Goal: Task Accomplishment & Management: Manage account settings

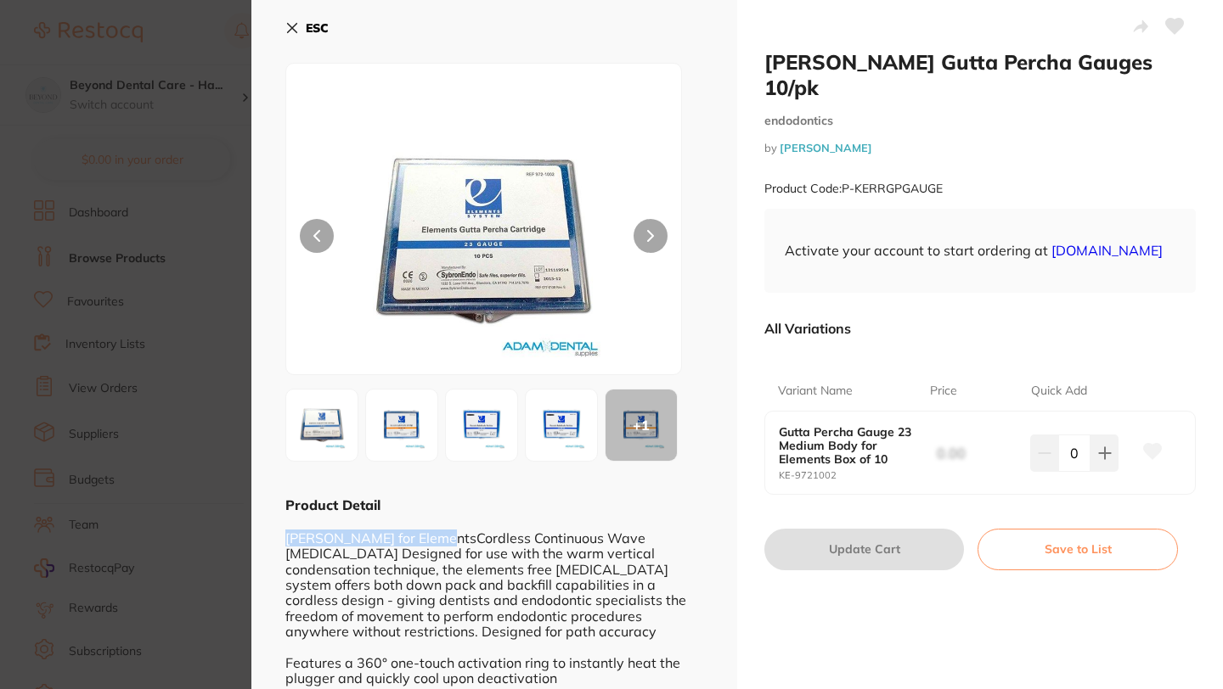
click at [296, 25] on icon at bounding box center [292, 28] width 14 height 14
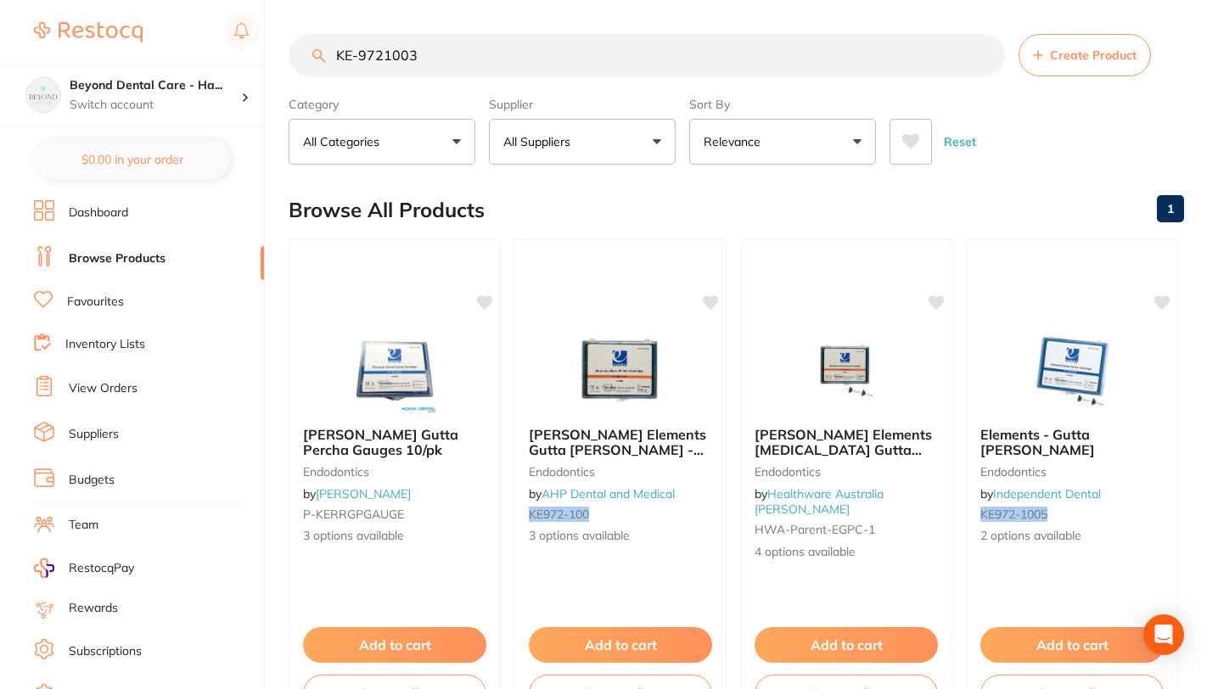
click at [977, 54] on input "KE-9721003" at bounding box center [647, 55] width 717 height 42
click at [983, 52] on input "KE-9721003" at bounding box center [647, 55] width 717 height 42
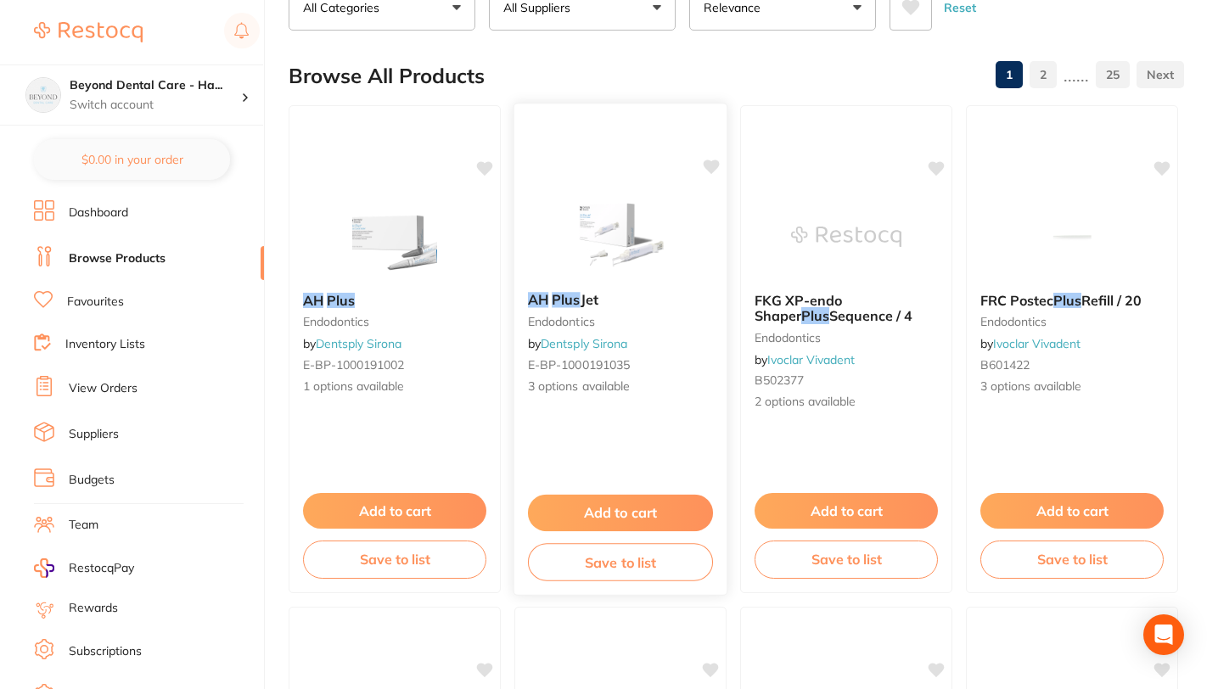
scroll to position [139, 0]
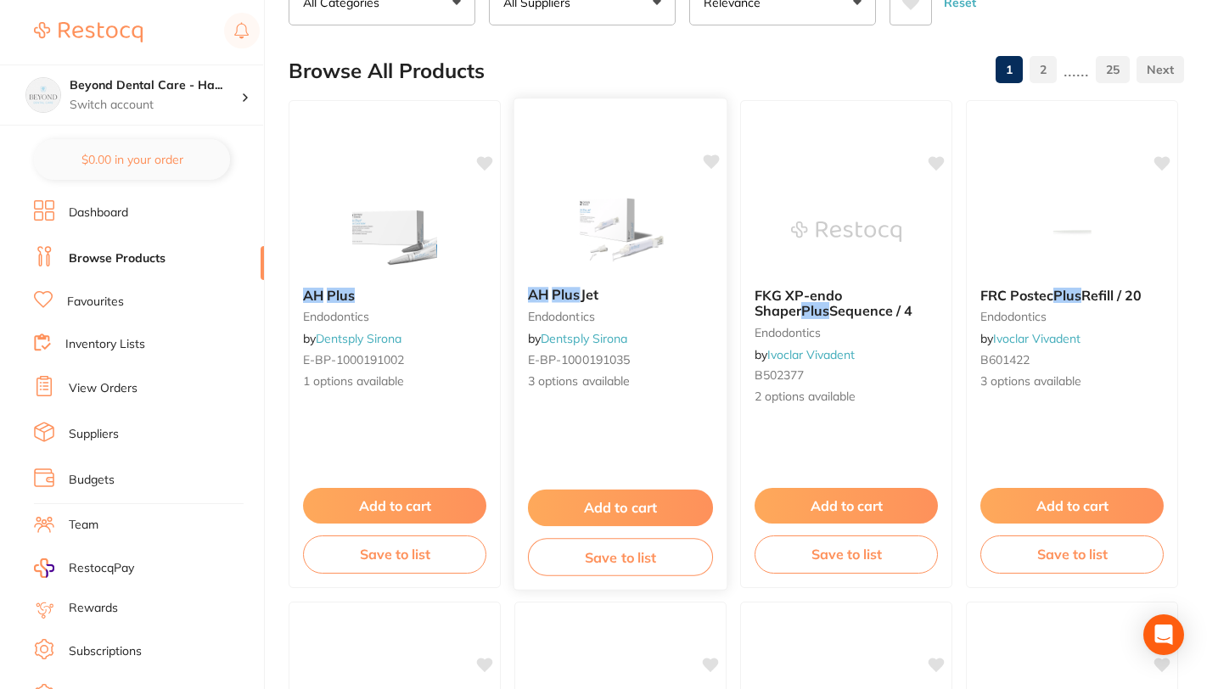
type input "AH plus"
click at [612, 559] on button "Save to list" at bounding box center [620, 557] width 185 height 38
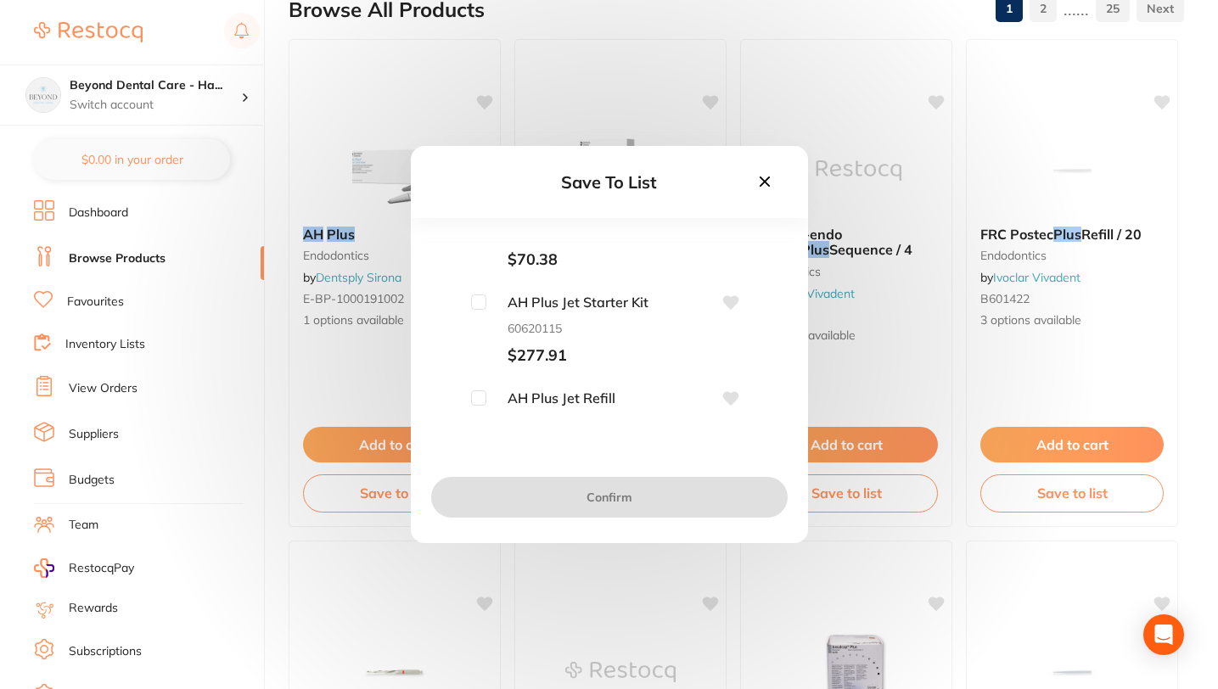
scroll to position [54, 0]
click at [759, 180] on icon at bounding box center [765, 181] width 19 height 19
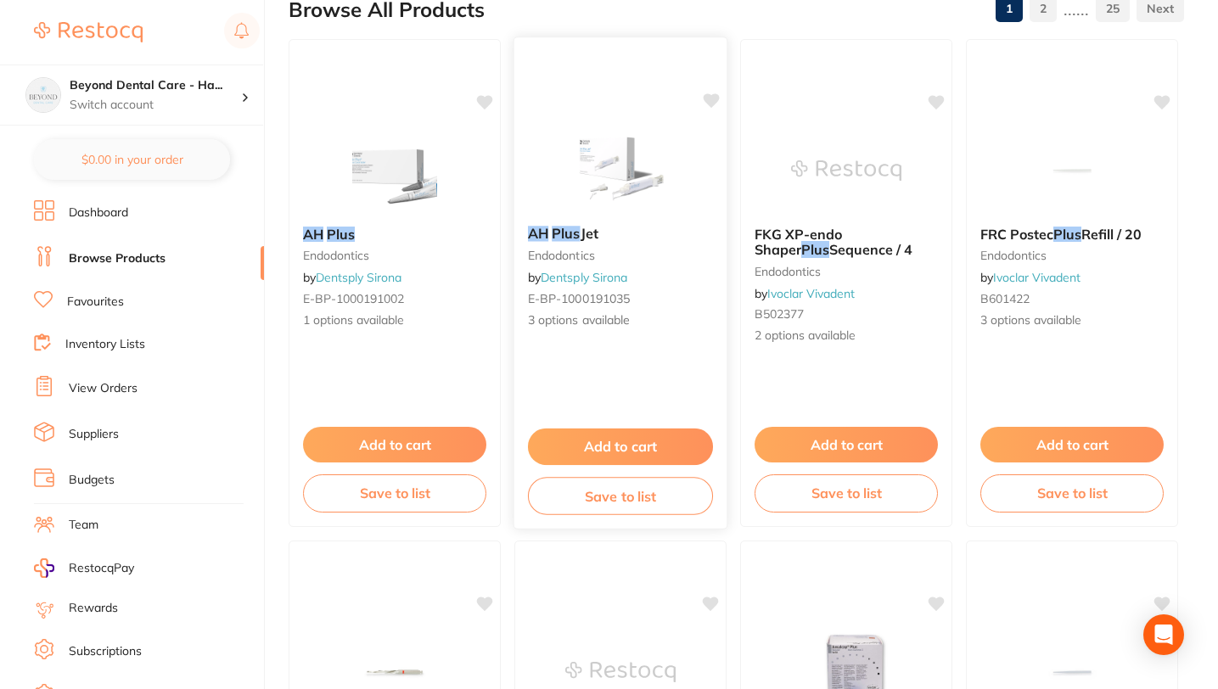
click at [600, 203] on img at bounding box center [620, 169] width 111 height 86
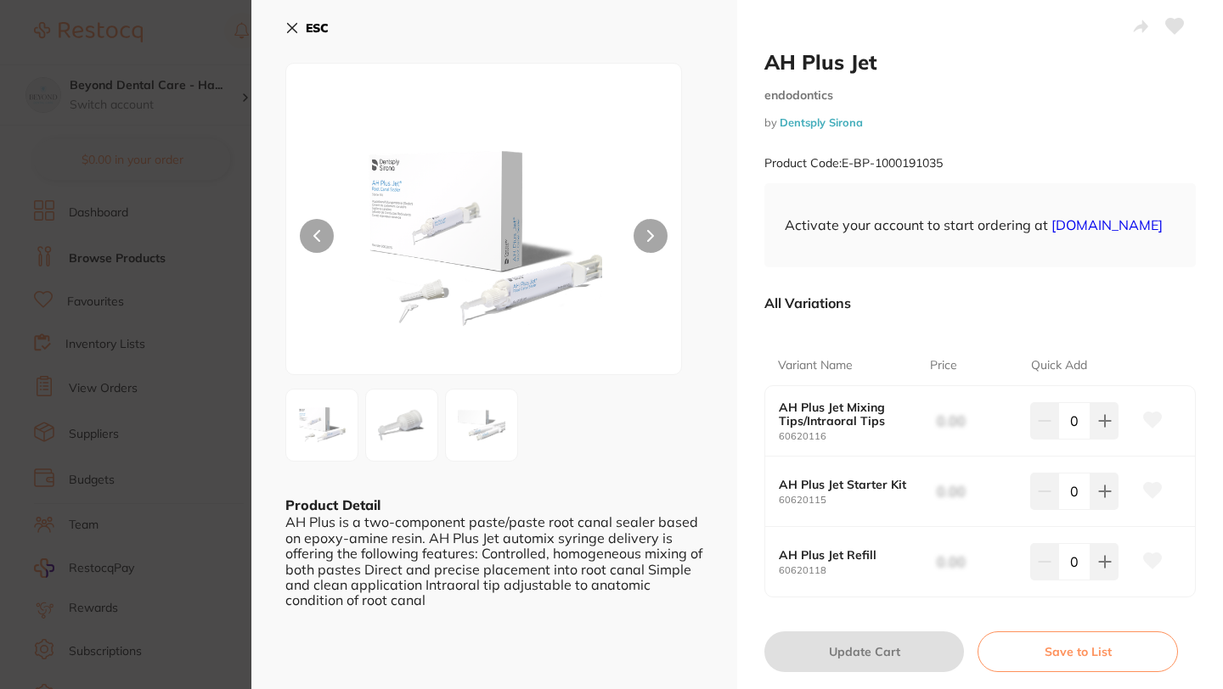
click at [649, 235] on icon at bounding box center [650, 236] width 7 height 12
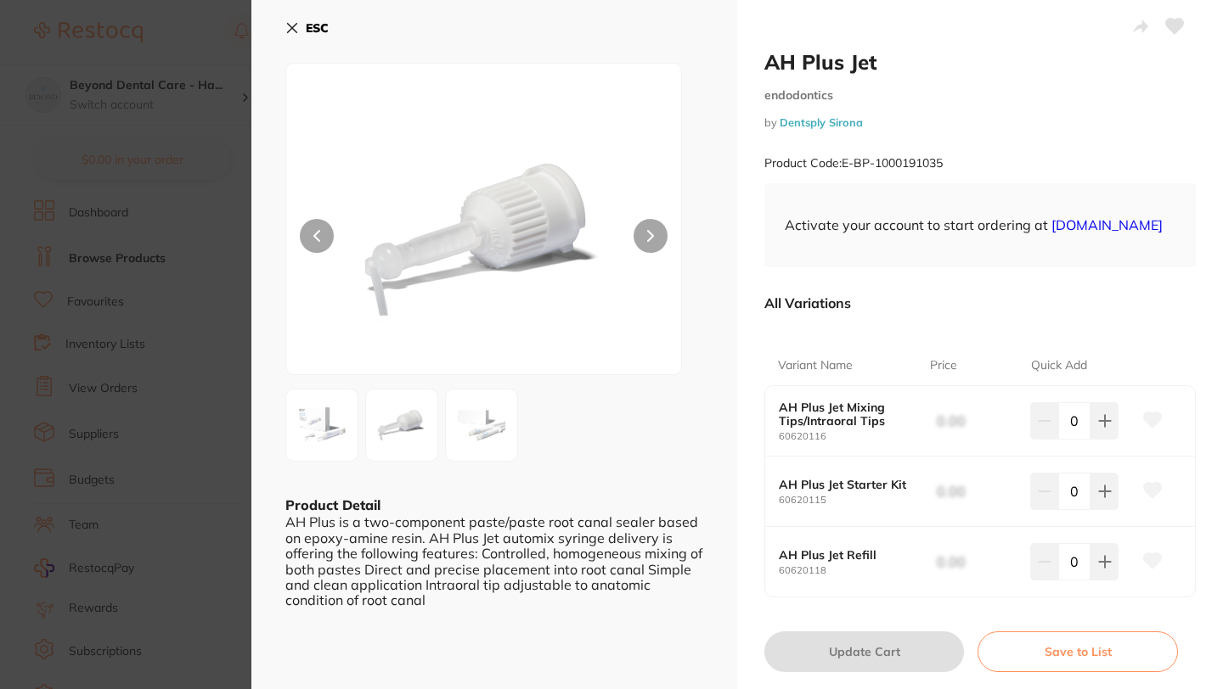
click at [641, 237] on button at bounding box center [650, 236] width 34 height 34
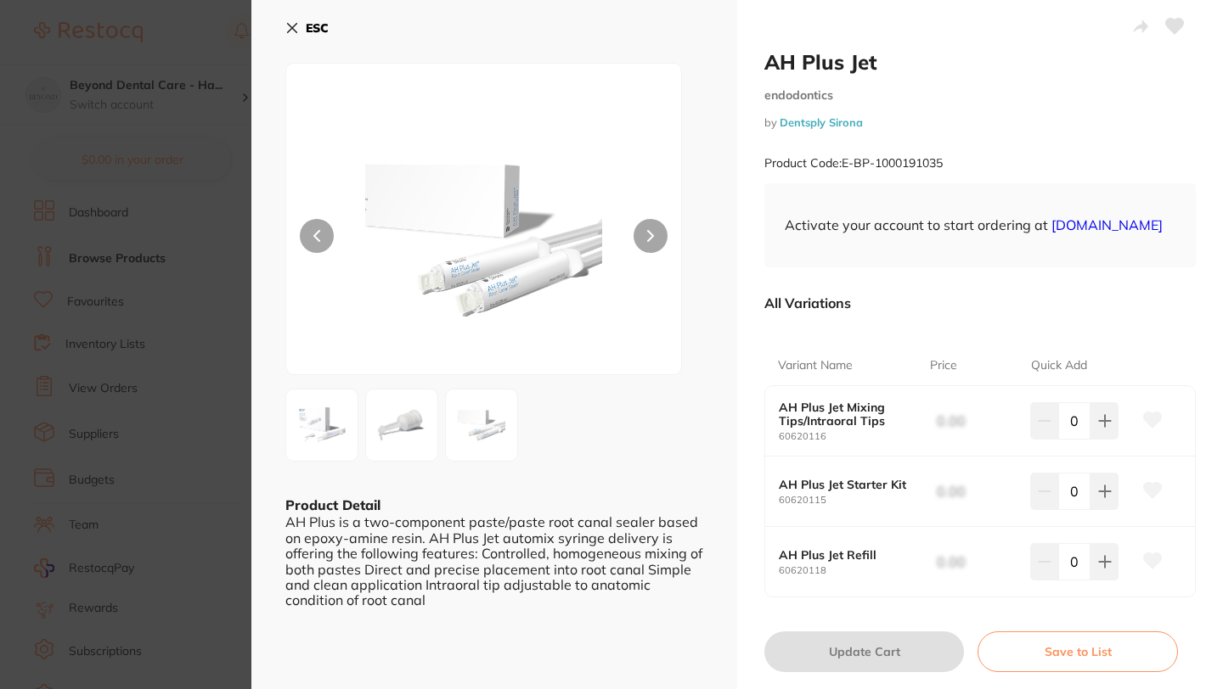
click at [641, 237] on button at bounding box center [650, 236] width 34 height 34
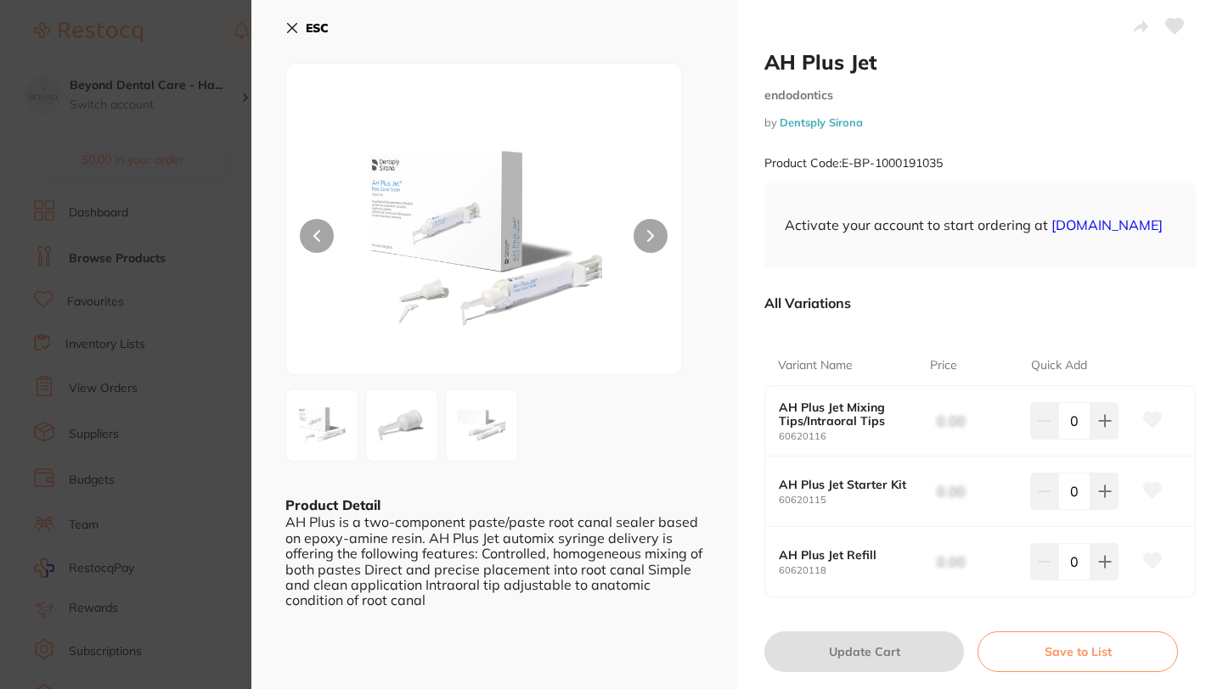
click at [641, 237] on button at bounding box center [650, 236] width 34 height 34
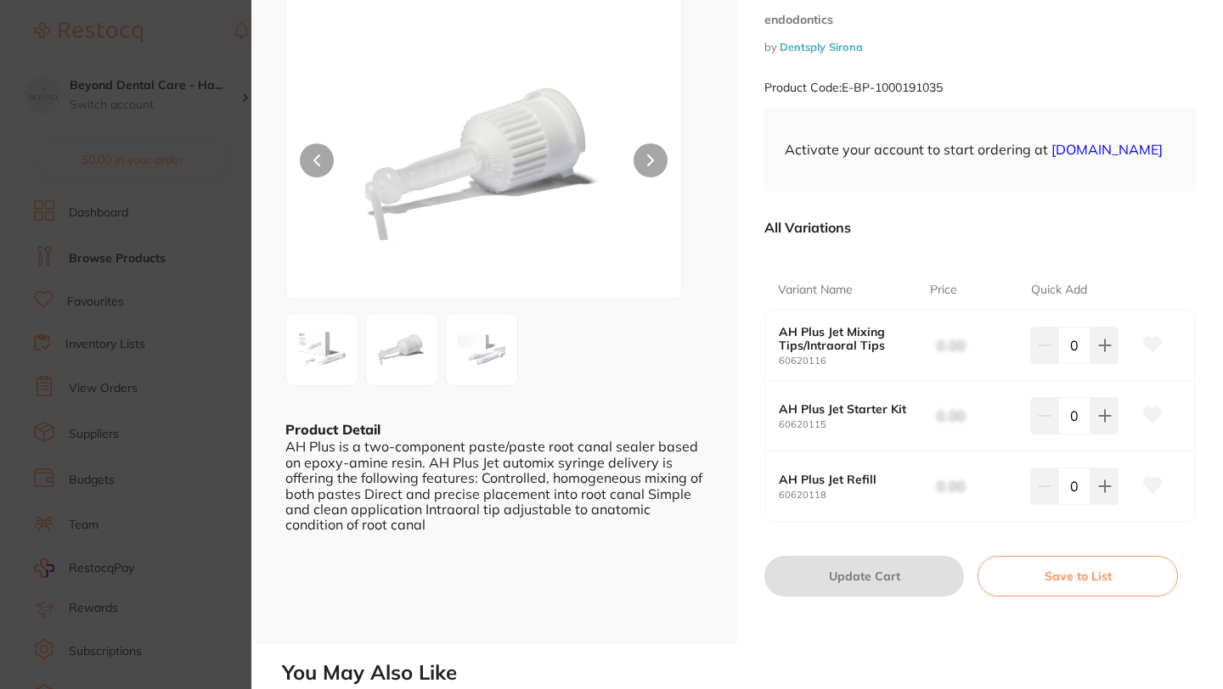
scroll to position [76, 0]
click at [811, 415] on b "AH Plus Jet Starter Kit" at bounding box center [847, 409] width 136 height 14
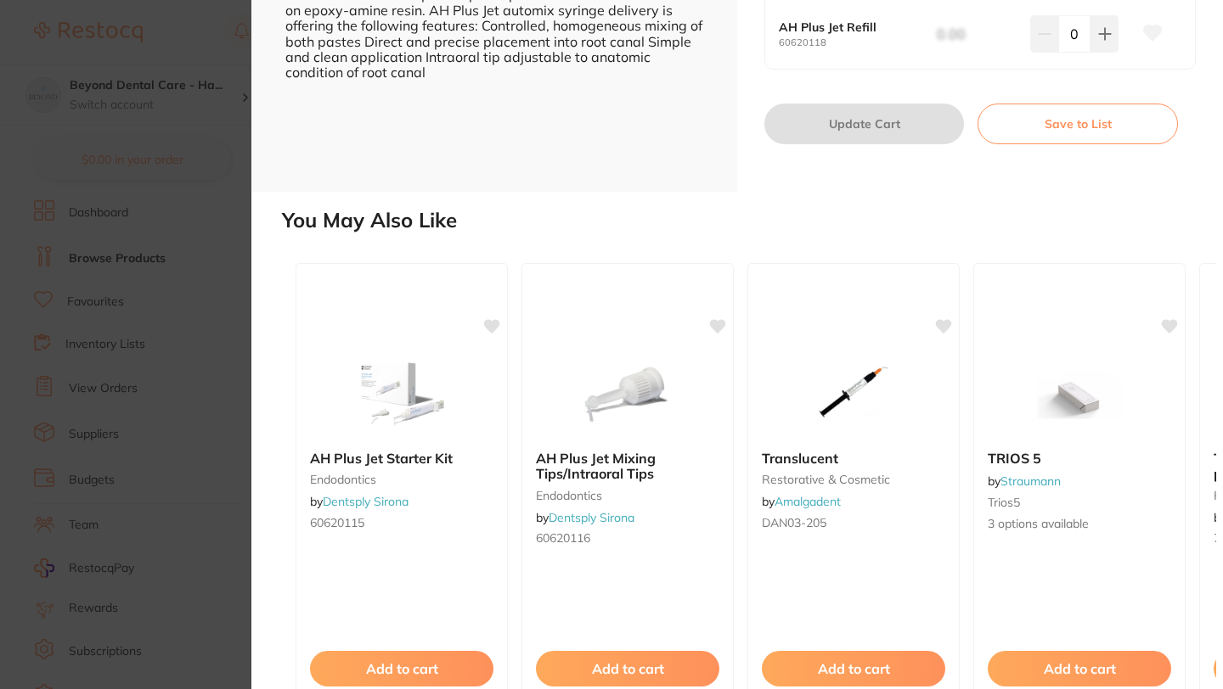
scroll to position [537, 0]
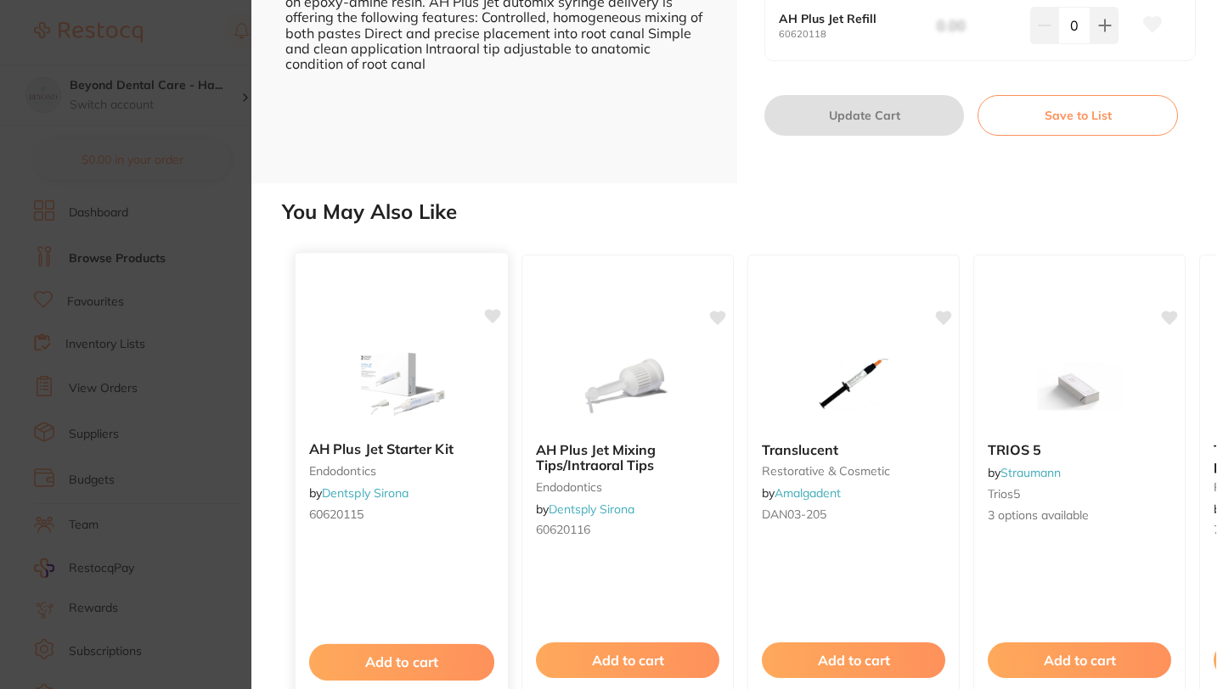
click at [441, 494] on div "AH Plus Jet Starter Kit endodontics by Dentsply Sirona 60620115" at bounding box center [401, 485] width 212 height 114
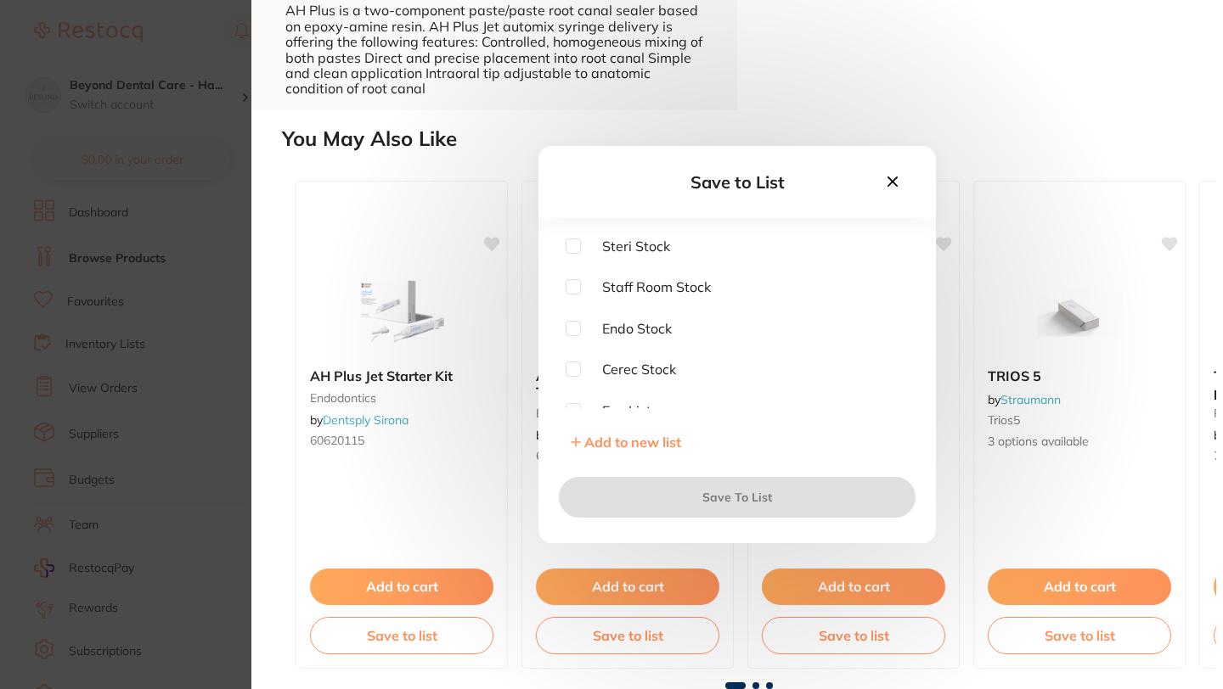
click at [570, 329] on input "checkbox" at bounding box center [572, 328] width 15 height 15
checkbox input "true"
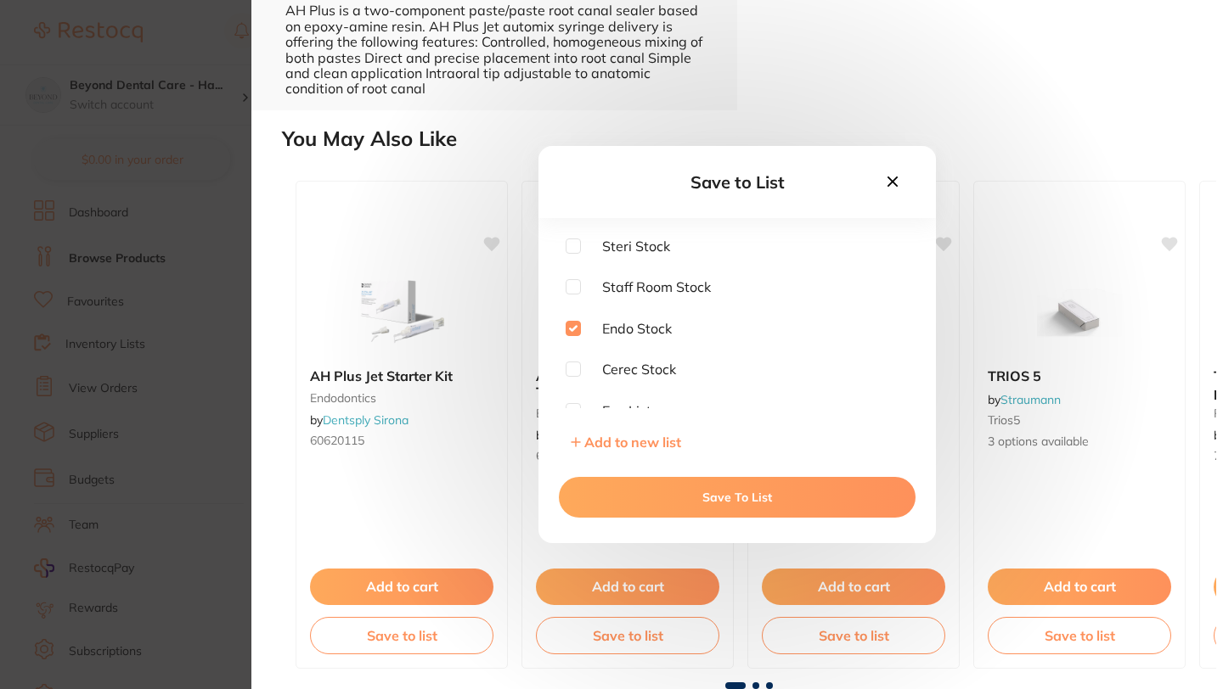
click at [684, 499] on button "Save To List" at bounding box center [737, 497] width 357 height 41
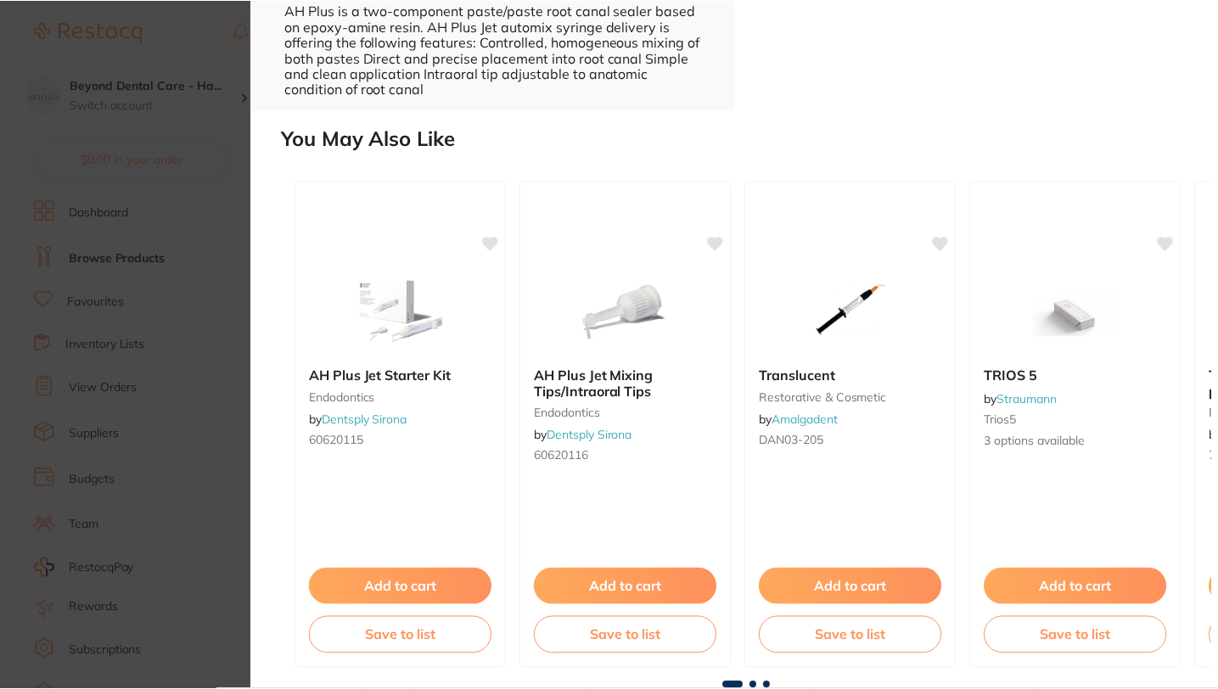
scroll to position [200, 0]
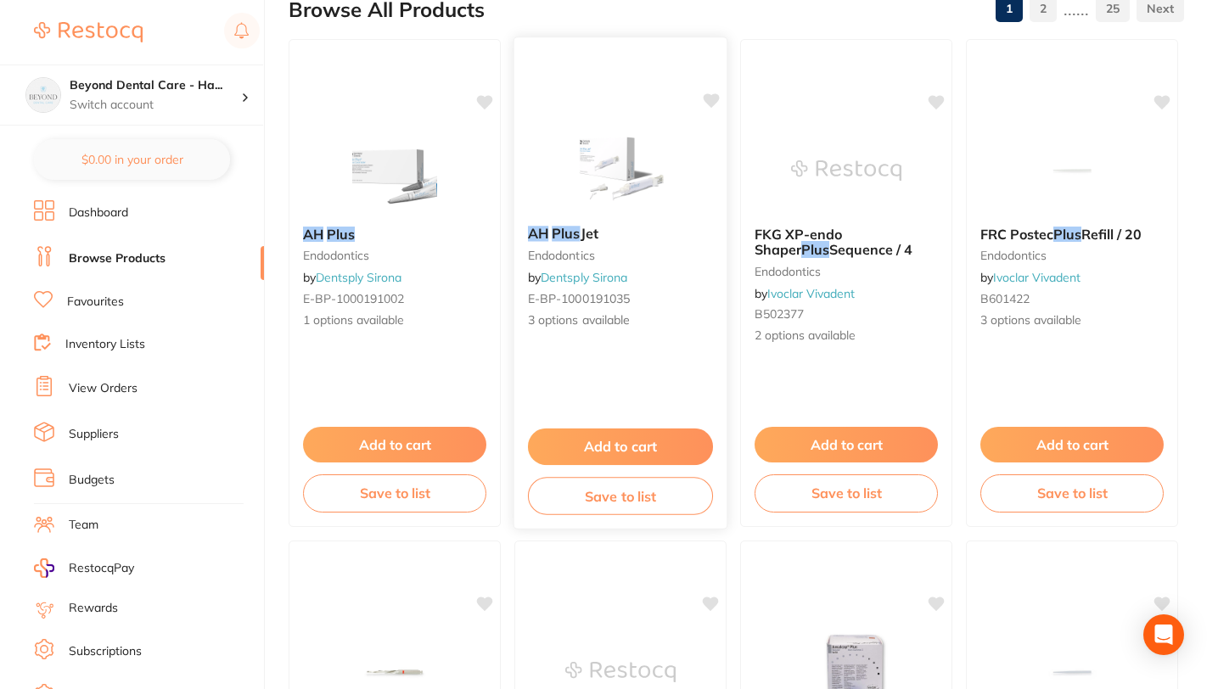
click at [596, 509] on button "Save to list" at bounding box center [620, 496] width 185 height 38
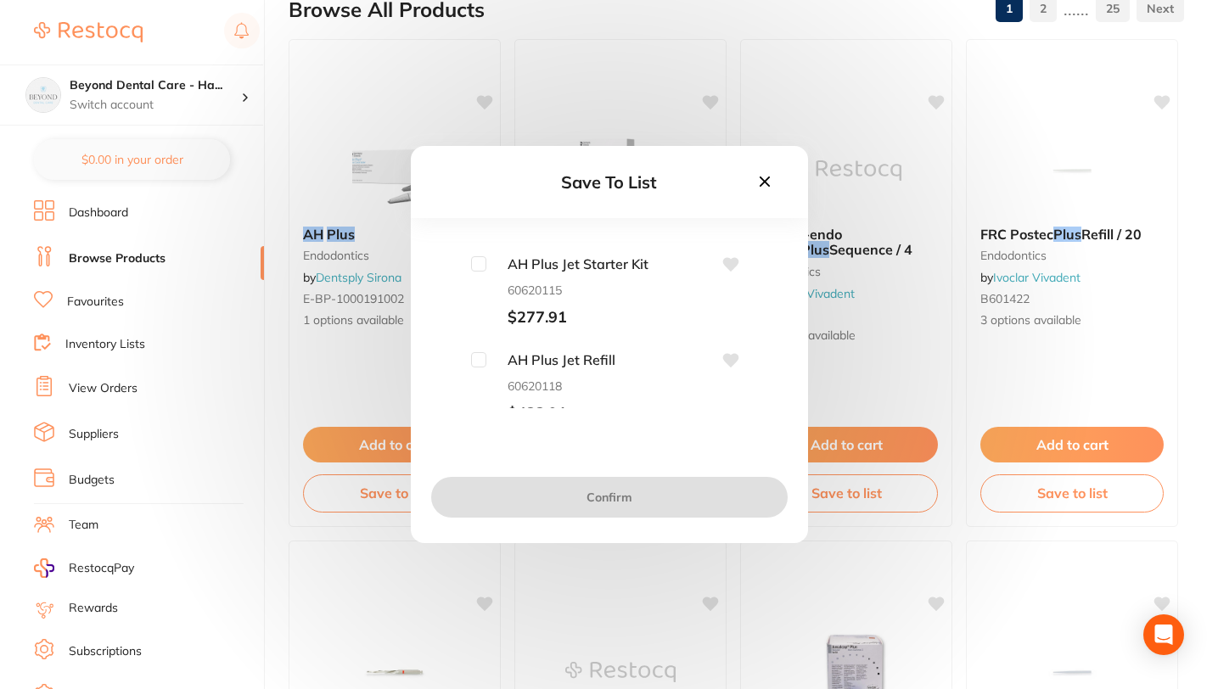
scroll to position [98, 0]
click at [474, 258] on input "checkbox" at bounding box center [478, 259] width 15 height 15
checkbox input "true"
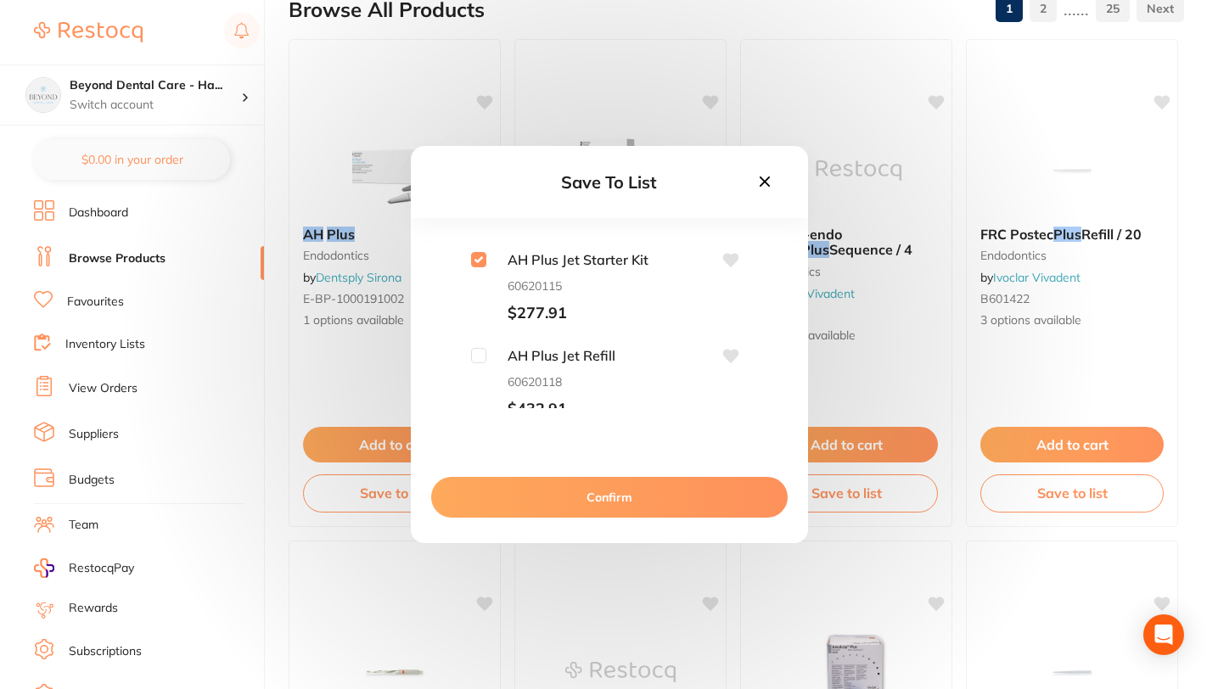
scroll to position [110, 0]
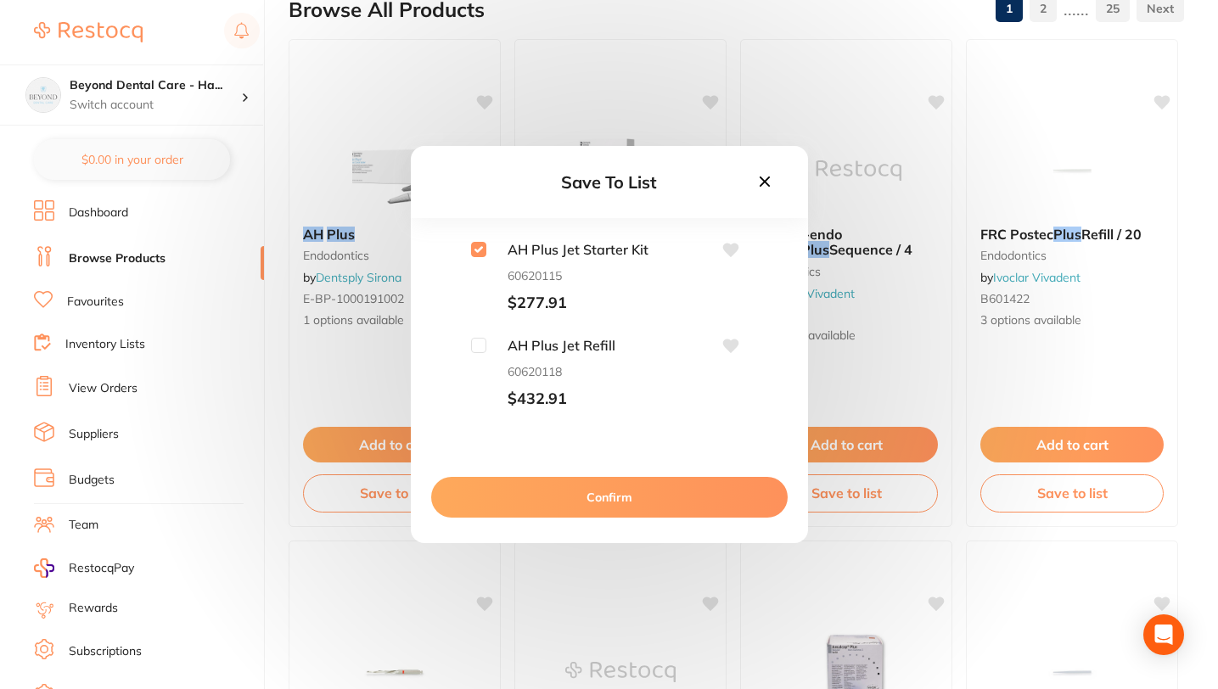
click at [629, 506] on button "Confirm" at bounding box center [609, 497] width 357 height 41
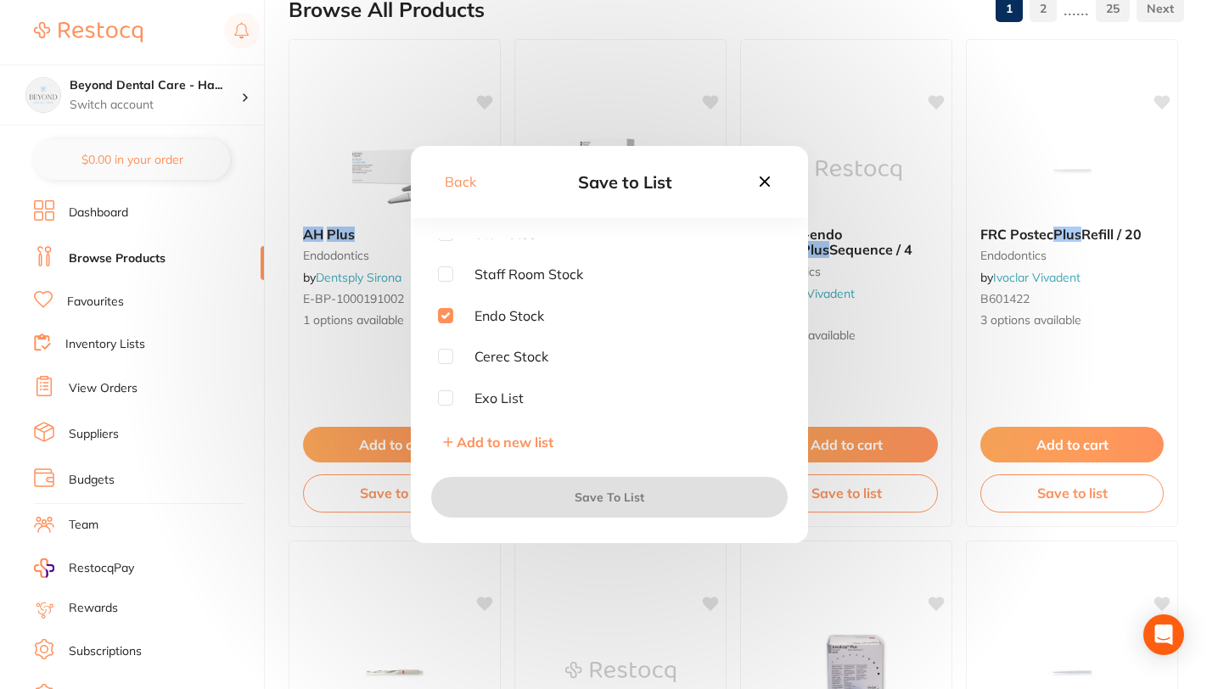
checkbox input "true"
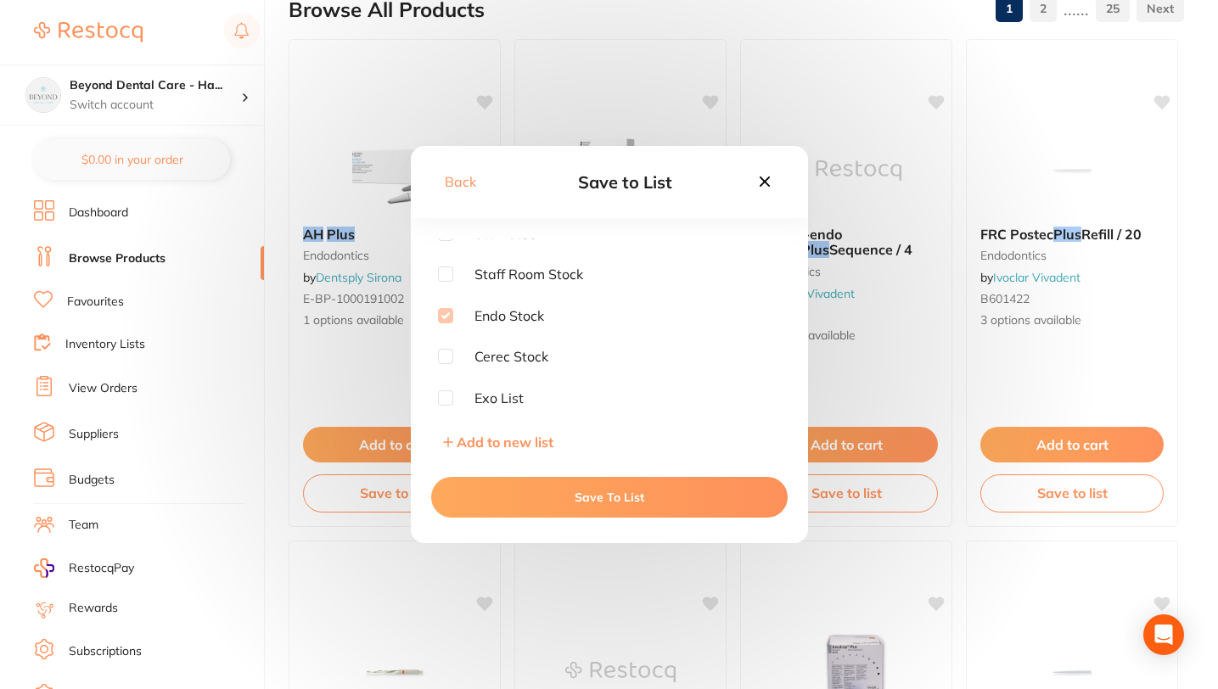
click at [764, 178] on icon at bounding box center [765, 181] width 19 height 19
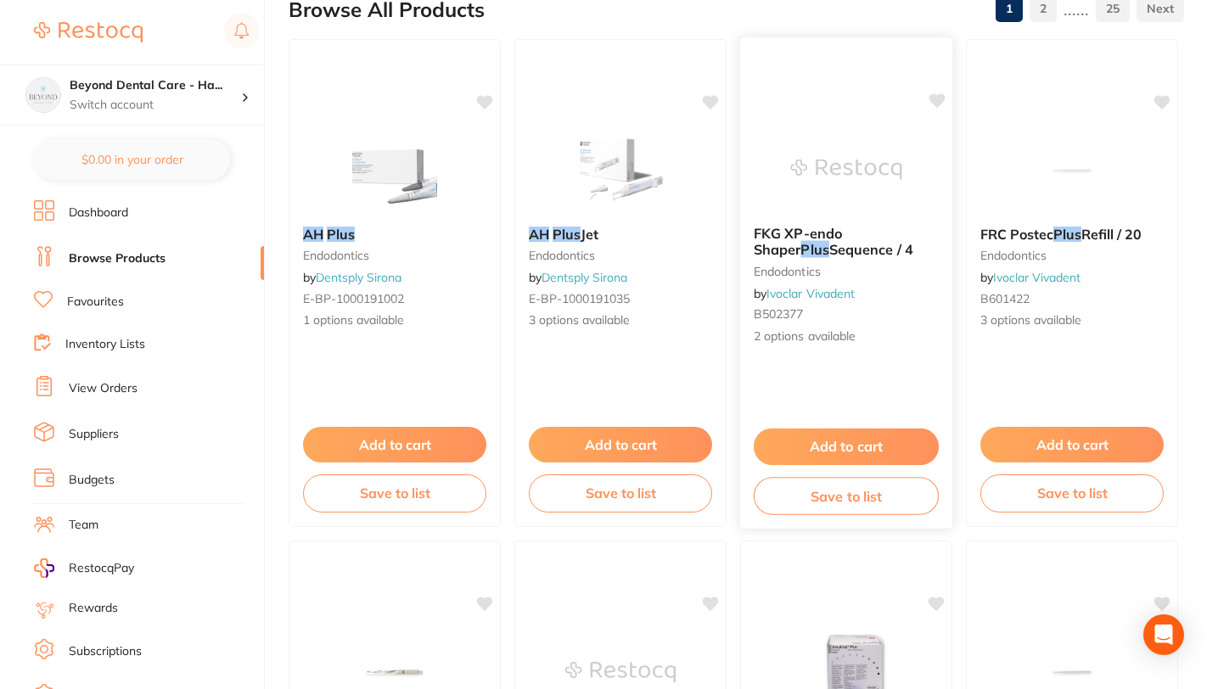
scroll to position [0, 0]
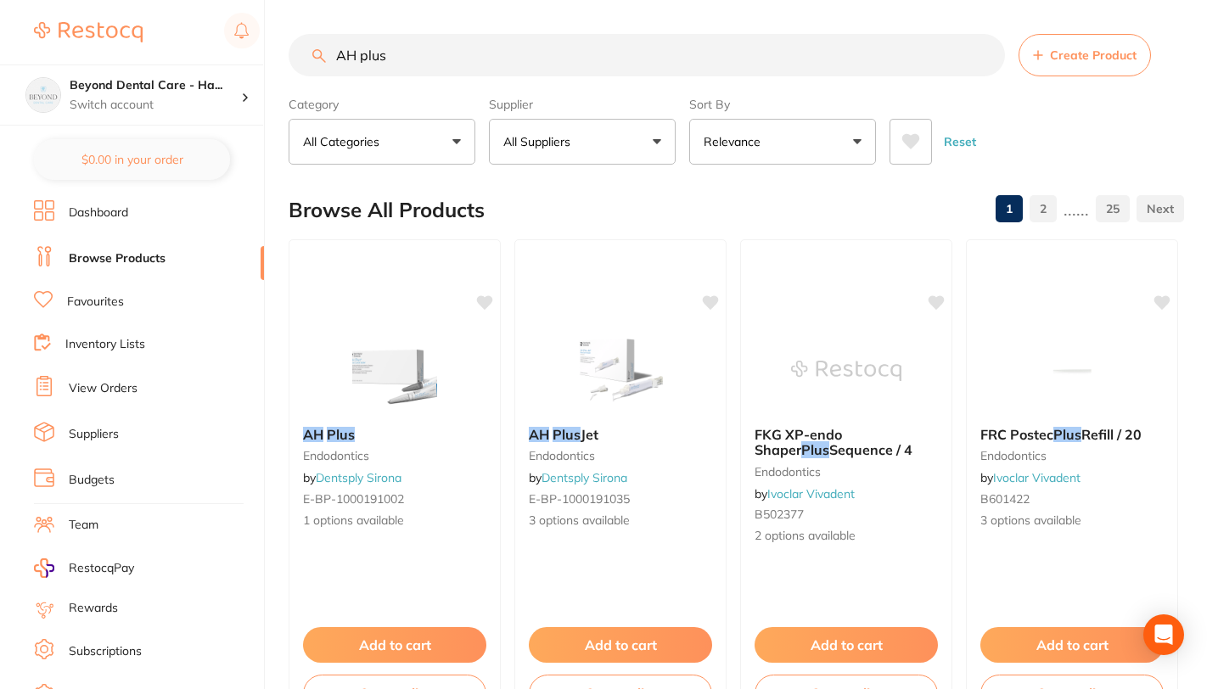
click at [984, 53] on input "AH plus" at bounding box center [647, 55] width 717 height 42
paste input "XRB5001"
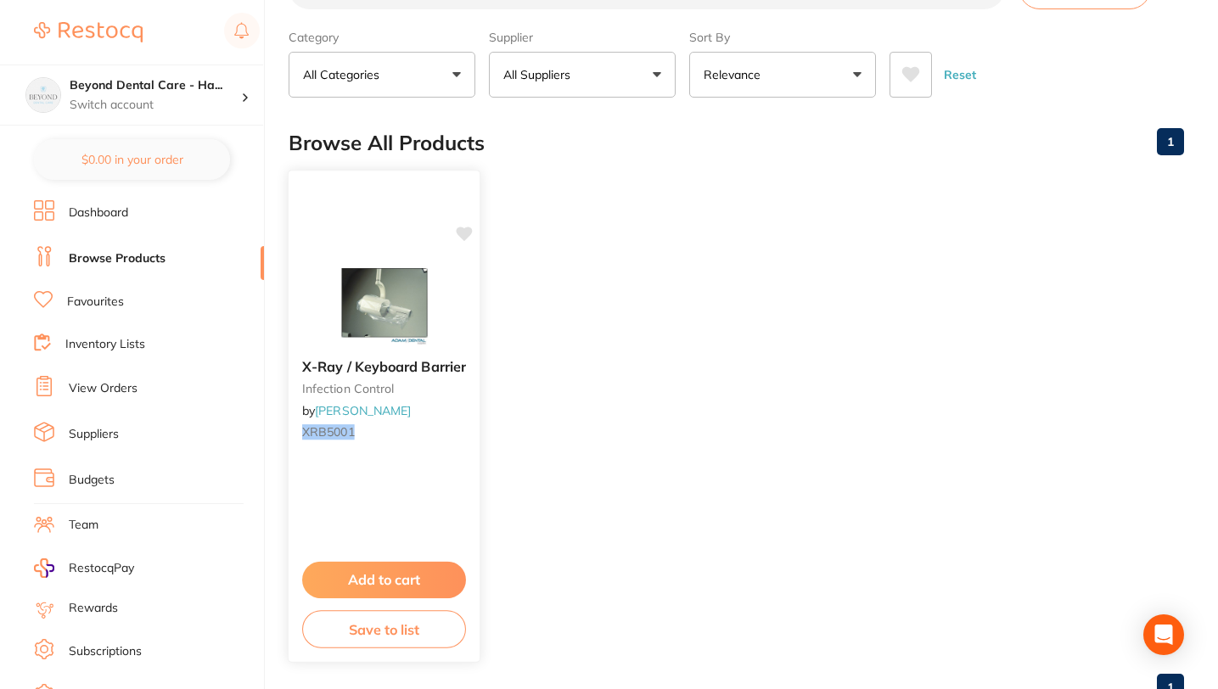
scroll to position [126, 0]
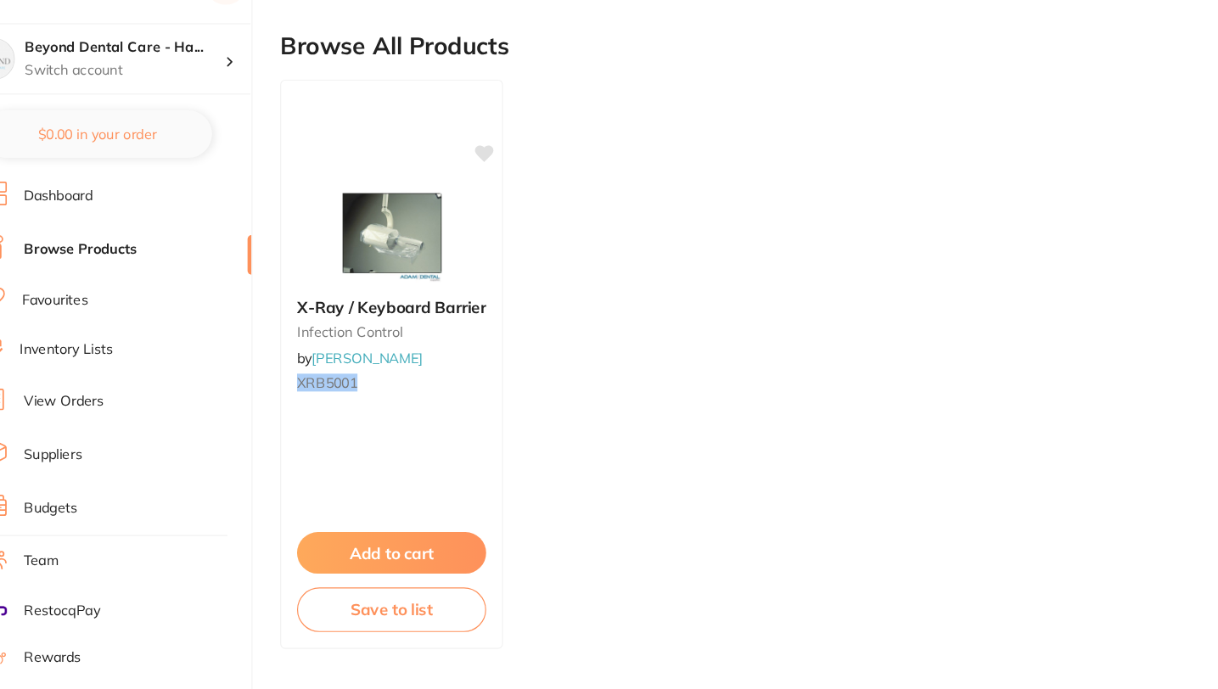
type input "XRB5001"
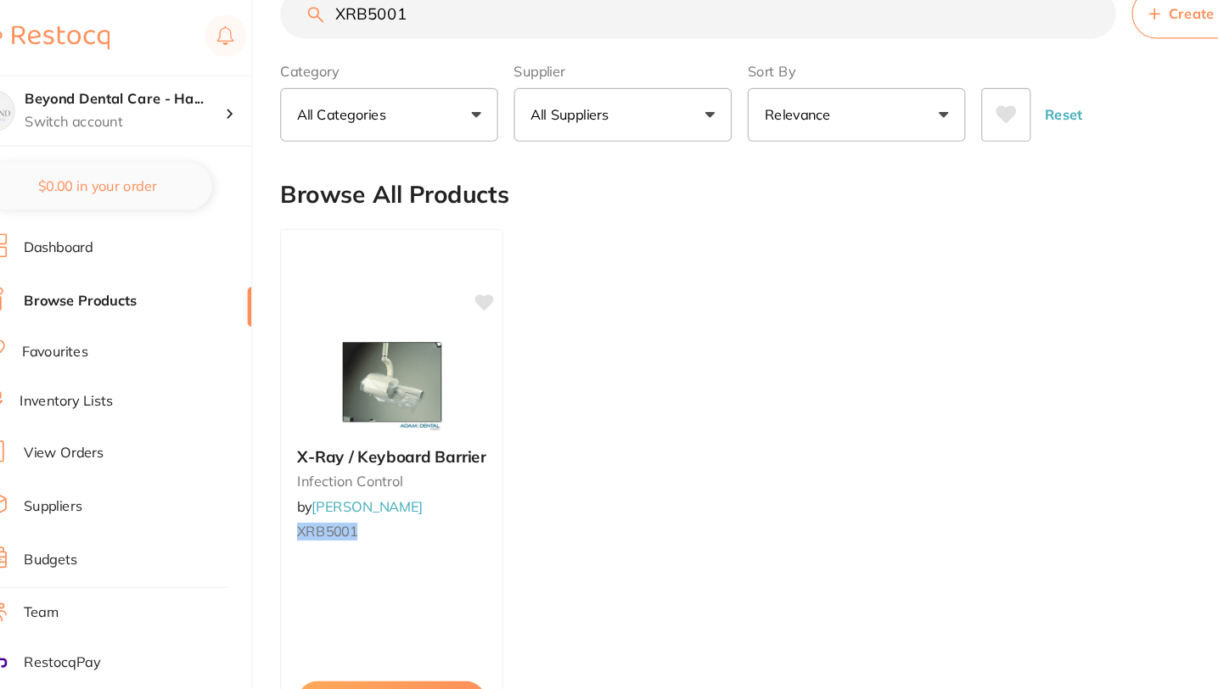
scroll to position [0, 0]
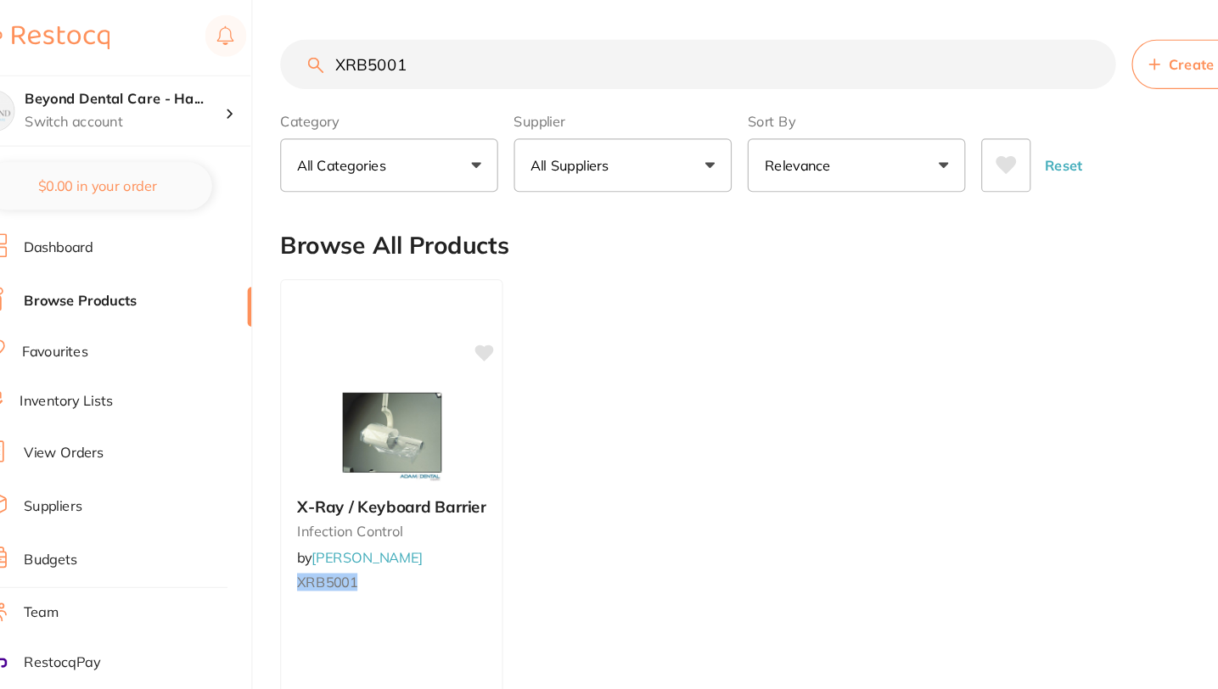
click at [987, 54] on input "XRB5001" at bounding box center [647, 55] width 717 height 42
paste input "ICXSC2"
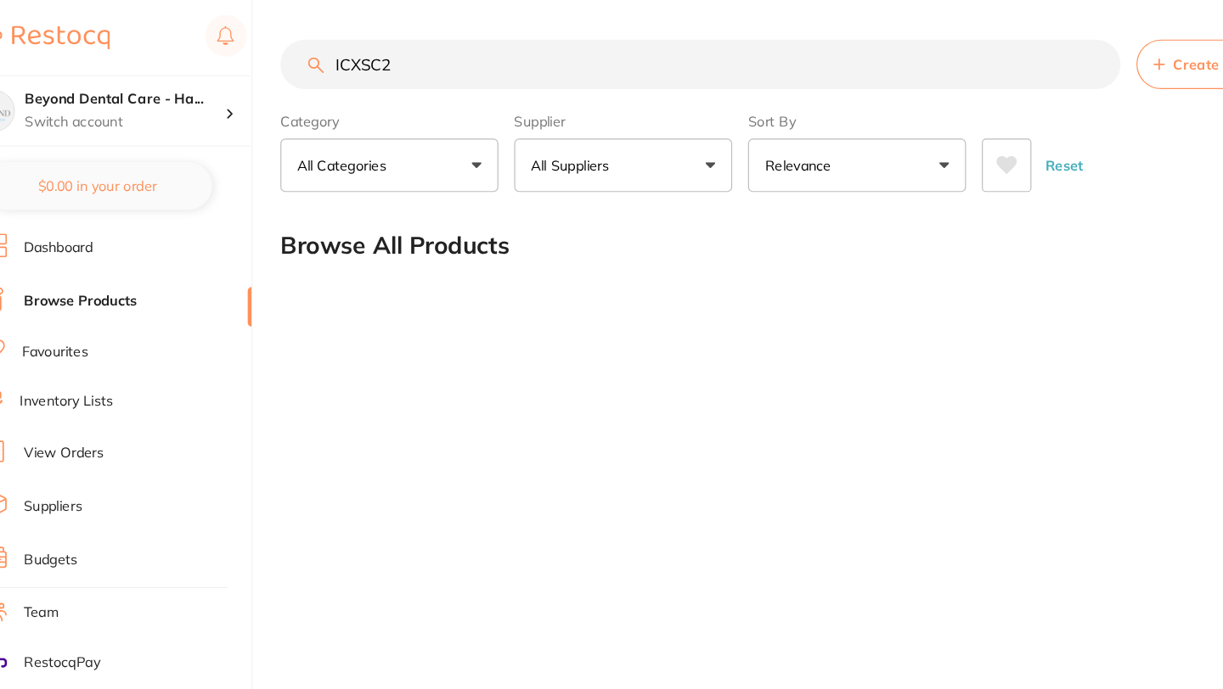
type input "ICXSC2"
click at [559, 82] on section "ICXSC2 Create Product Category All Categories All Categories No categories foun…" at bounding box center [739, 99] width 900 height 131
click at [984, 56] on input "ICXSC2" at bounding box center [649, 55] width 720 height 42
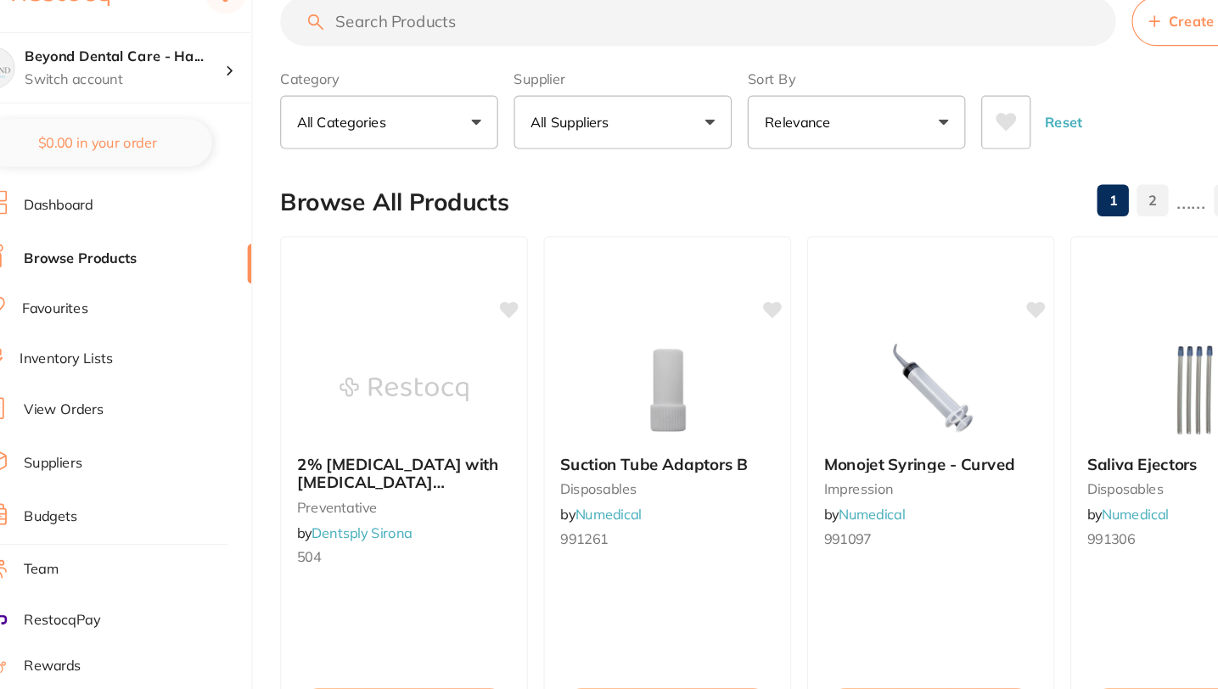
paste input "ISCNC32"
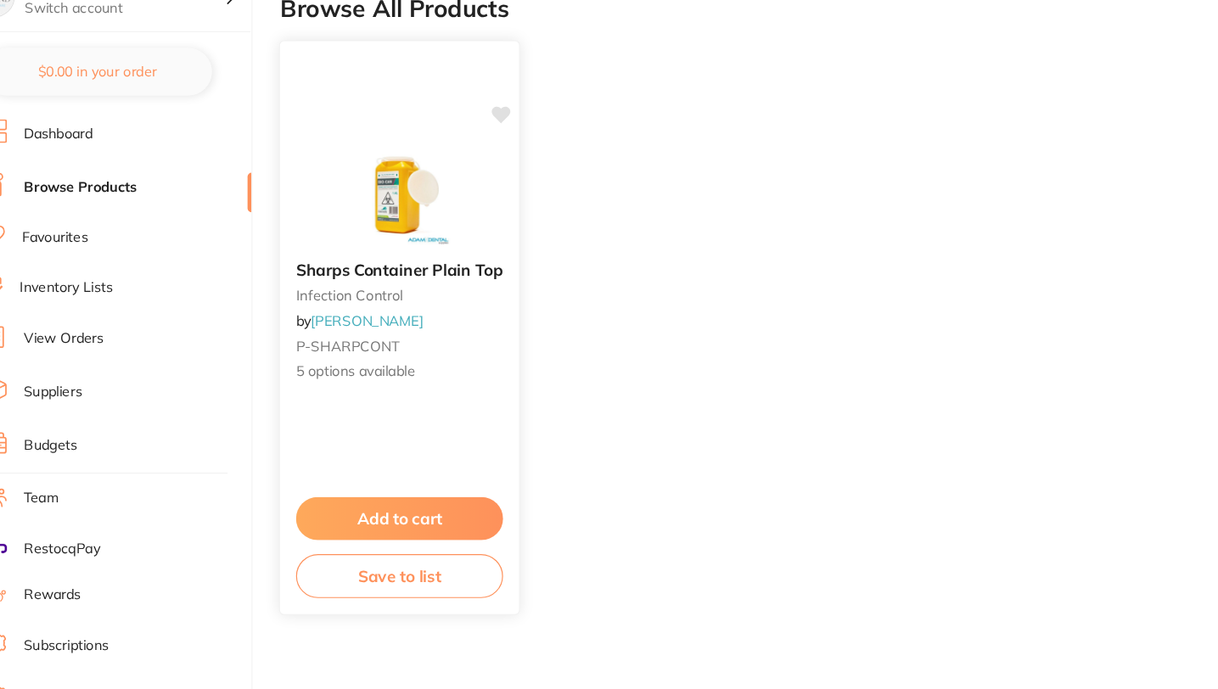
scroll to position [108, 0]
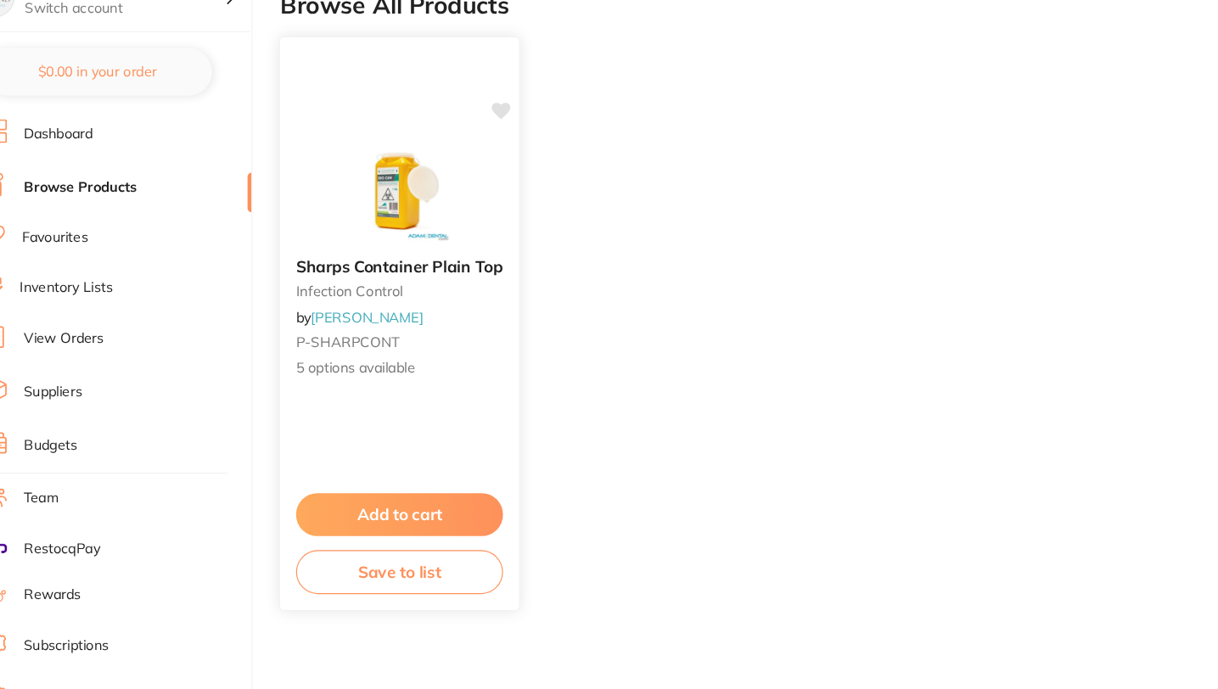
type input "ISCNC32"
click at [391, 591] on button "Save to list" at bounding box center [390, 589] width 177 height 38
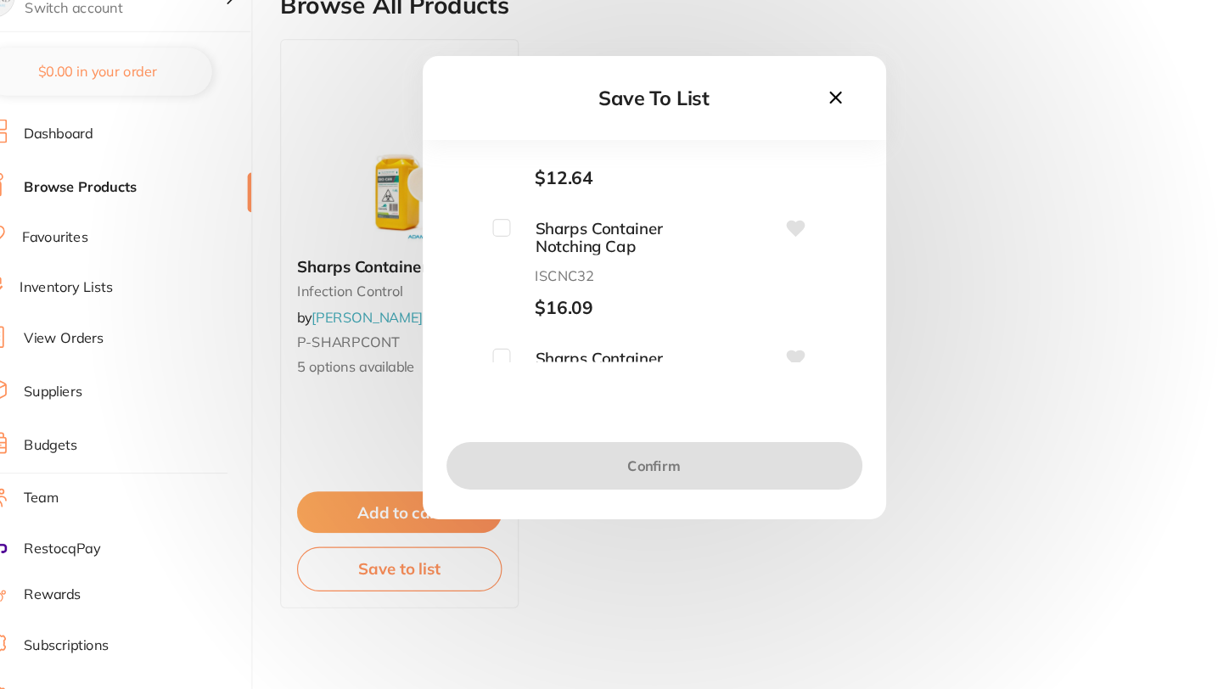
scroll to position [70, 0]
click at [481, 288] on input "checkbox" at bounding box center [478, 288] width 15 height 15
checkbox input "true"
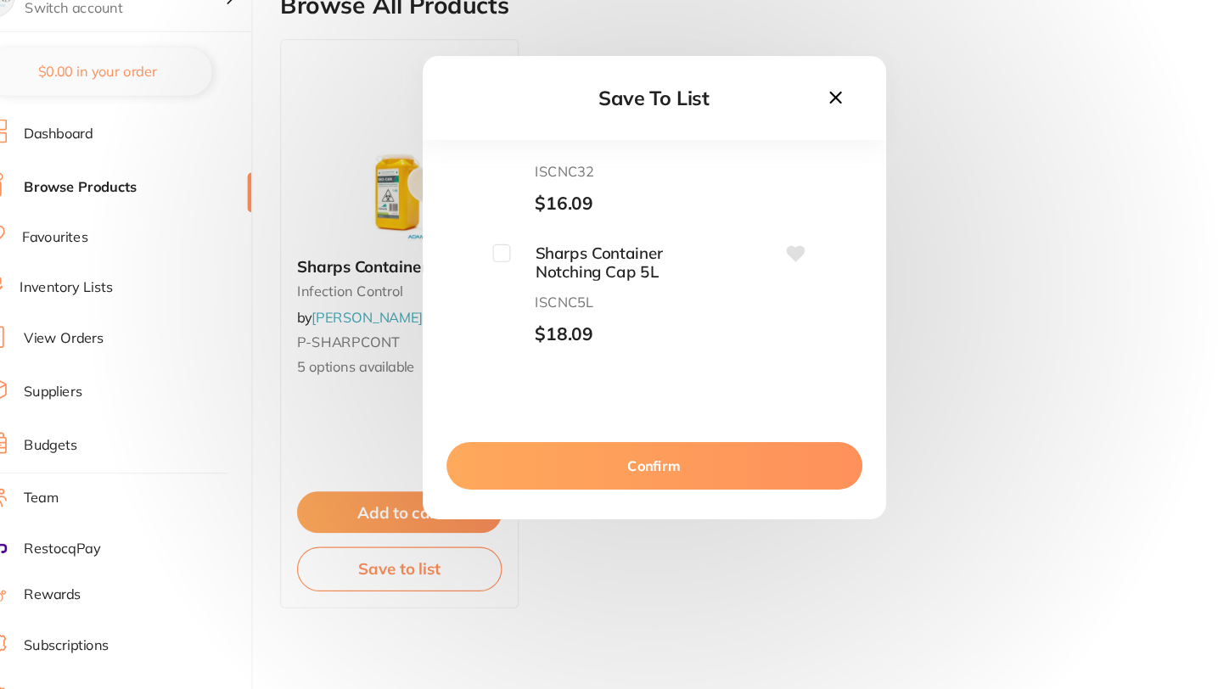
scroll to position [166, 0]
click at [476, 301] on input "checkbox" at bounding box center [478, 303] width 15 height 15
checkbox input "true"
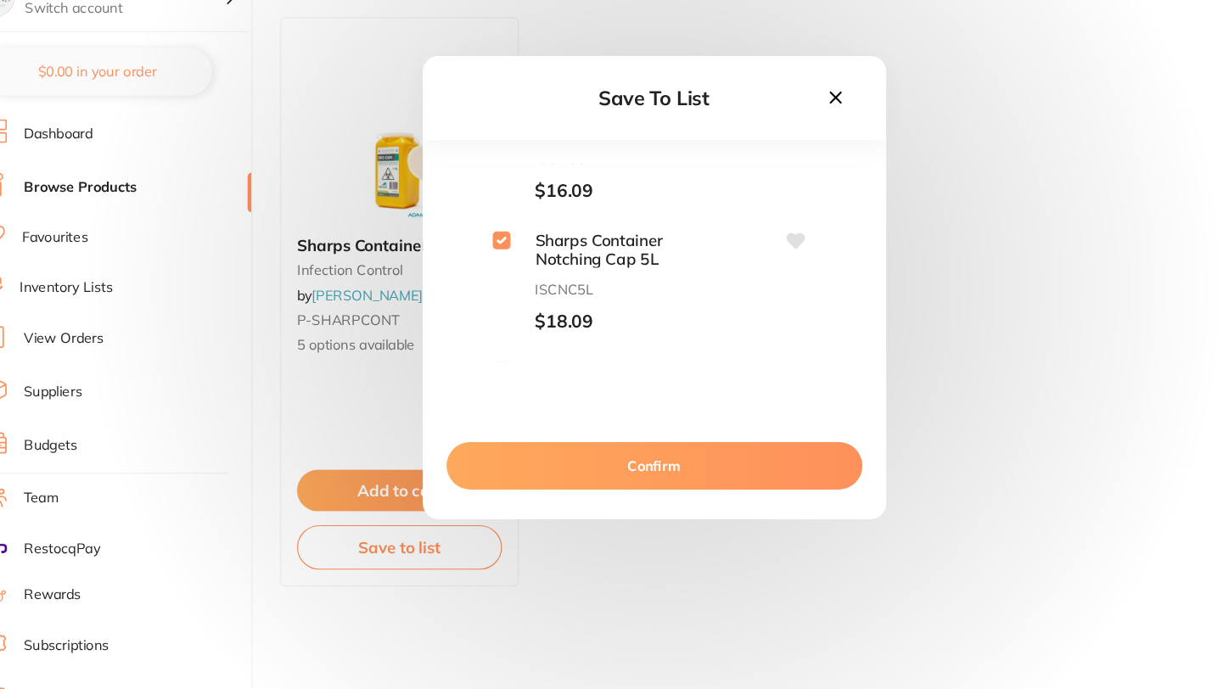
click at [594, 498] on button "Confirm" at bounding box center [609, 497] width 357 height 41
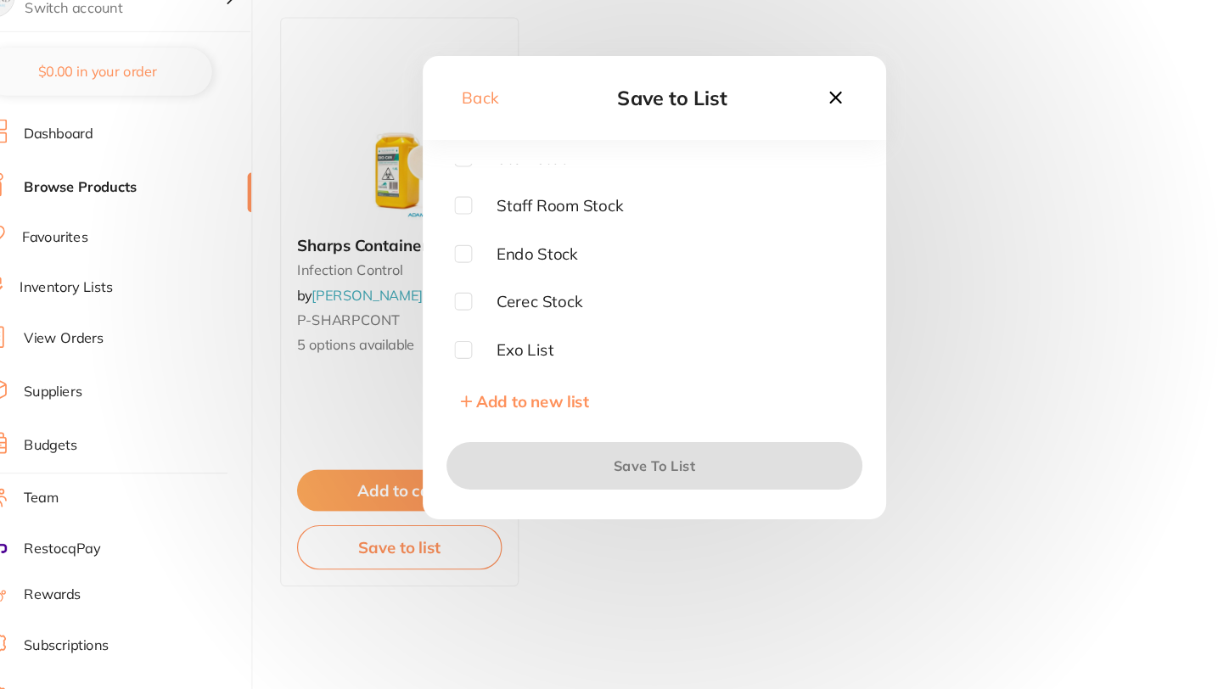
scroll to position [0, 0]
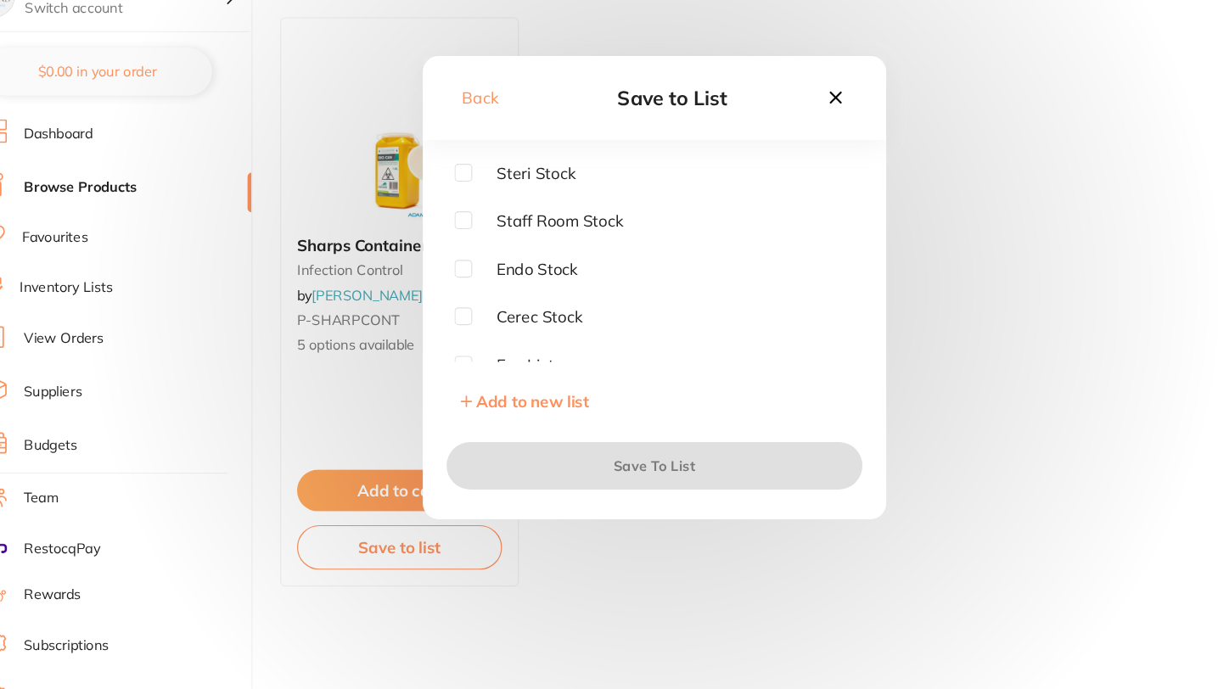
click at [445, 245] on input "checkbox" at bounding box center [445, 246] width 15 height 15
checkbox input "true"
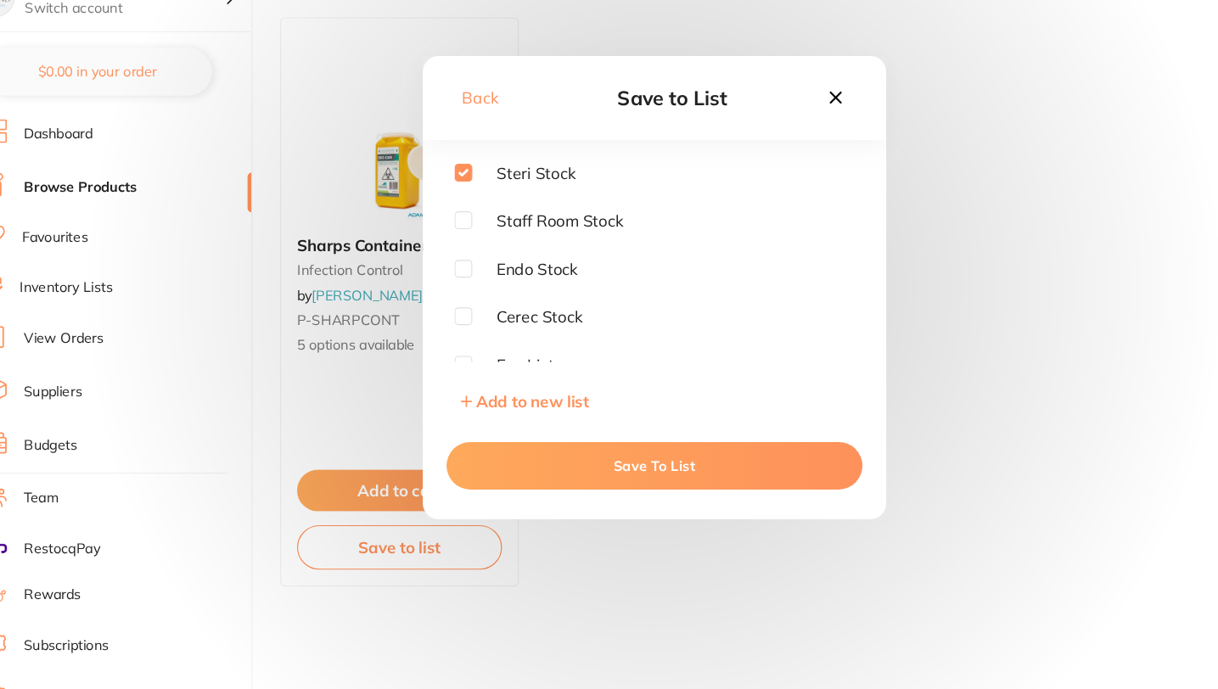
click at [578, 493] on button "Save To List" at bounding box center [609, 497] width 357 height 41
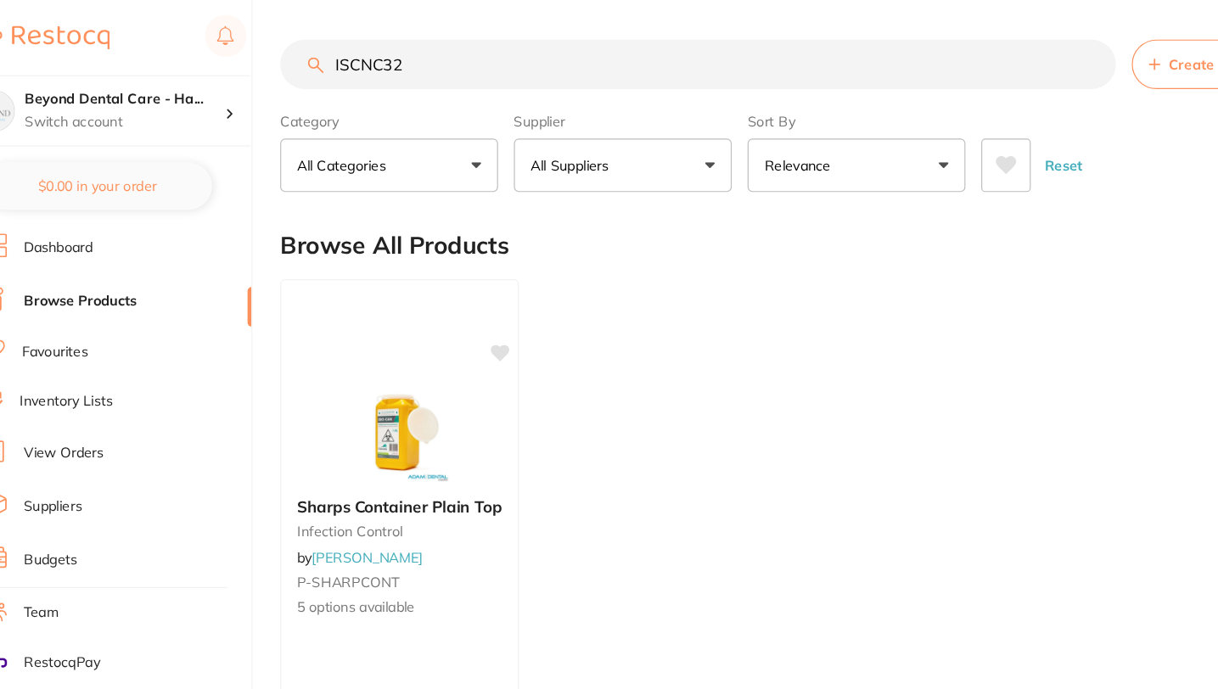
click at [987, 52] on input "ISCNC32" at bounding box center [647, 55] width 717 height 42
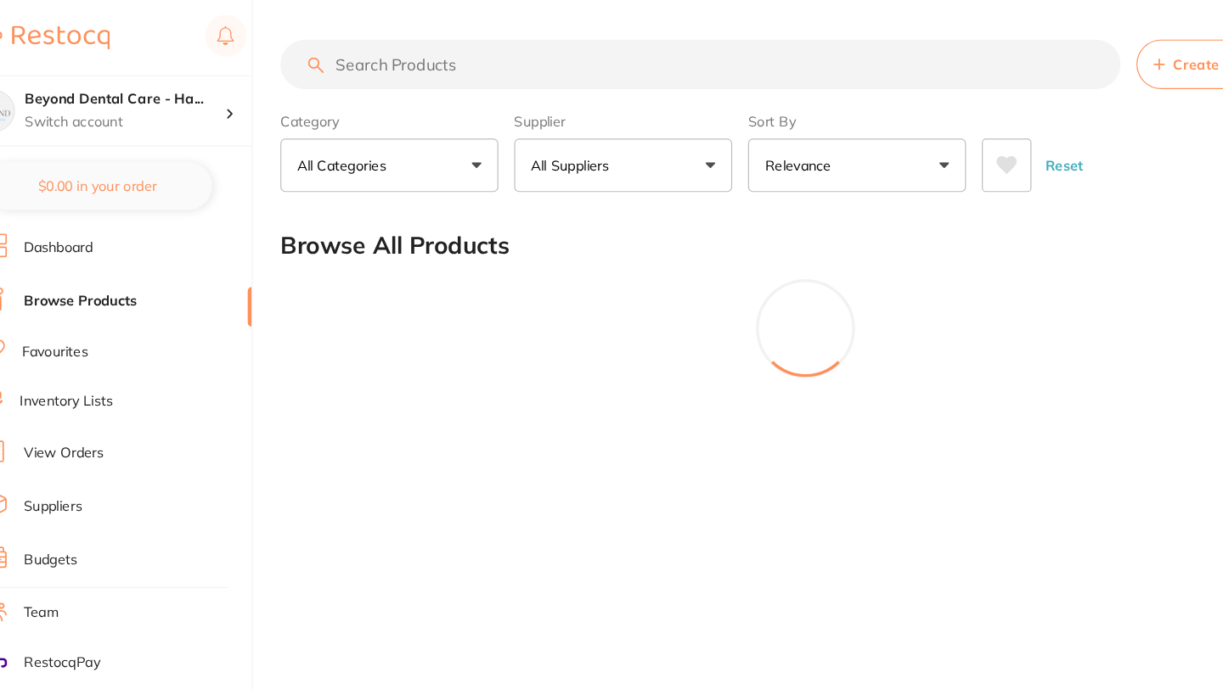
paste input "Z90100"
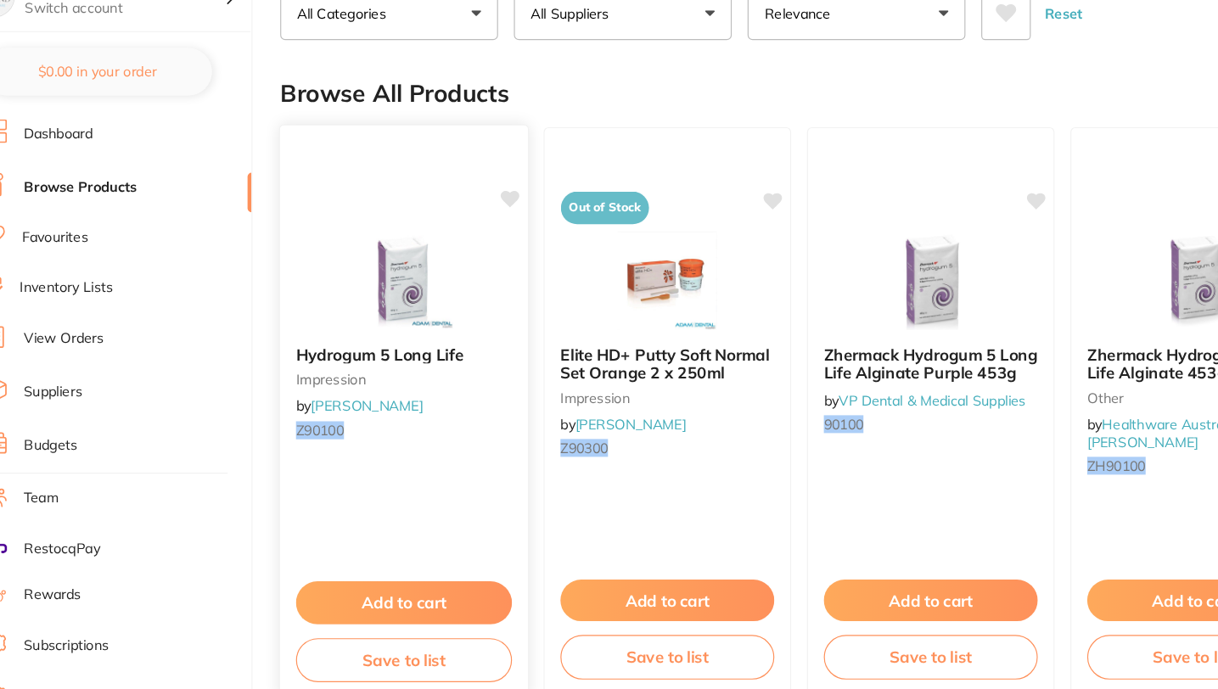
scroll to position [36, 0]
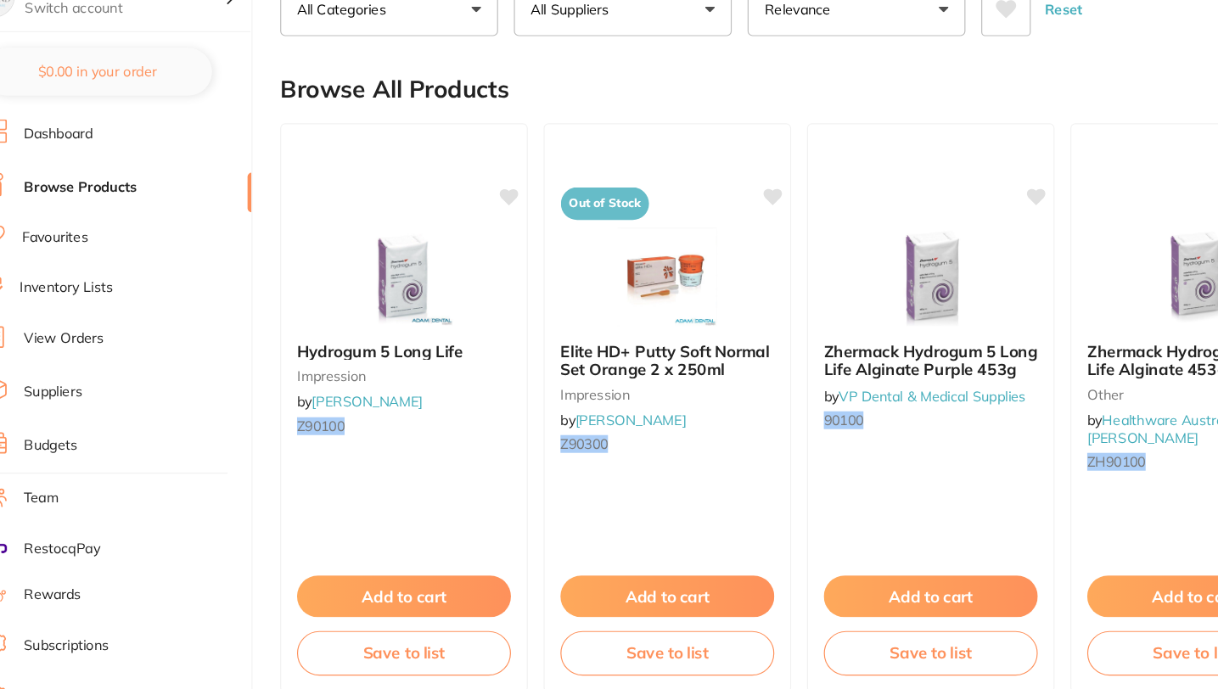
type input "Z90100"
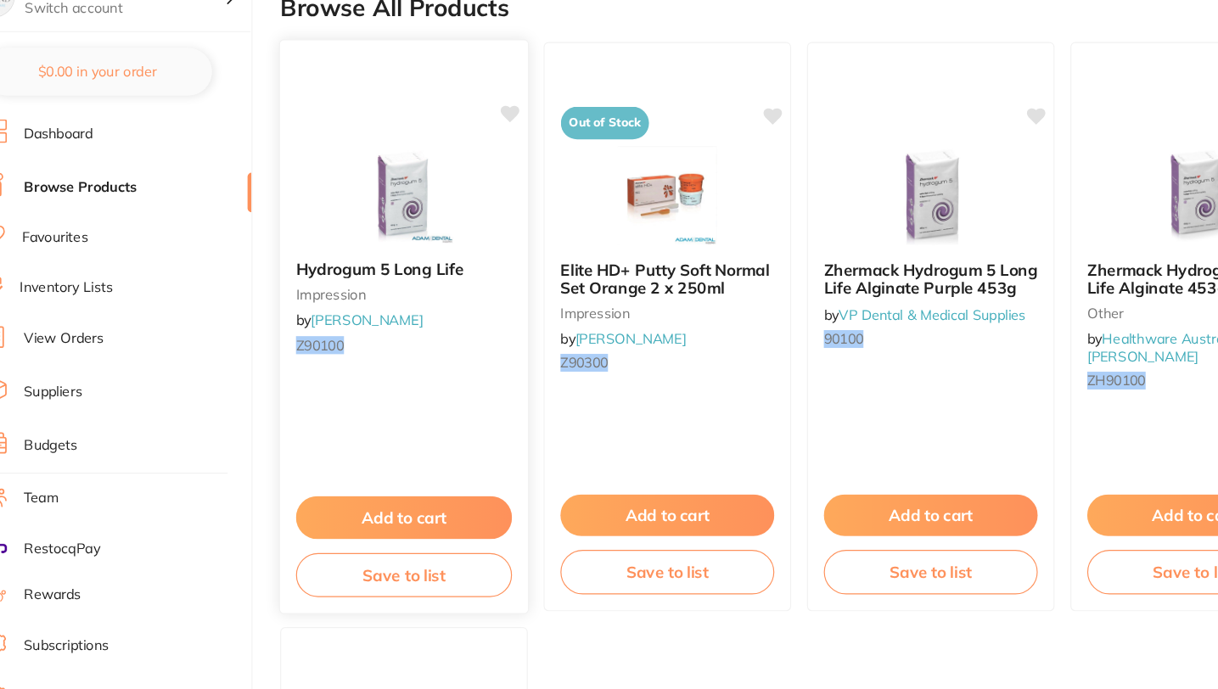
scroll to position [106, 0]
click at [393, 593] on button "Save to list" at bounding box center [394, 590] width 185 height 38
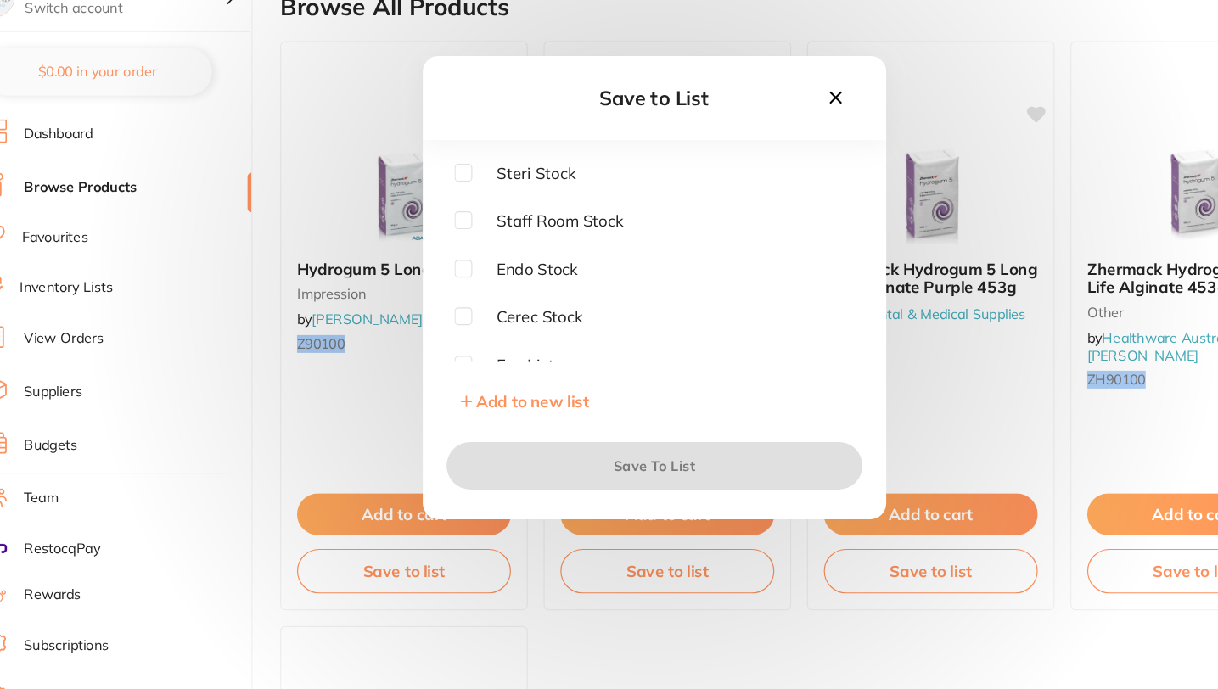
click at [448, 248] on input "checkbox" at bounding box center [445, 246] width 15 height 15
checkbox input "true"
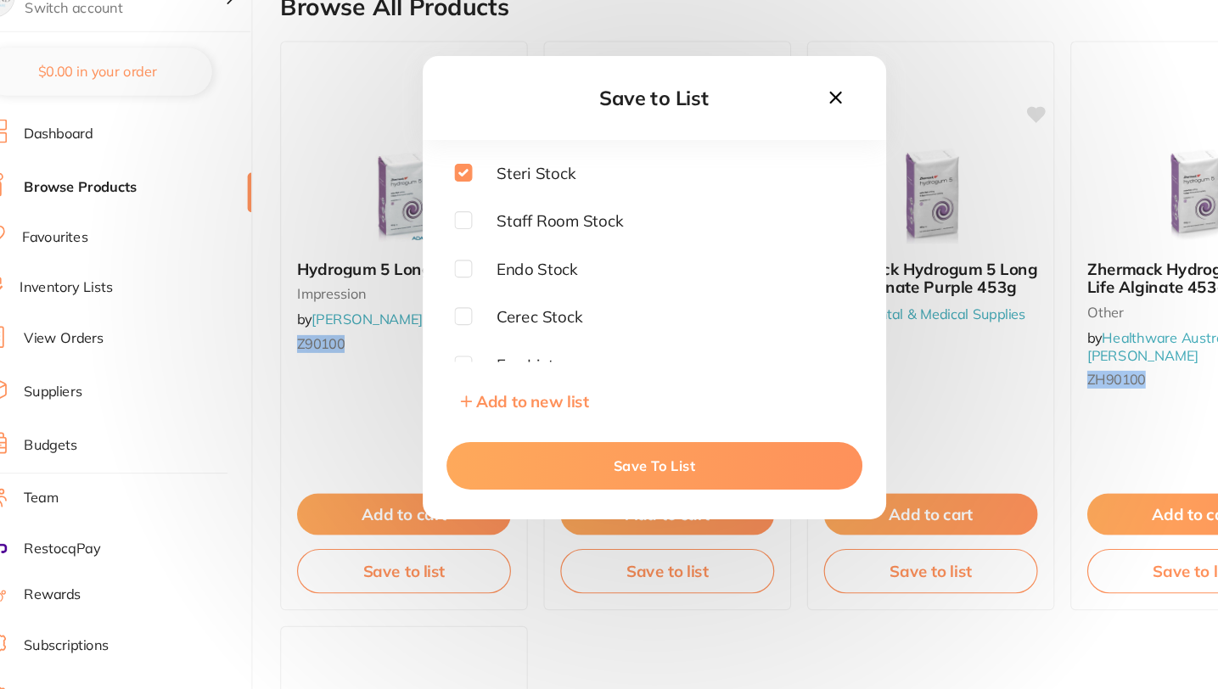
click at [577, 491] on button "Save To List" at bounding box center [609, 497] width 357 height 41
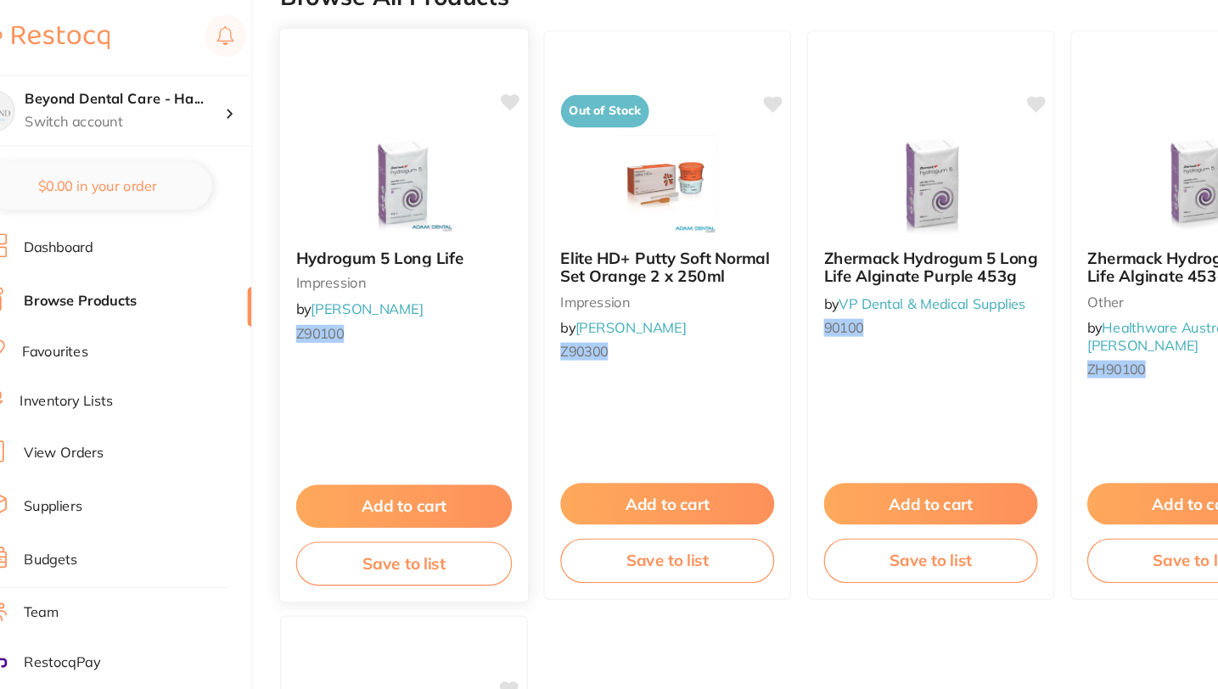
scroll to position [0, 0]
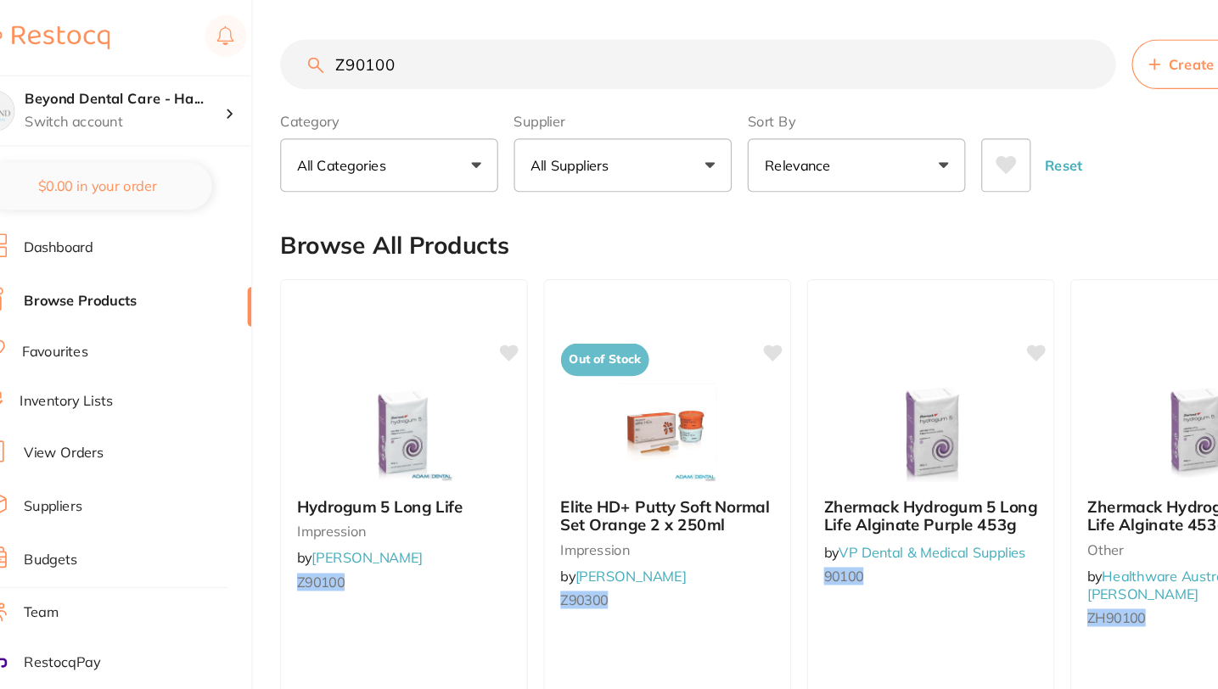
click at [981, 59] on input "Z90100" at bounding box center [647, 55] width 717 height 42
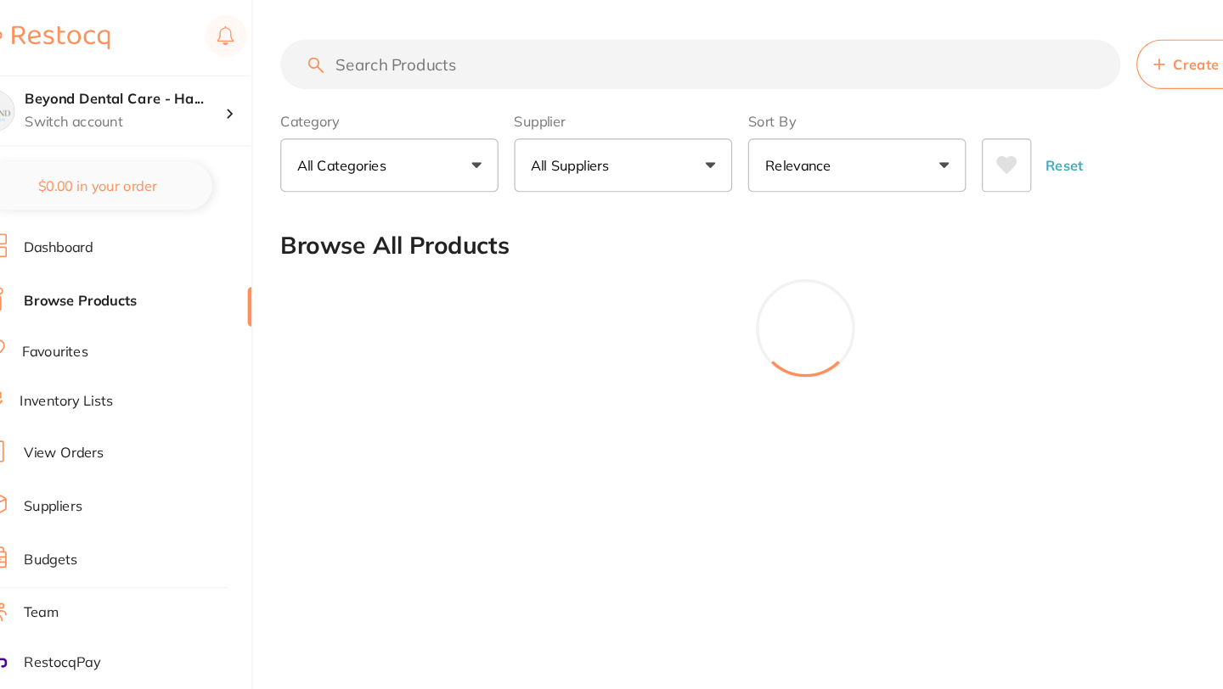
paste input "ADA306"
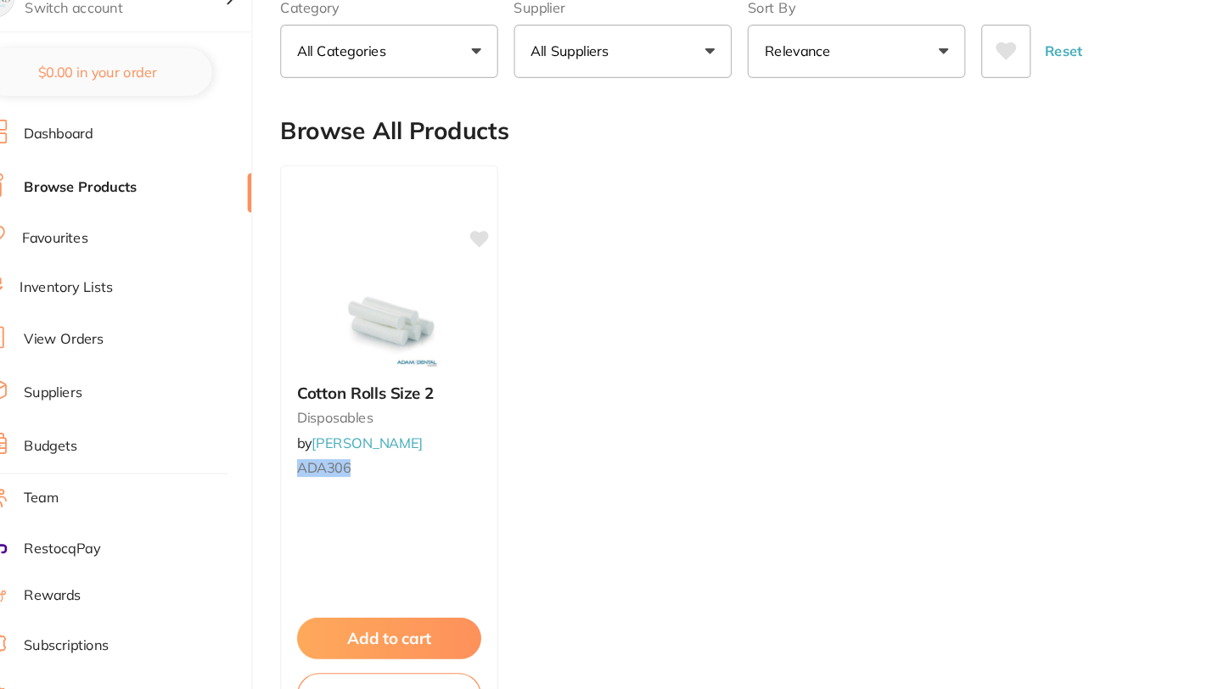
scroll to position [126, 0]
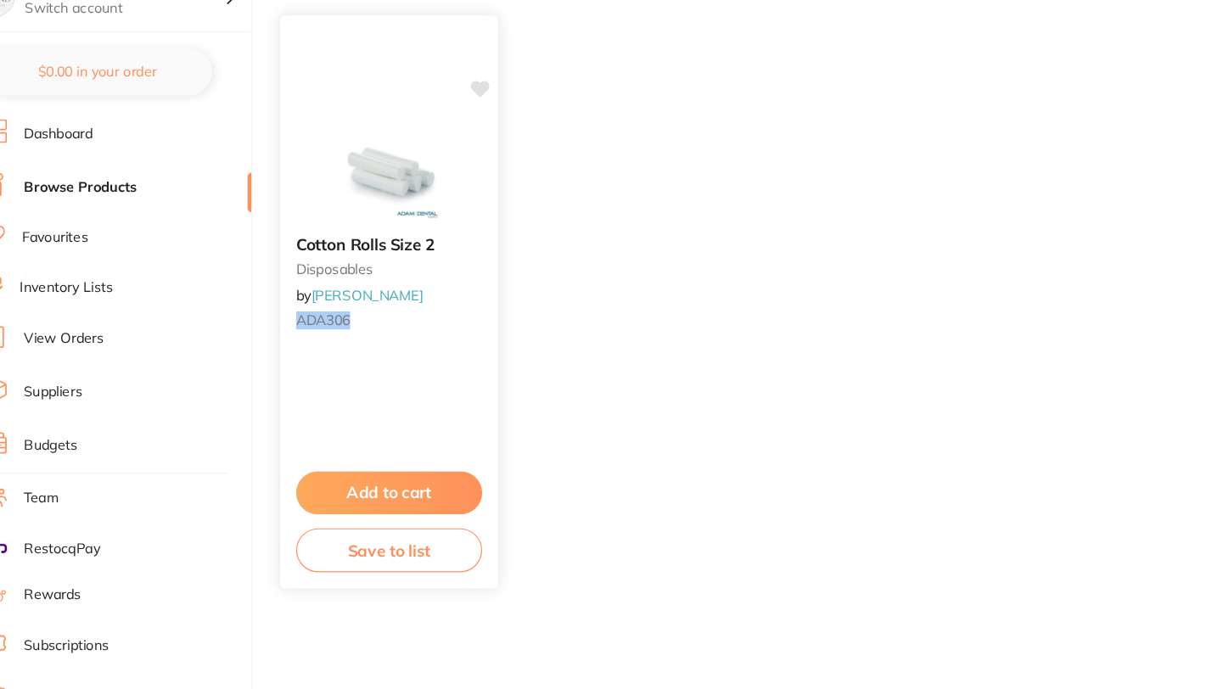
type input "ADA306"
click at [435, 574] on button "Save to list" at bounding box center [382, 570] width 160 height 38
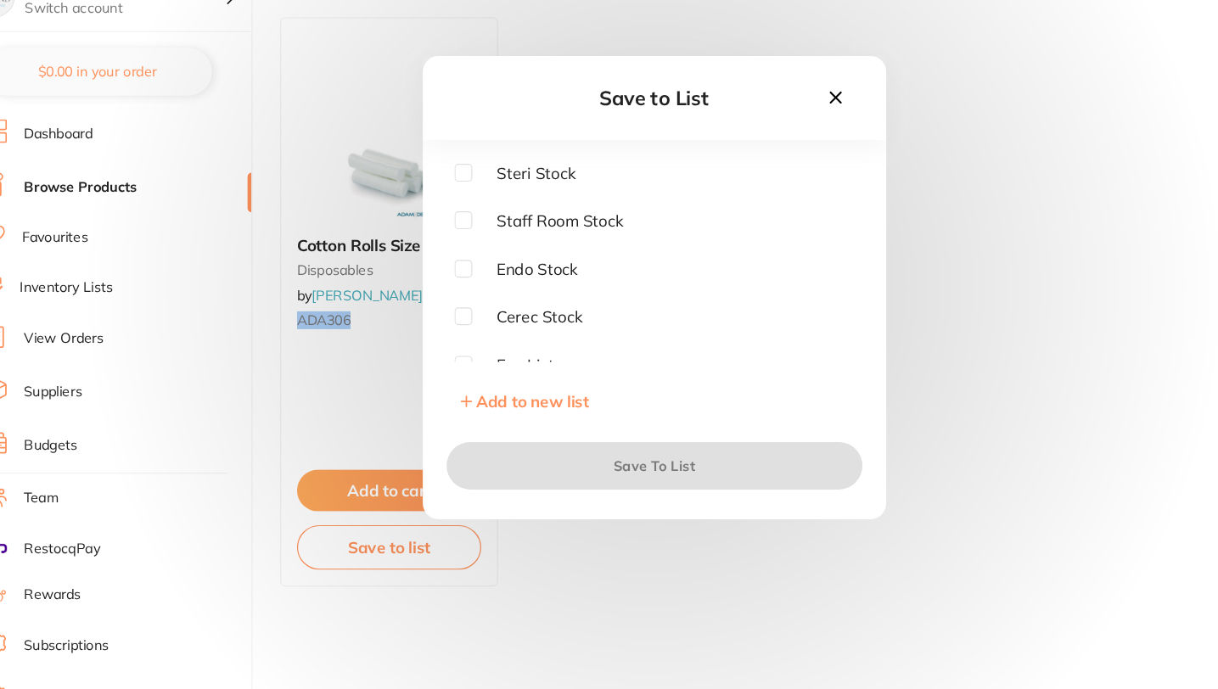
click at [446, 243] on input "checkbox" at bounding box center [445, 246] width 15 height 15
checkbox input "true"
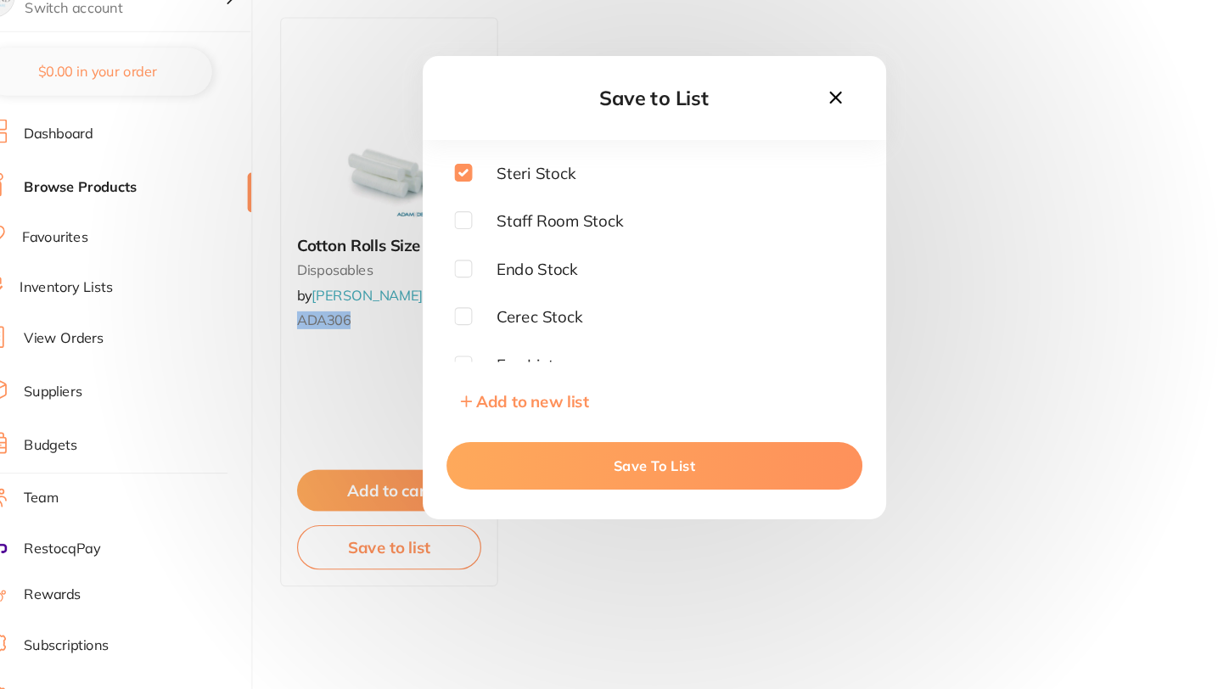
click at [584, 498] on button "Save To List" at bounding box center [609, 497] width 357 height 41
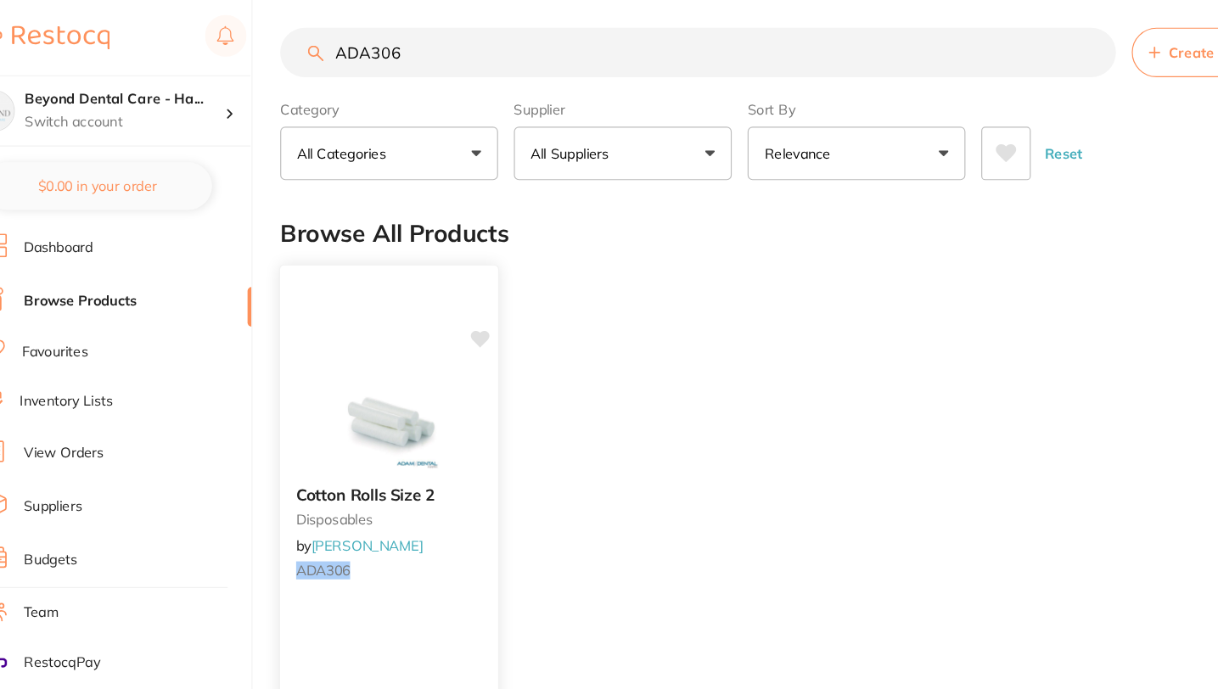
scroll to position [0, 0]
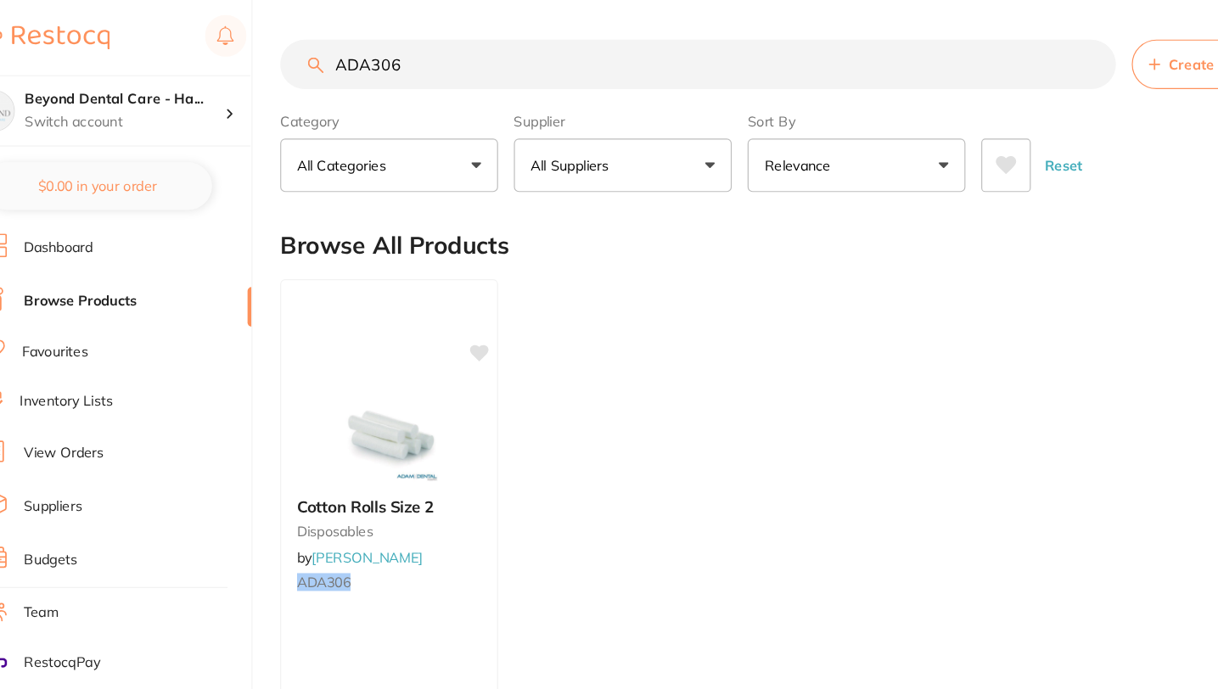
click at [987, 53] on input "ADA306" at bounding box center [647, 55] width 717 height 42
paste input "CPNWNS75"
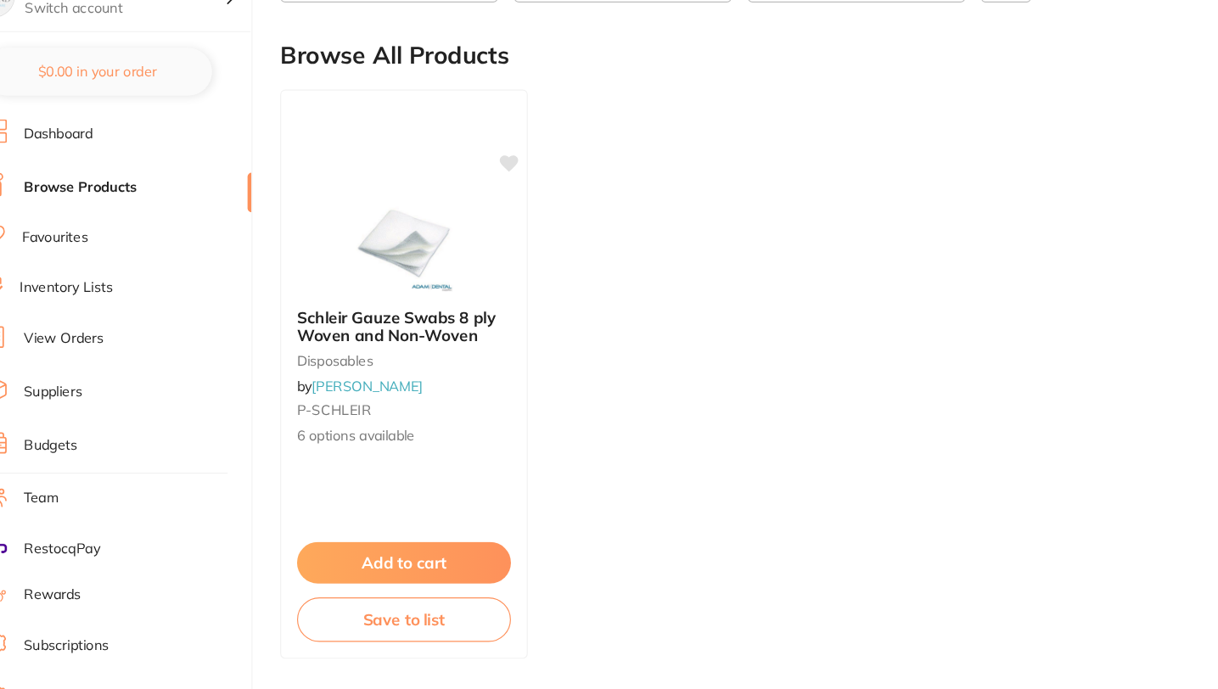
scroll to position [126, 0]
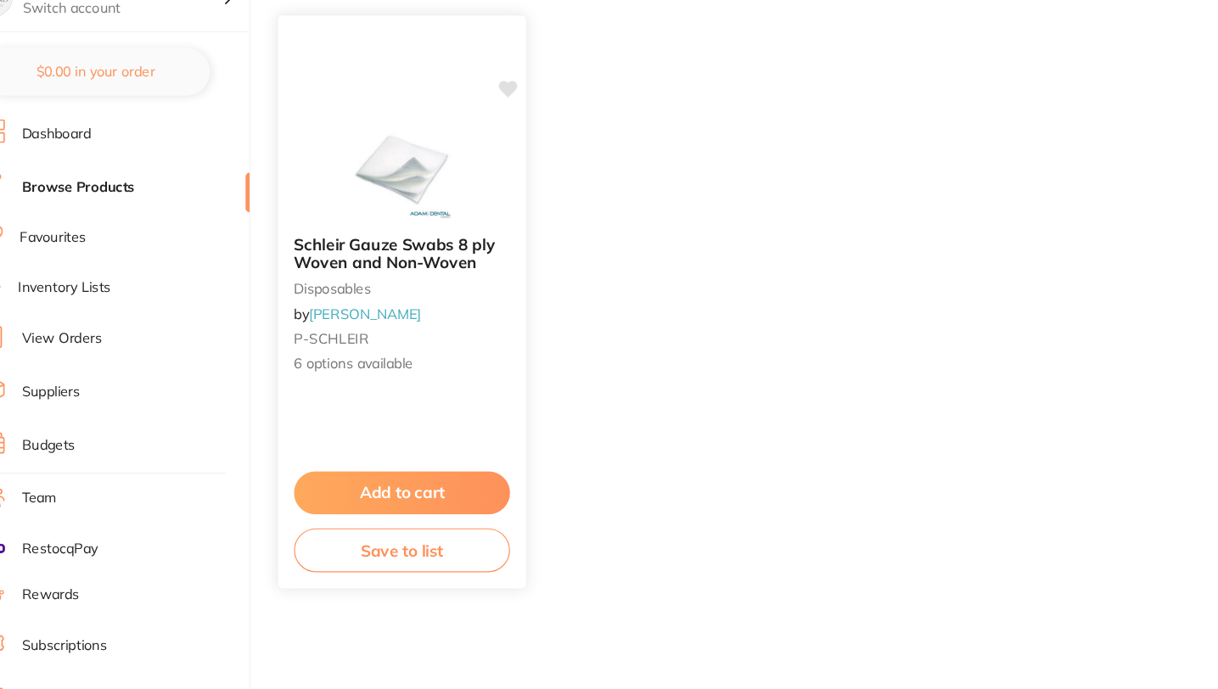
type input "CPNWNS75"
click at [405, 570] on button "Save to list" at bounding box center [394, 570] width 185 height 38
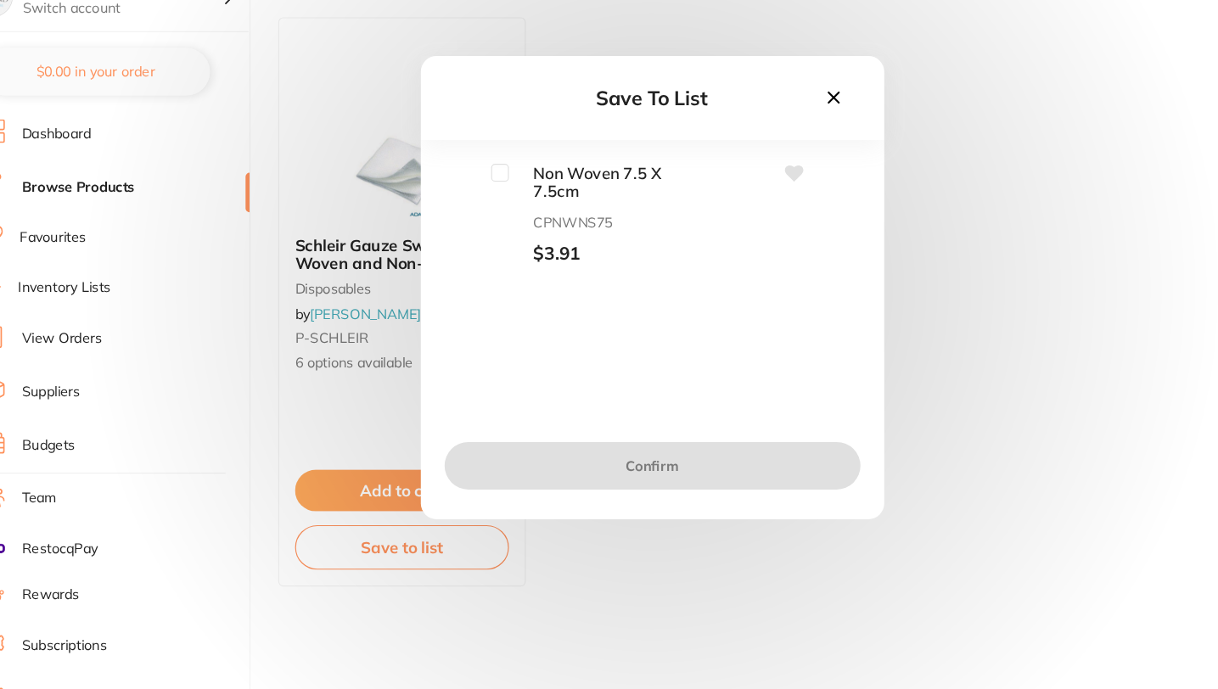
click at [471, 243] on input "checkbox" at bounding box center [478, 246] width 15 height 15
checkbox input "true"
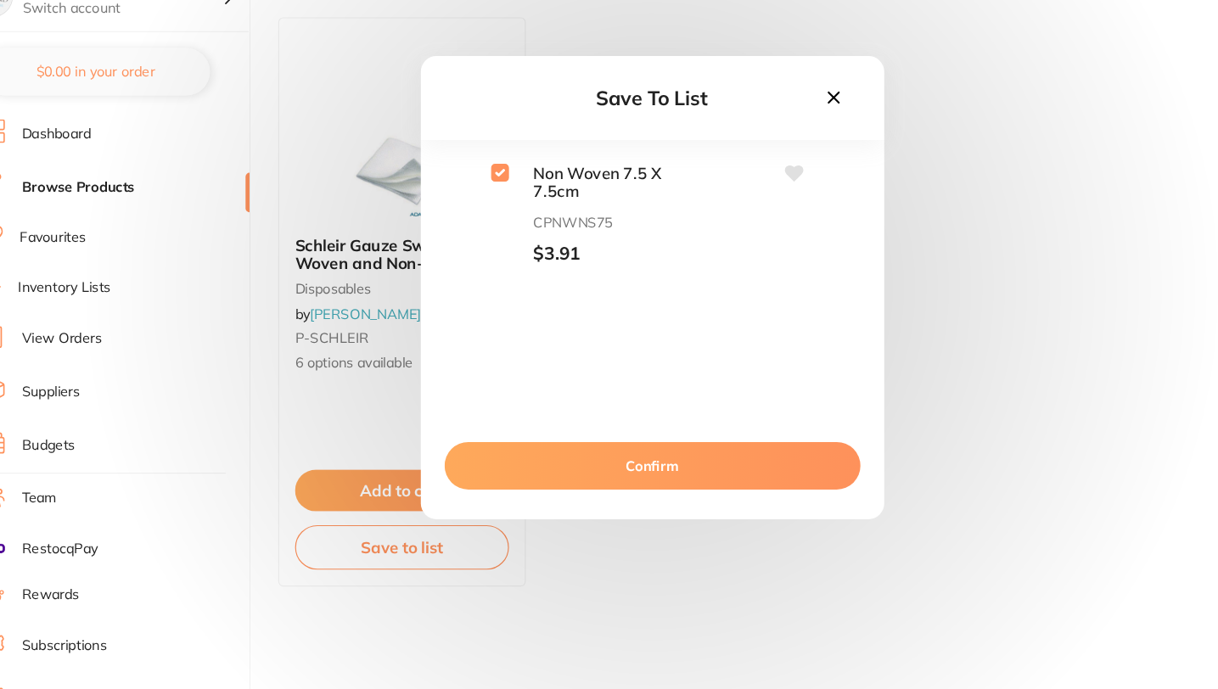
click at [545, 495] on button "Confirm" at bounding box center [609, 497] width 357 height 41
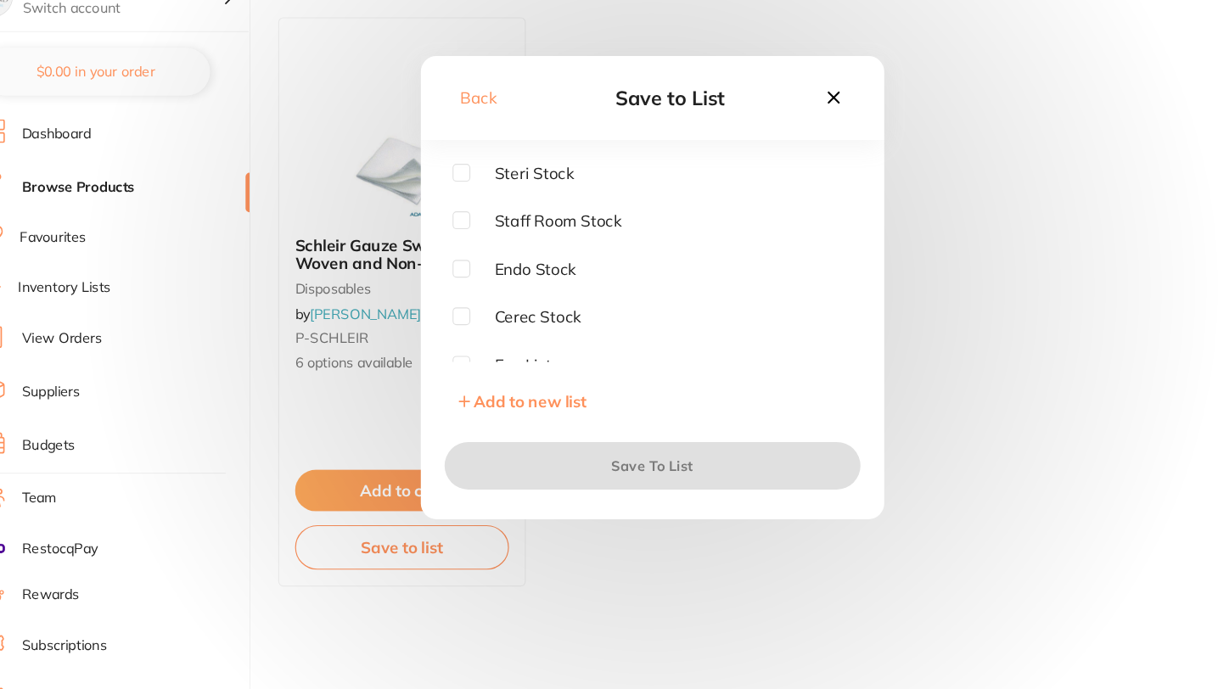
click at [444, 245] on input "checkbox" at bounding box center [445, 246] width 15 height 15
checkbox input "true"
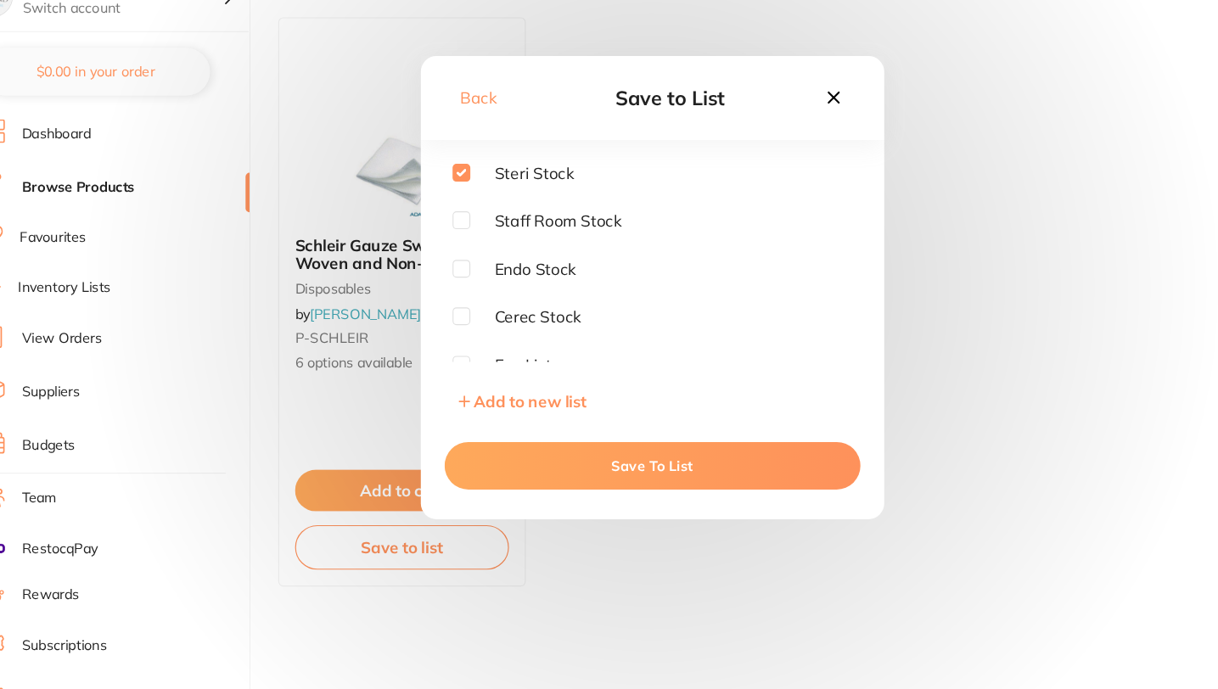
click at [560, 494] on button "Save To List" at bounding box center [609, 497] width 357 height 41
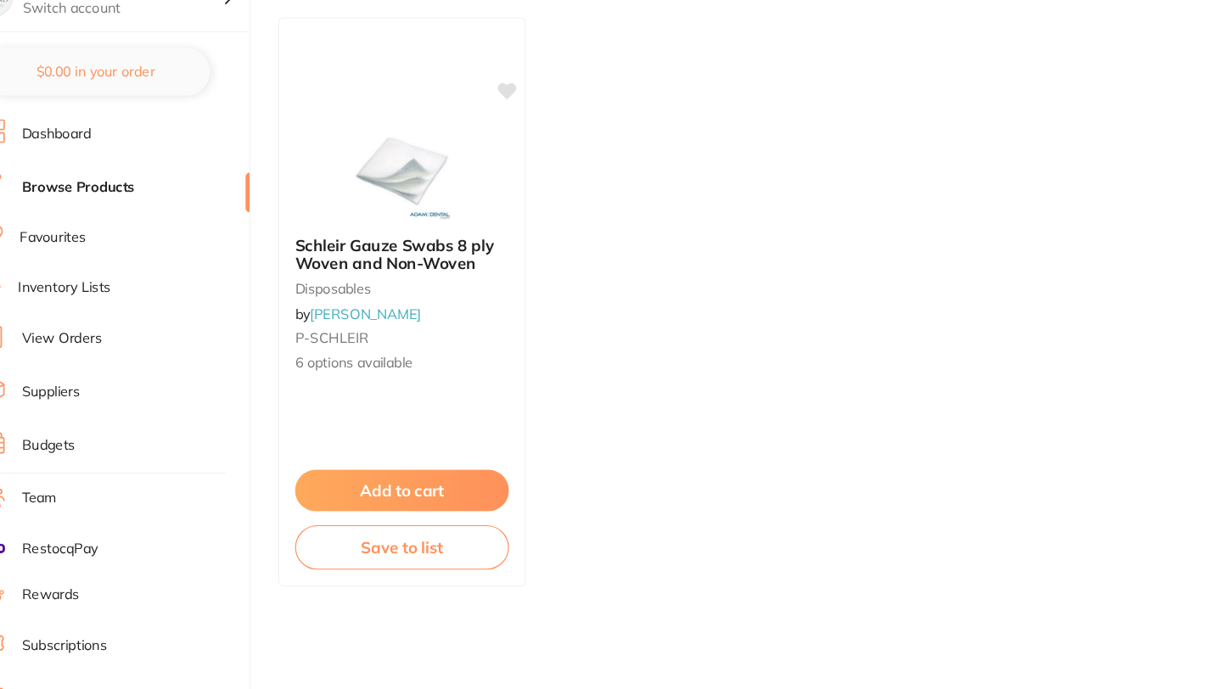
scroll to position [0, 0]
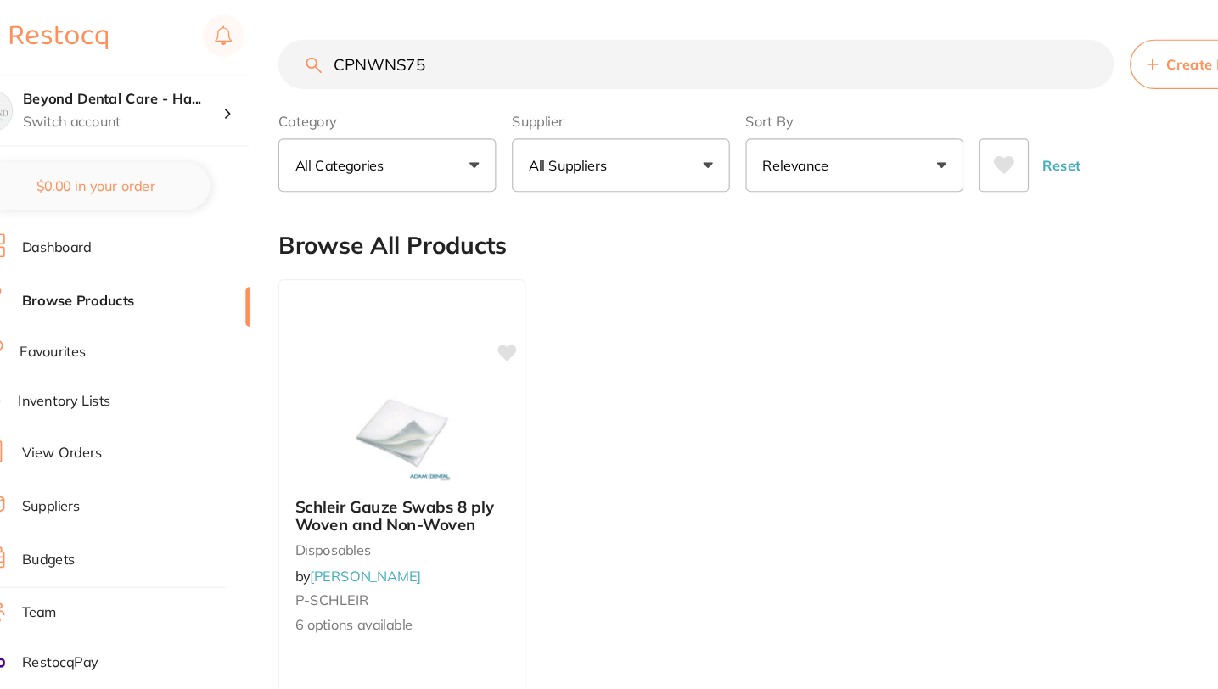
click at [986, 57] on input "CPNWNS75" at bounding box center [647, 55] width 717 height 42
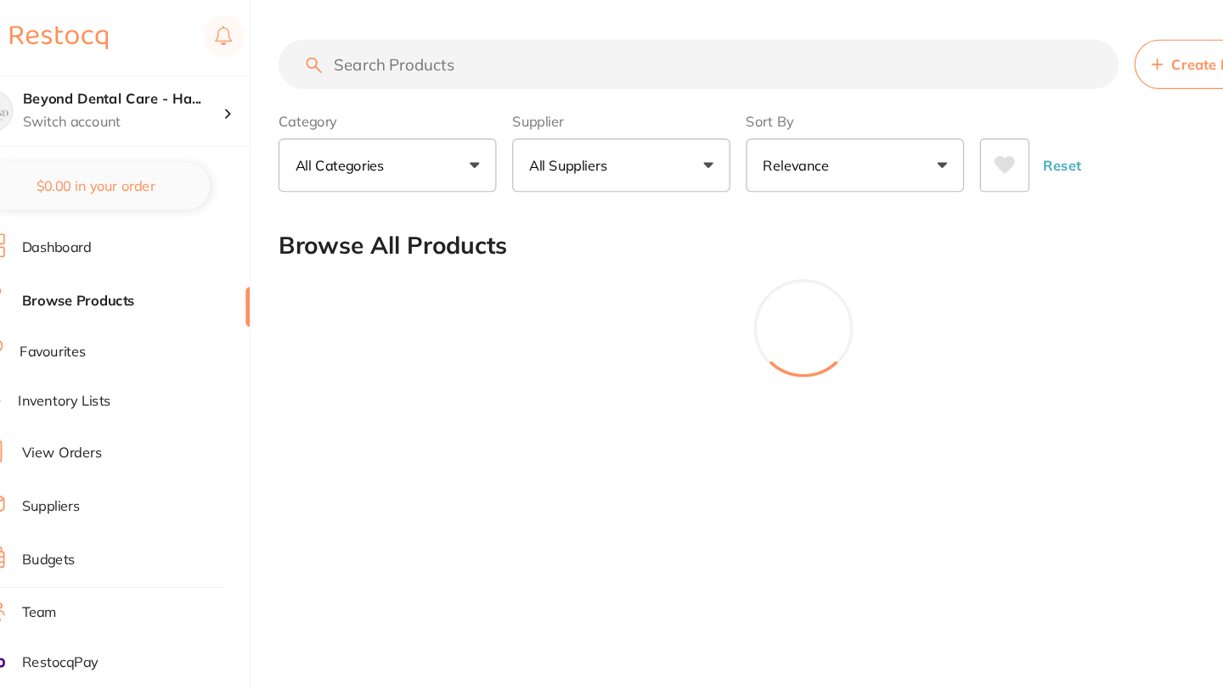
paste input "Light Body"
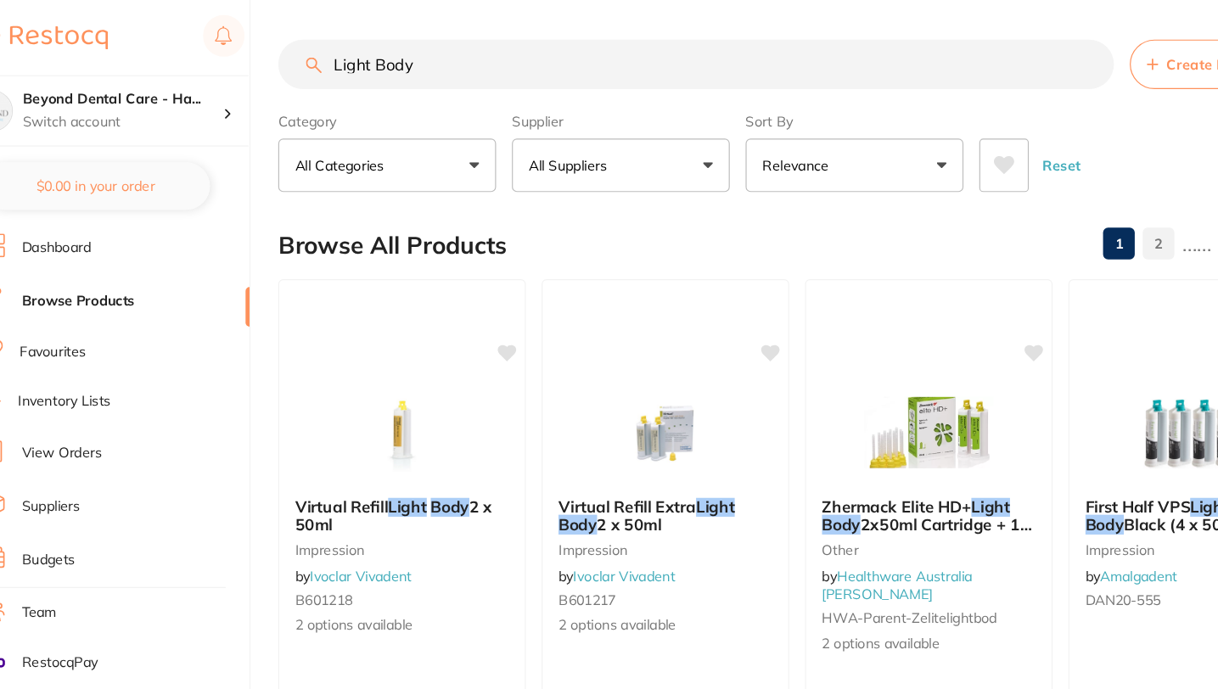
type input "Light Body"
click at [986, 56] on input "Light Body" at bounding box center [647, 55] width 717 height 42
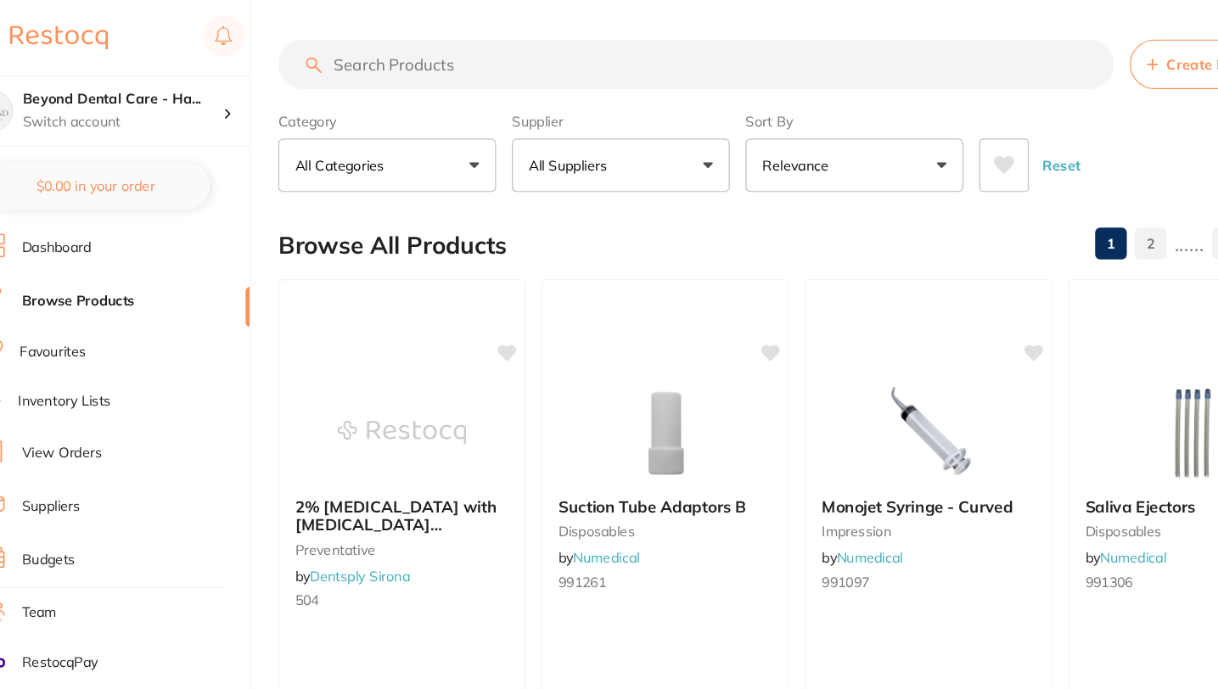
paste input "Z90207"
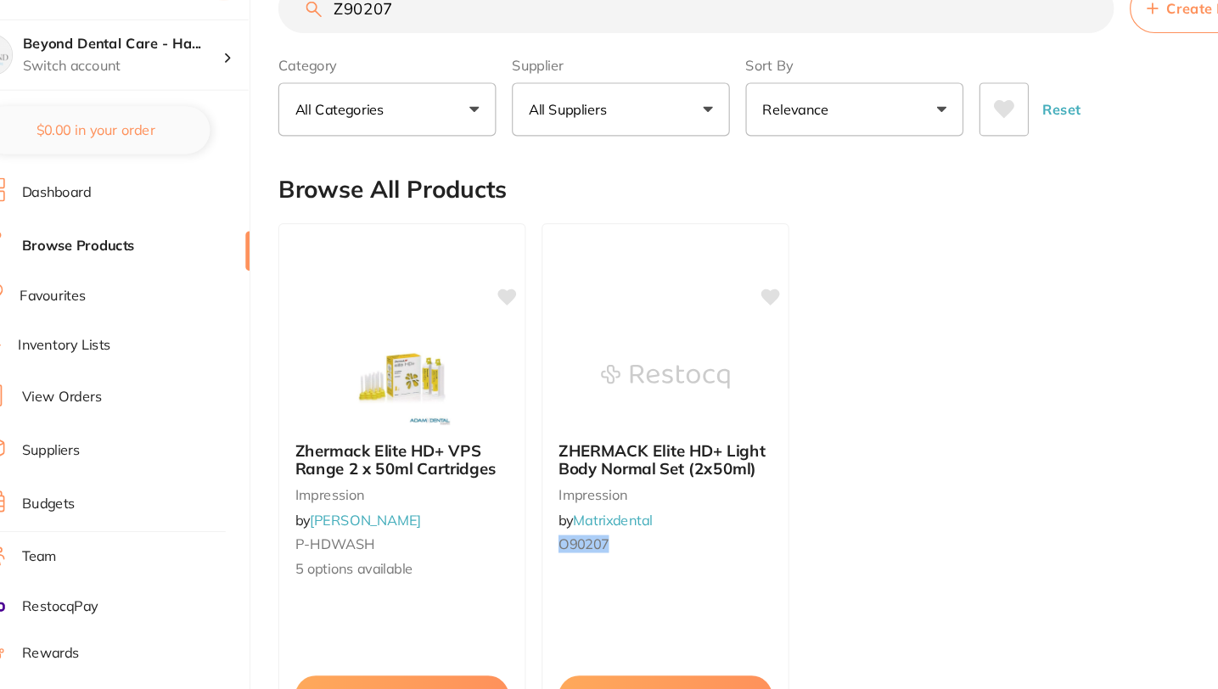
type input "Z90207"
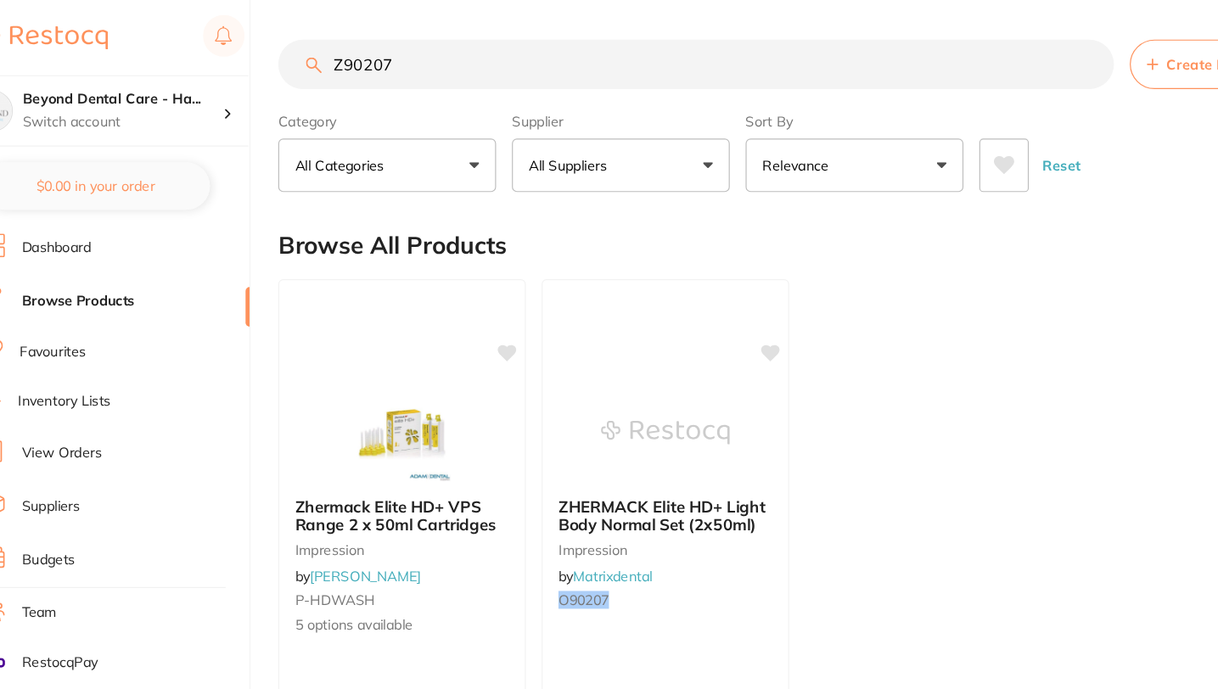
click at [980, 59] on input "Z90207" at bounding box center [647, 55] width 717 height 42
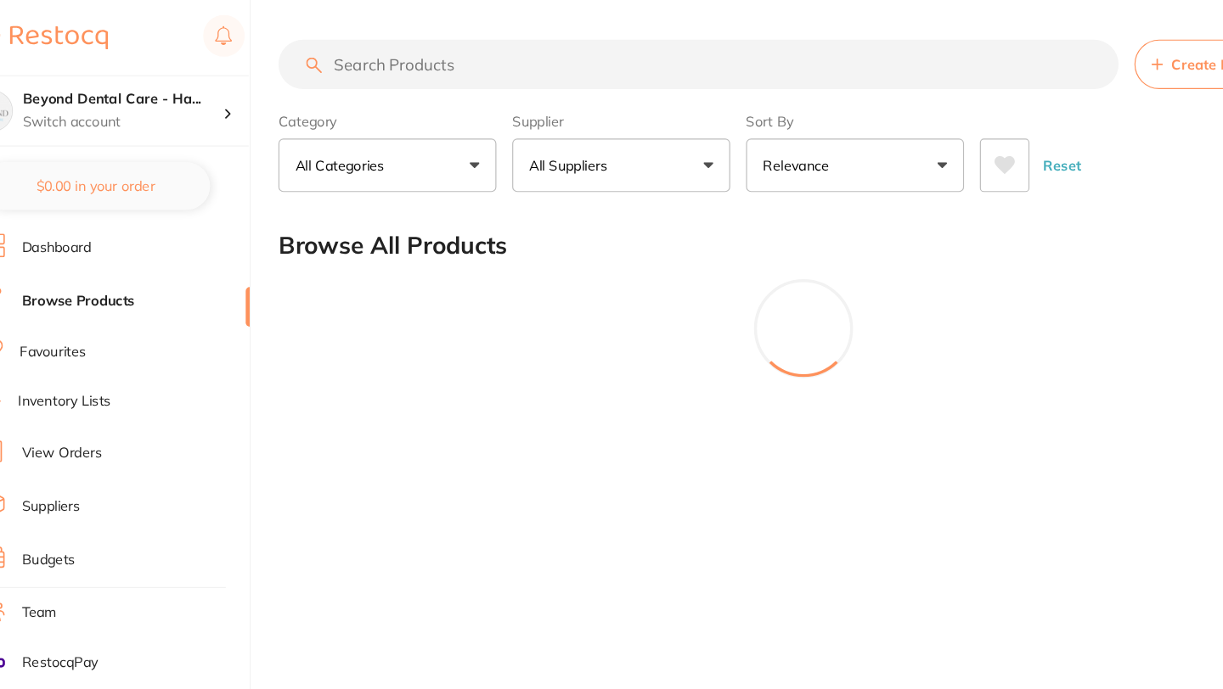
paste input "MONESN27"
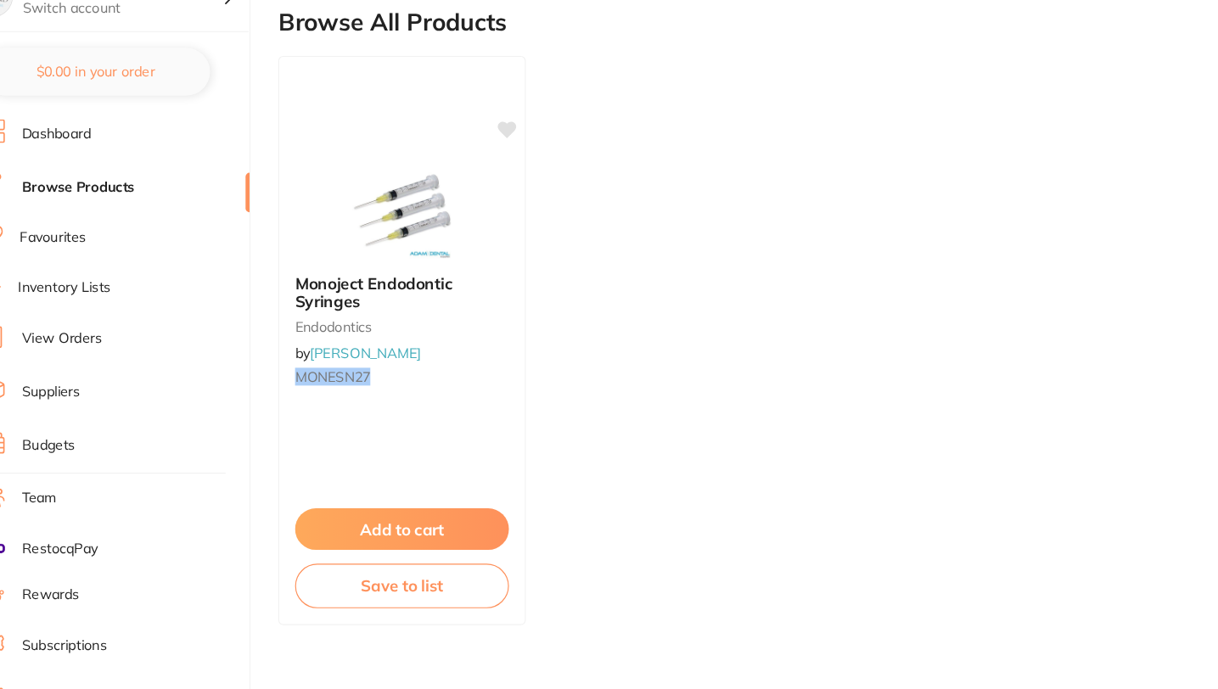
scroll to position [100, 0]
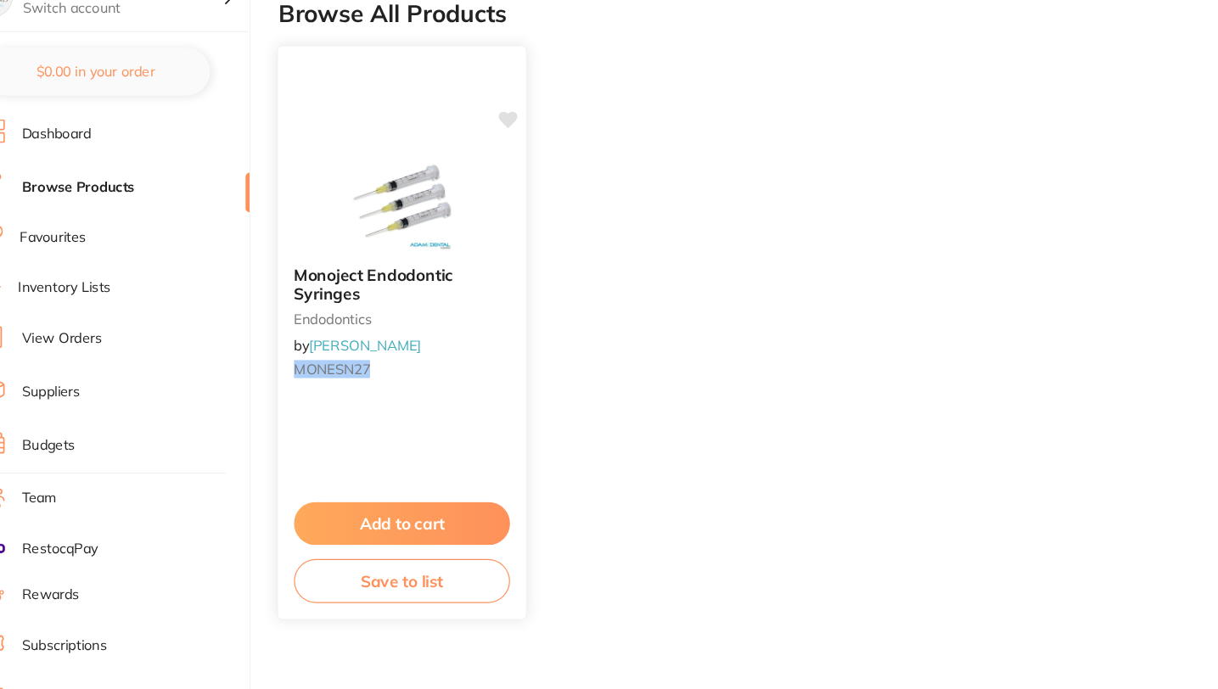
type input "MONESN27"
click at [422, 603] on button "Save to list" at bounding box center [394, 596] width 185 height 38
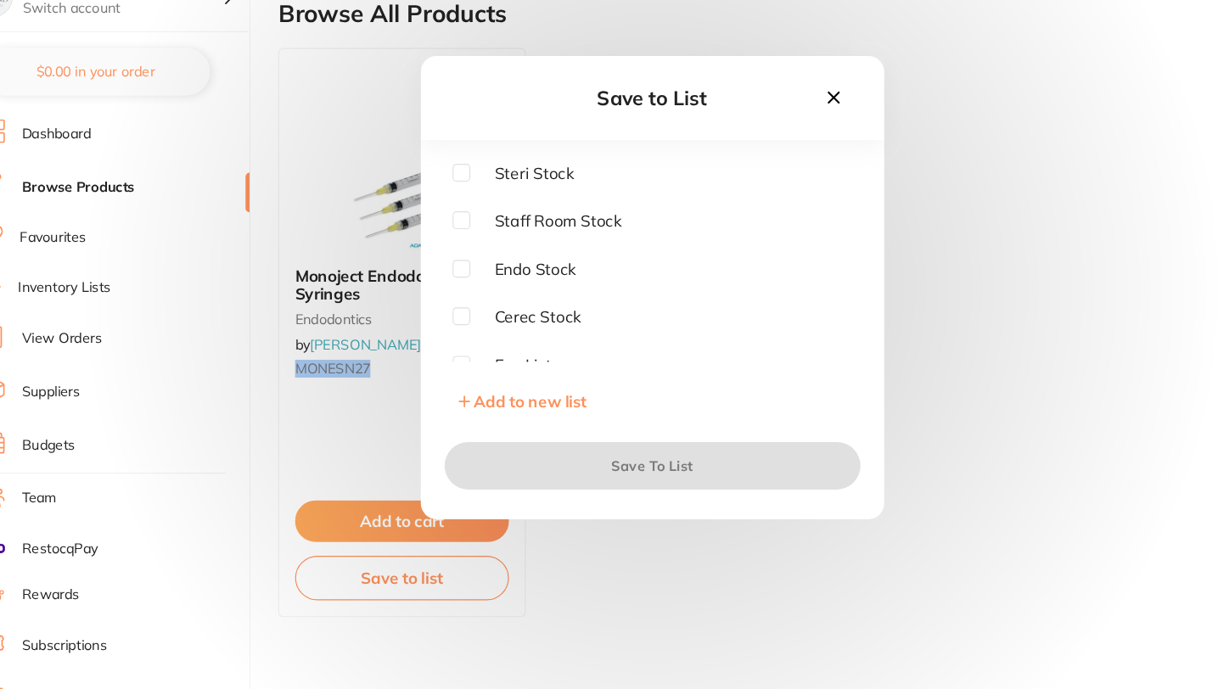
click at [447, 329] on input "checkbox" at bounding box center [445, 328] width 15 height 15
checkbox input "true"
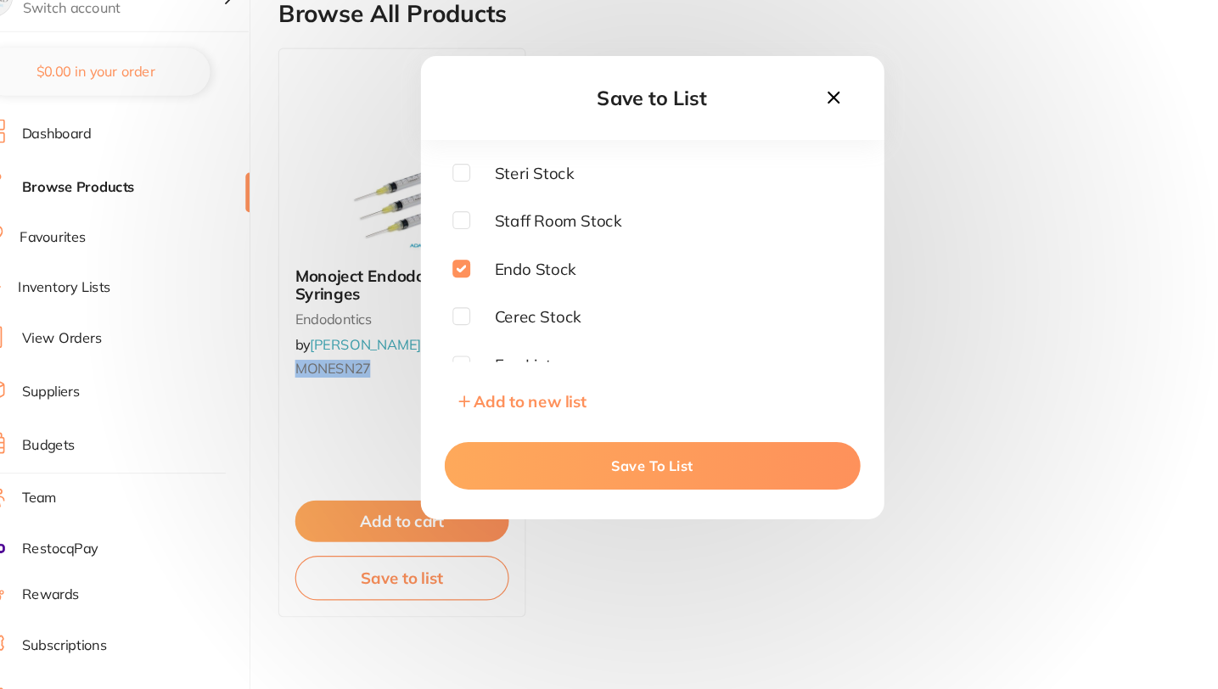
click at [560, 496] on button "Save To List" at bounding box center [609, 497] width 357 height 41
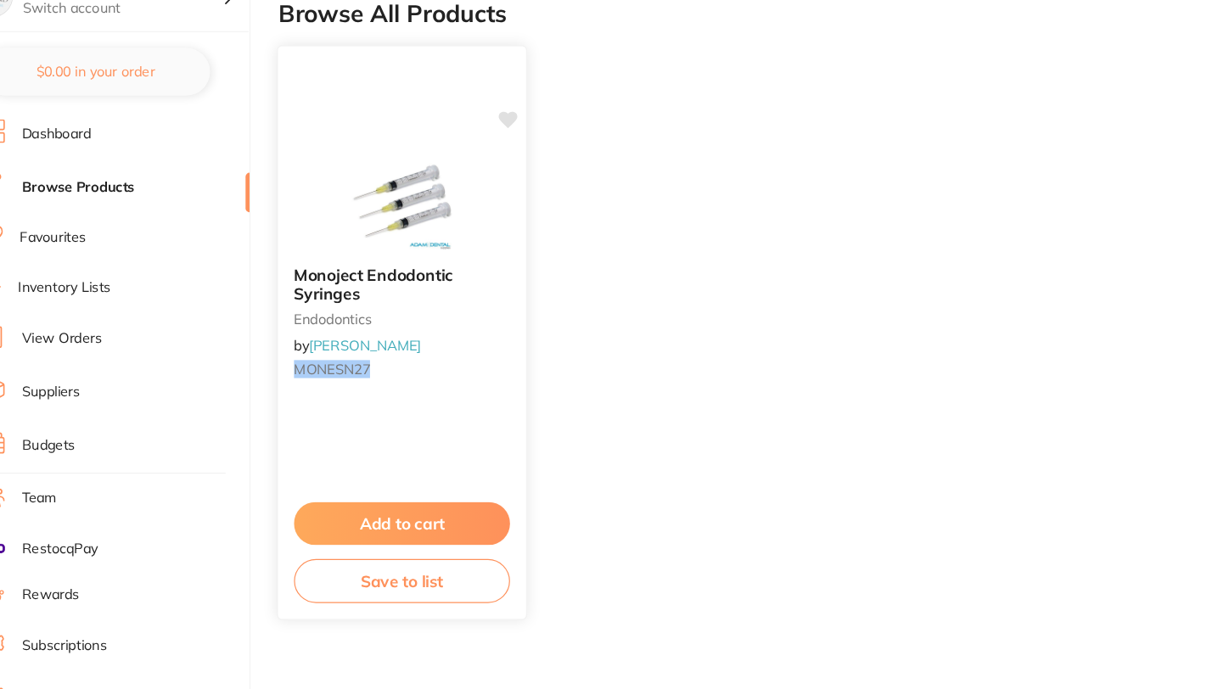
scroll to position [0, 0]
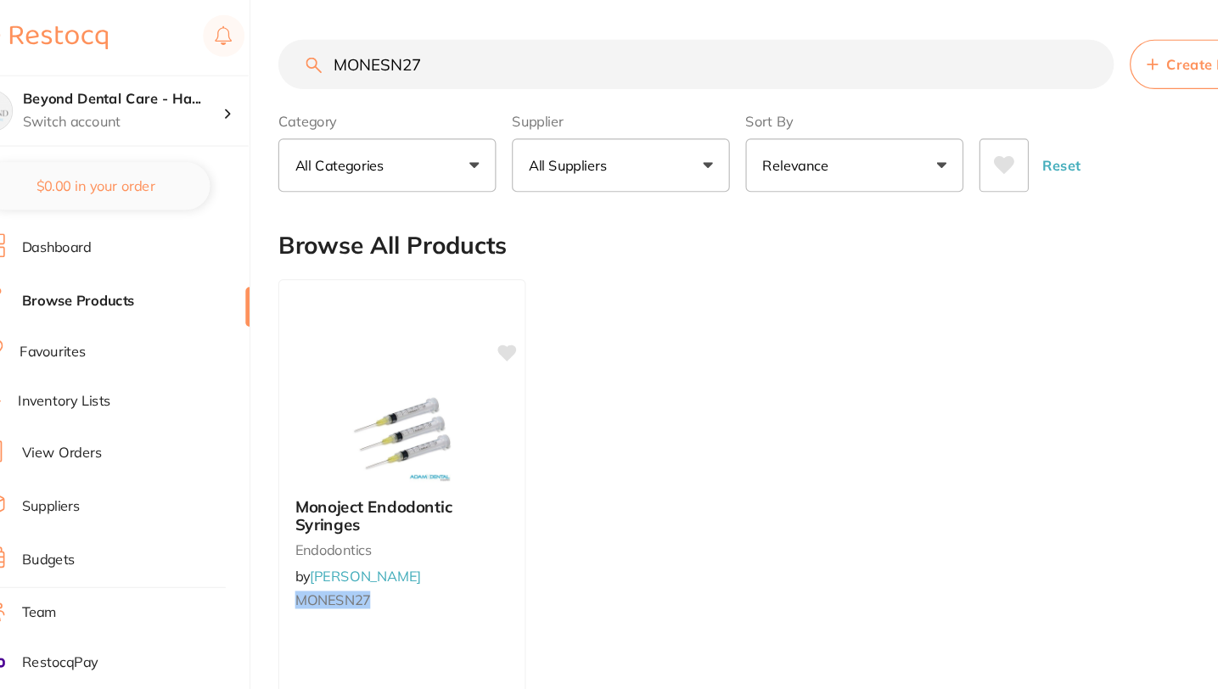
click at [982, 53] on input "MONESN27" at bounding box center [647, 55] width 717 height 42
paste input "EPP7G"
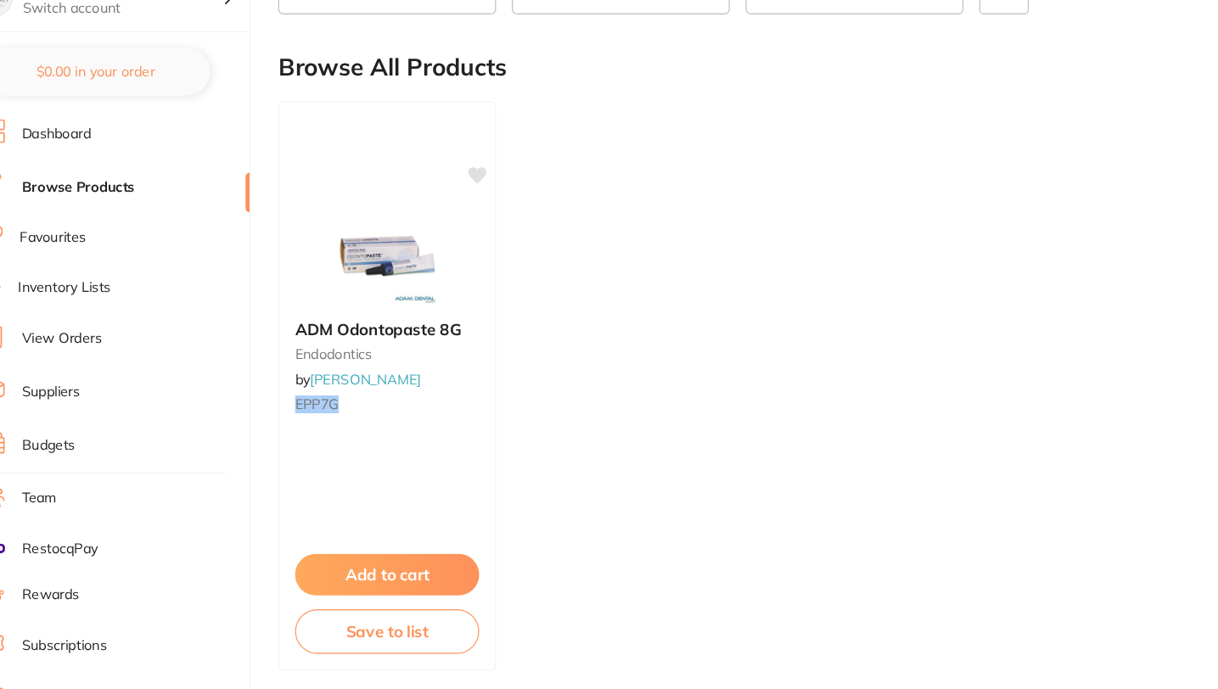
scroll to position [79, 0]
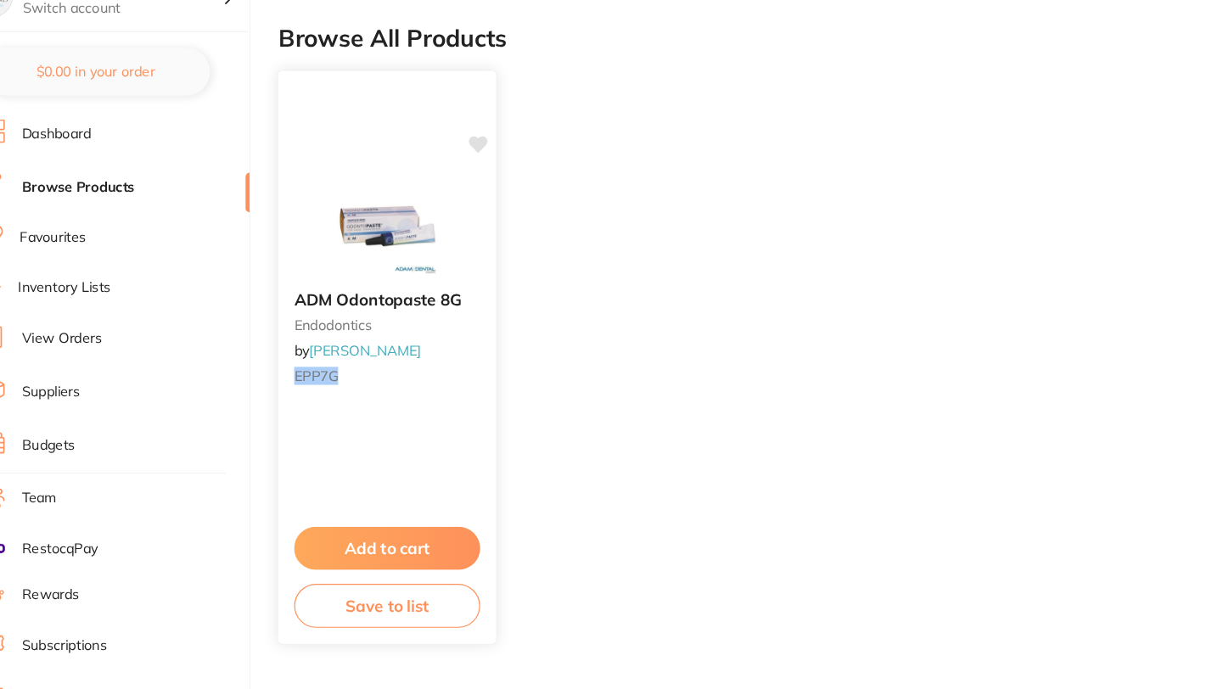
type input "EPP7G"
click at [404, 621] on button "Save to list" at bounding box center [382, 618] width 160 height 38
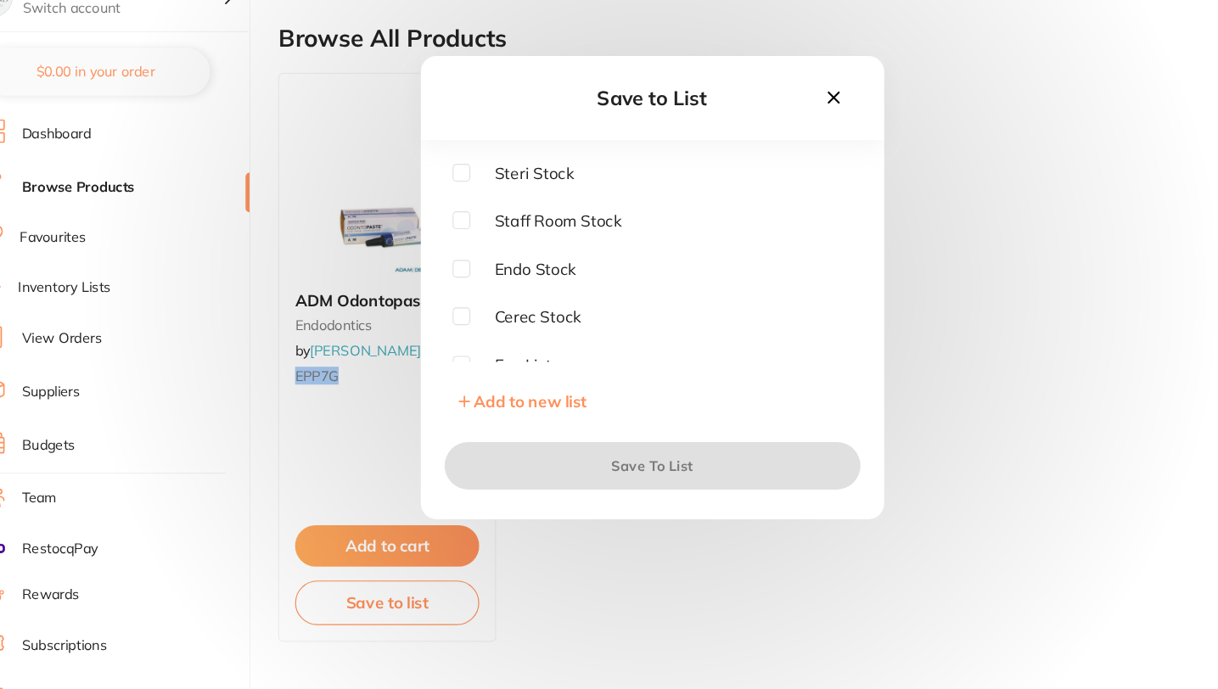
click at [444, 325] on input "checkbox" at bounding box center [445, 328] width 15 height 15
checkbox input "true"
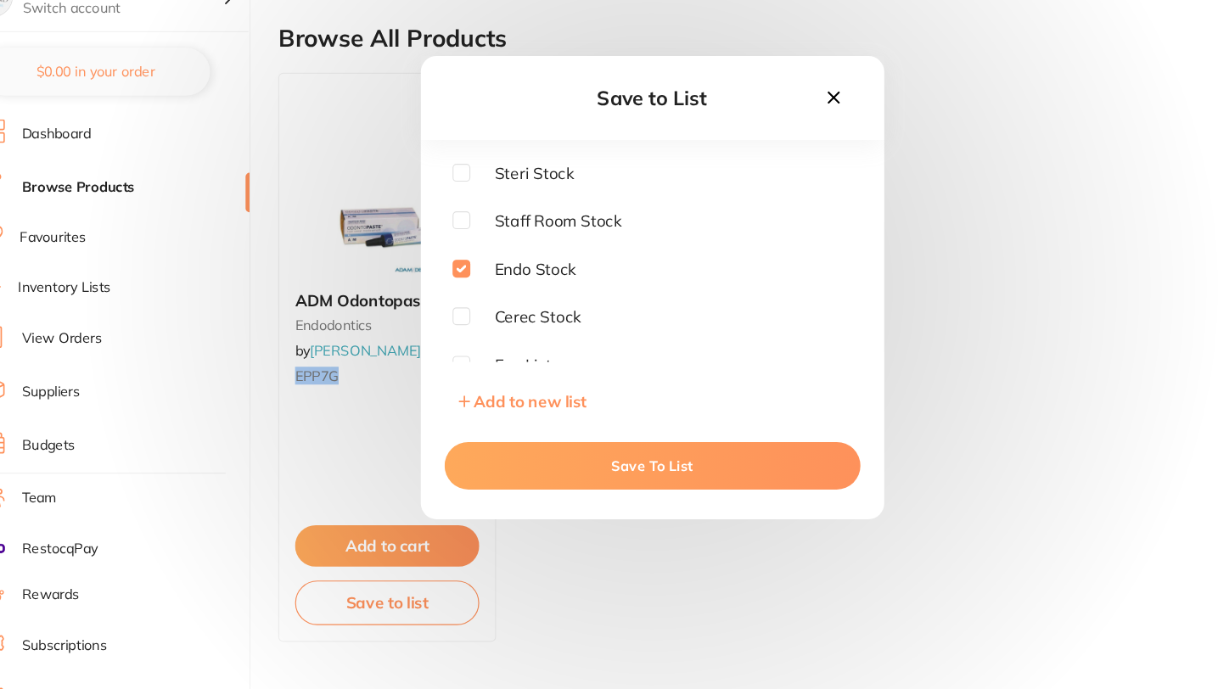
click at [569, 503] on button "Save To List" at bounding box center [609, 497] width 357 height 41
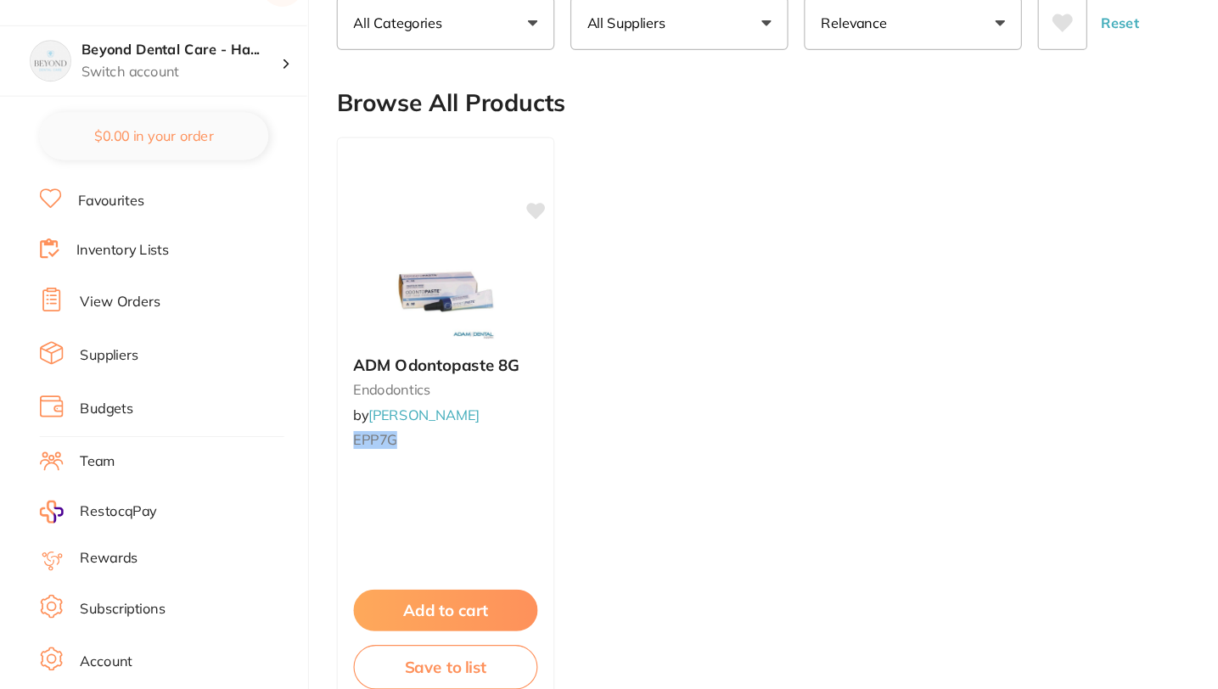
scroll to position [103, 0]
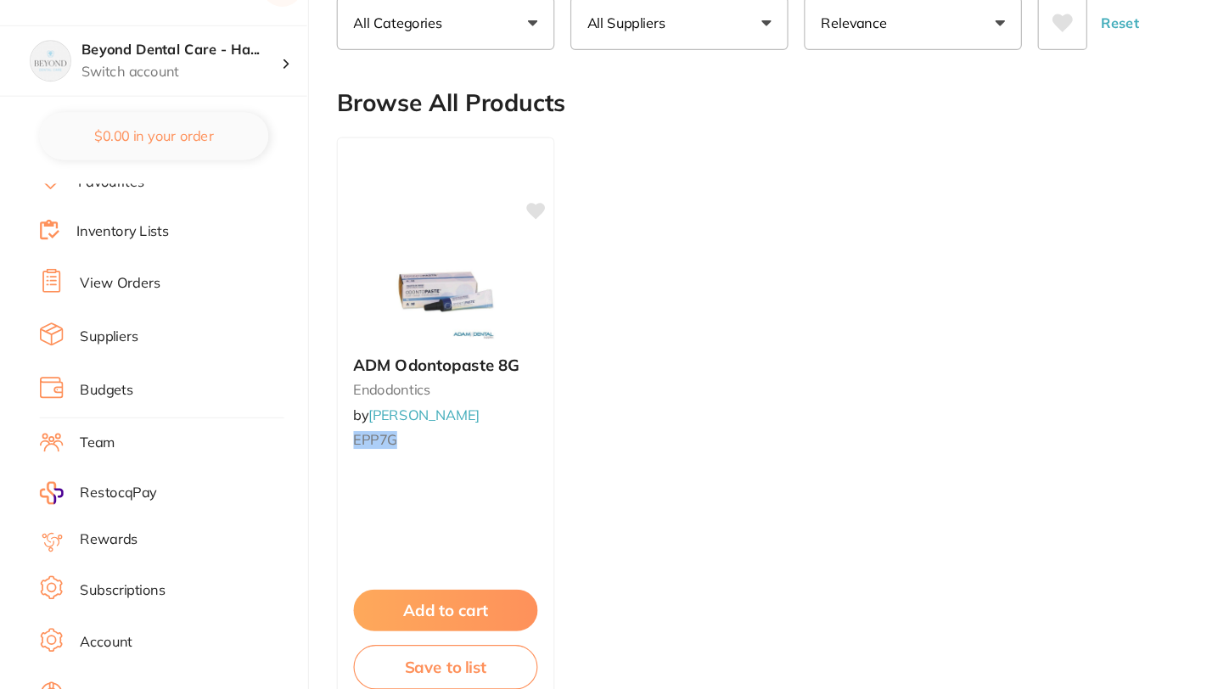
click at [93, 417] on link "Team" at bounding box center [84, 422] width 30 height 17
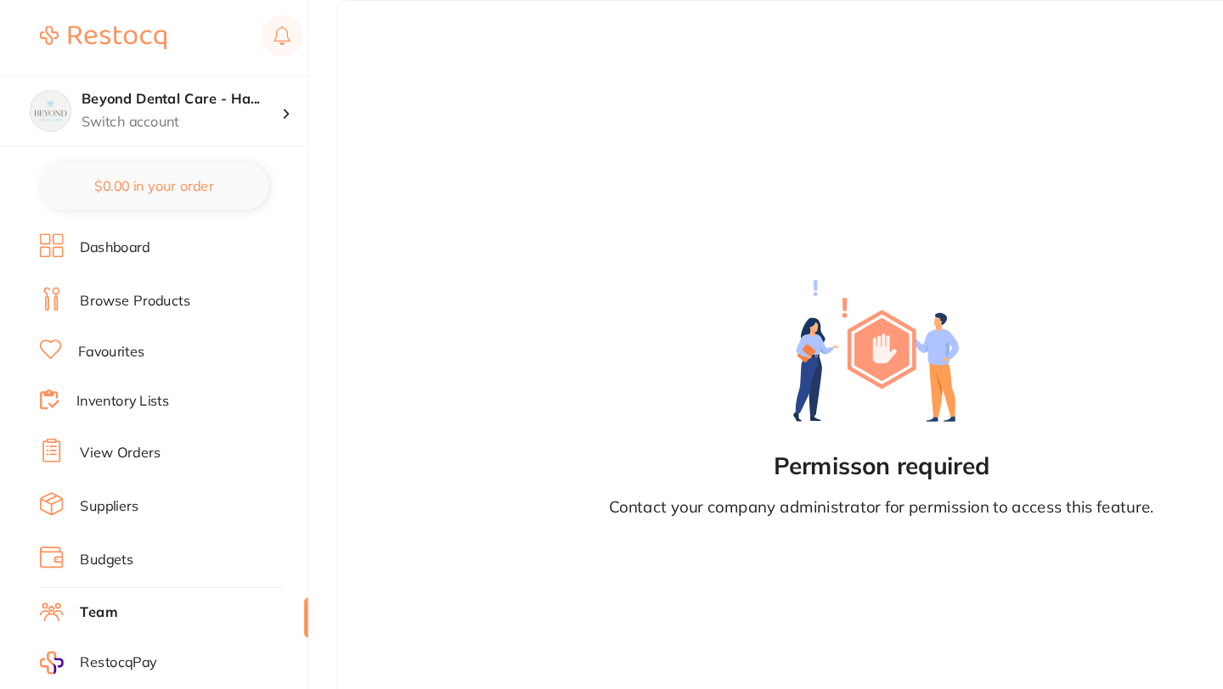
click at [110, 256] on link "Browse Products" at bounding box center [116, 258] width 94 height 17
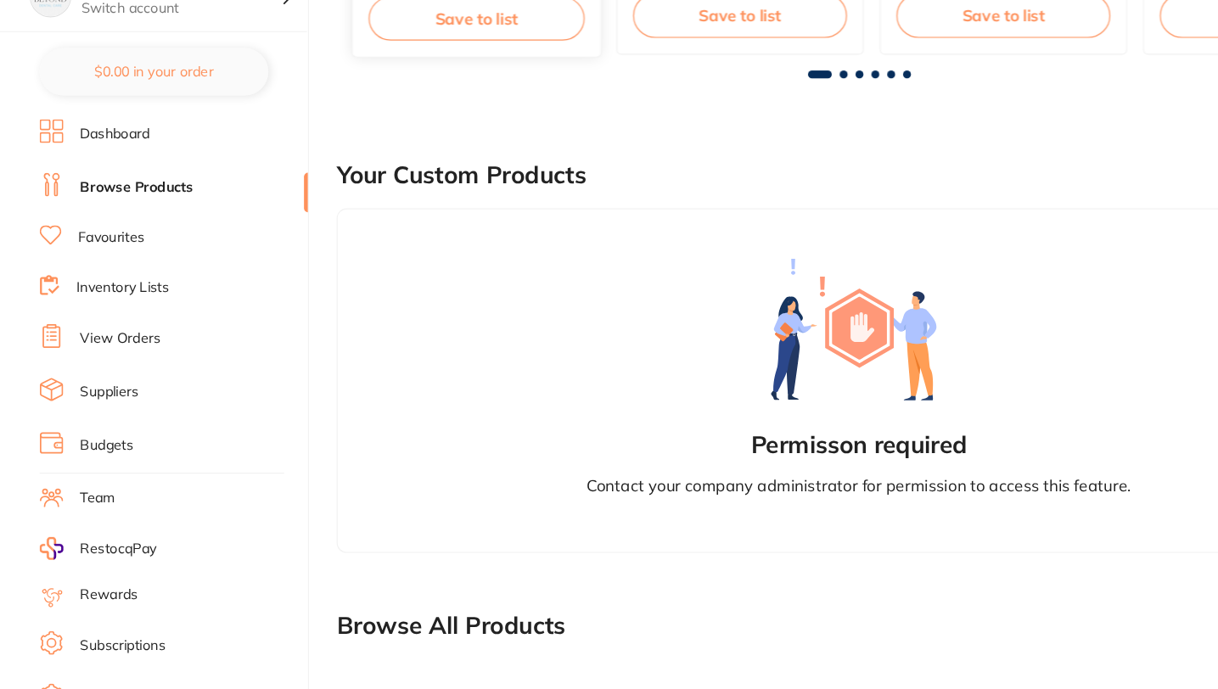
scroll to position [610, 0]
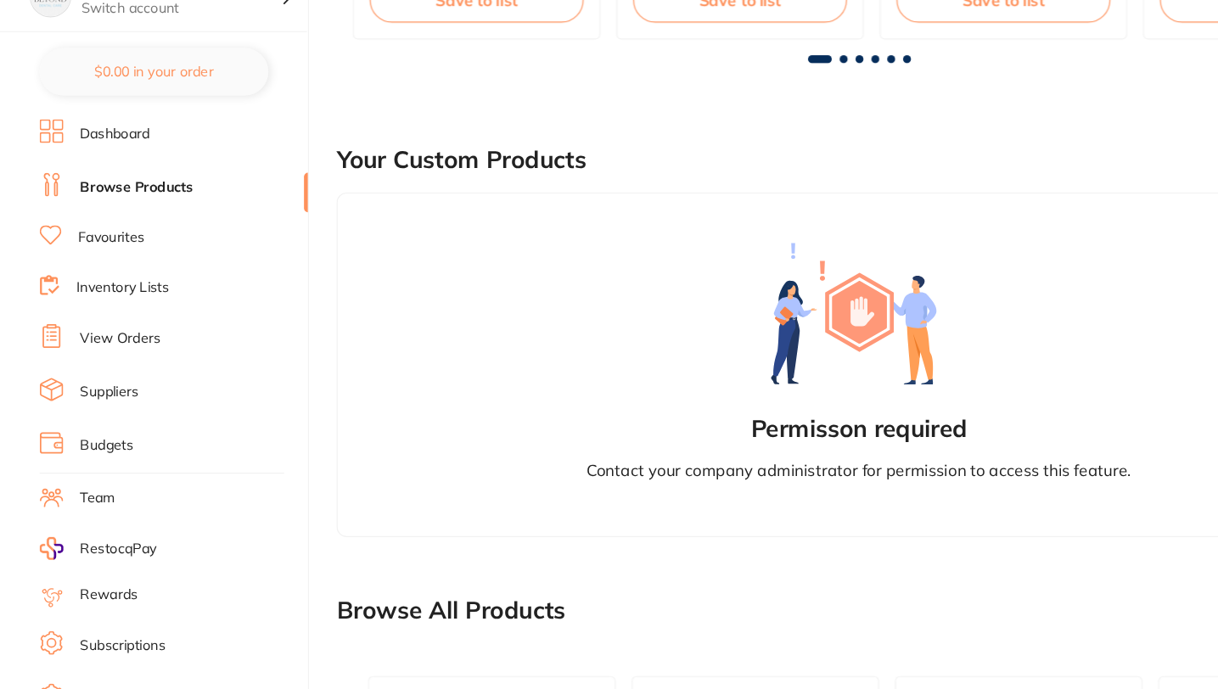
click at [100, 340] on link "Inventory Lists" at bounding box center [105, 344] width 80 height 17
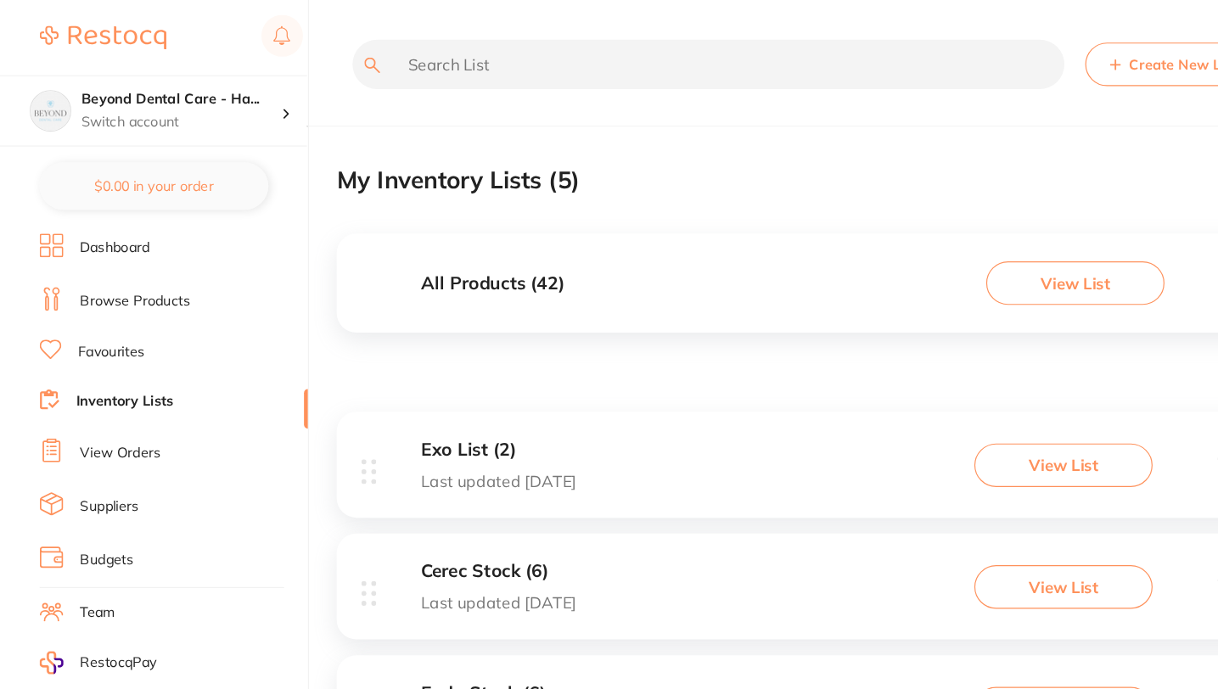
click at [453, 64] on input "text" at bounding box center [607, 55] width 610 height 42
click at [143, 258] on link "Browse Products" at bounding box center [116, 258] width 94 height 17
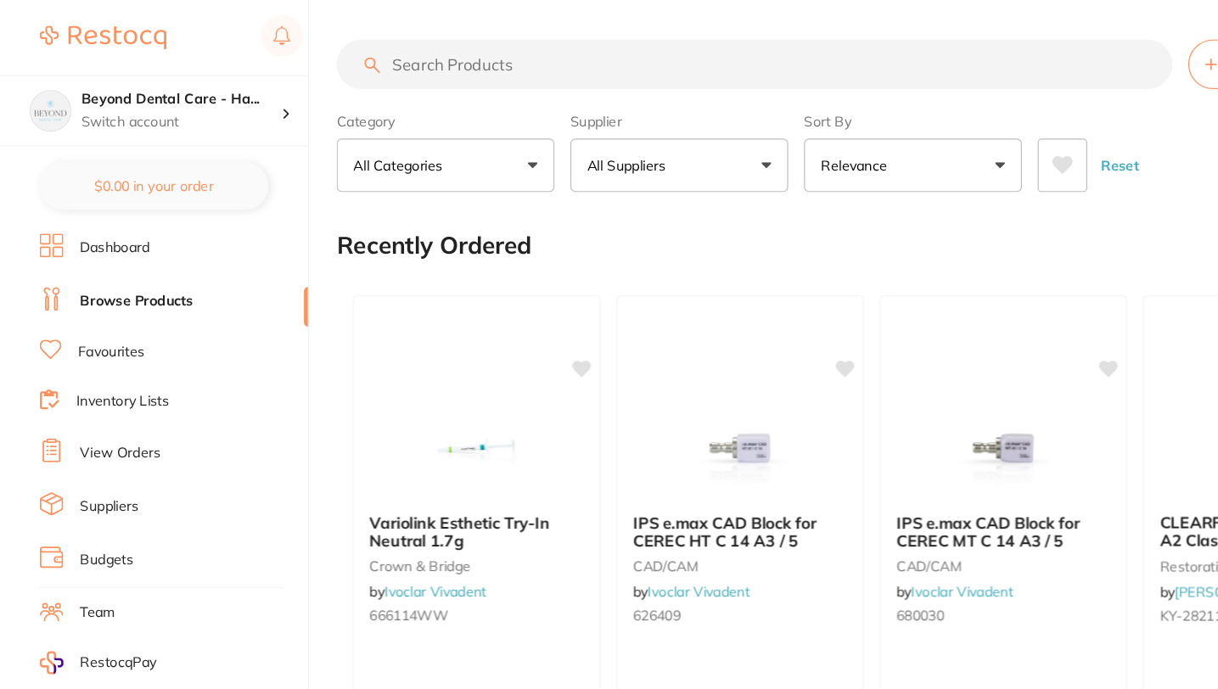
click at [408, 55] on input "search" at bounding box center [647, 55] width 717 height 42
paste input "K52886"
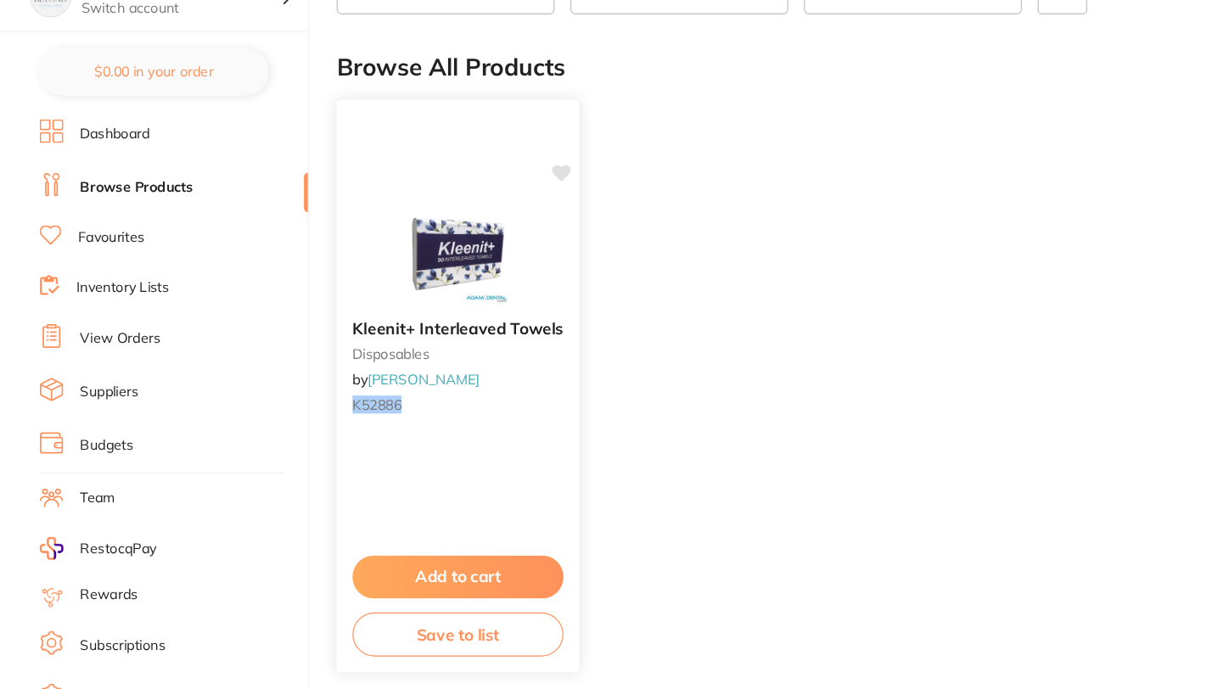
scroll to position [126, 0]
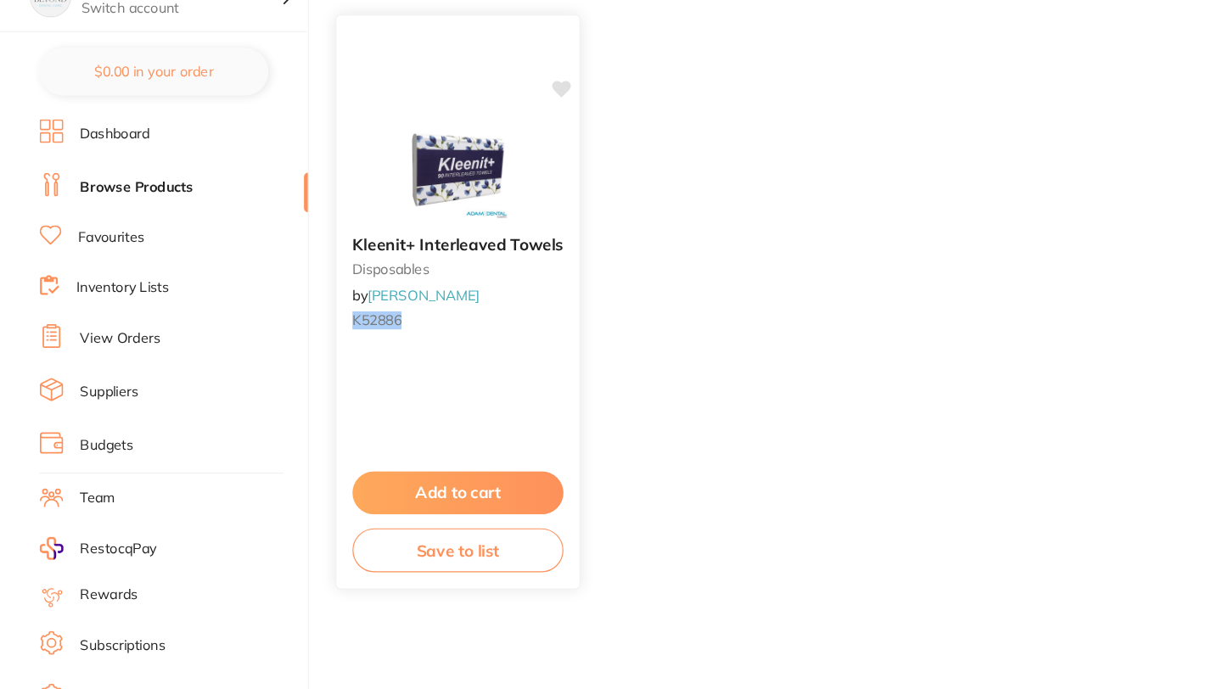
type input "K52886"
click at [396, 573] on button "Save to list" at bounding box center [392, 570] width 181 height 38
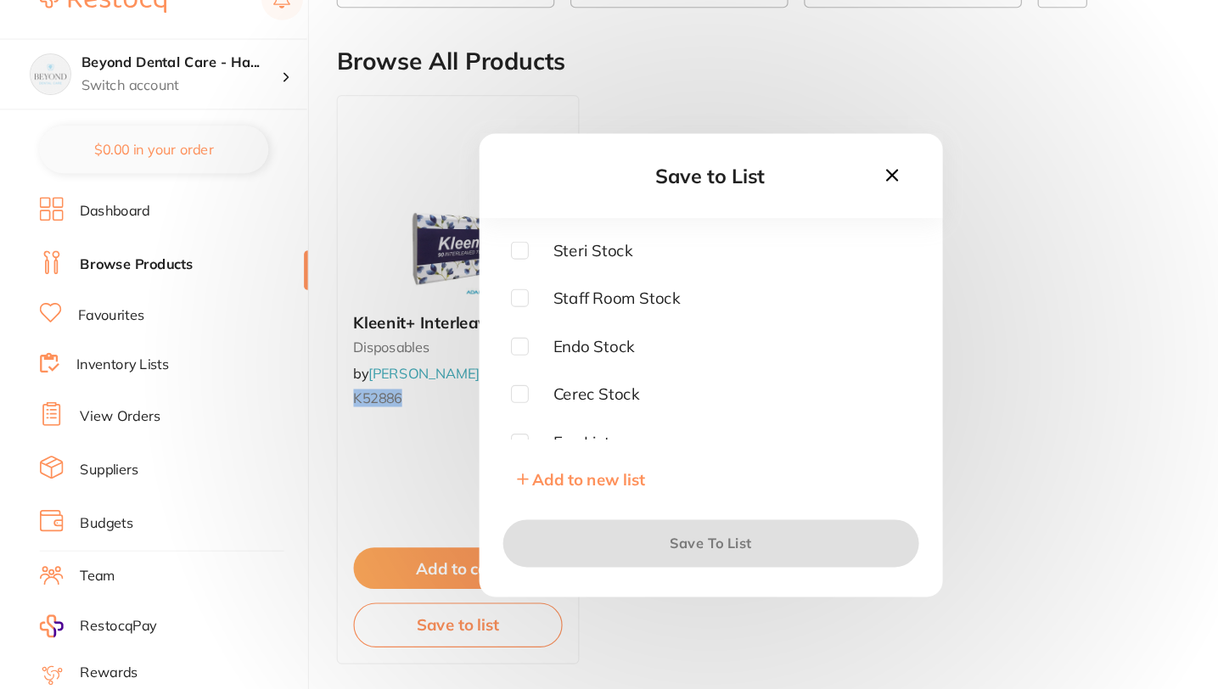
click at [444, 244] on input "checkbox" at bounding box center [445, 246] width 15 height 15
checkbox input "true"
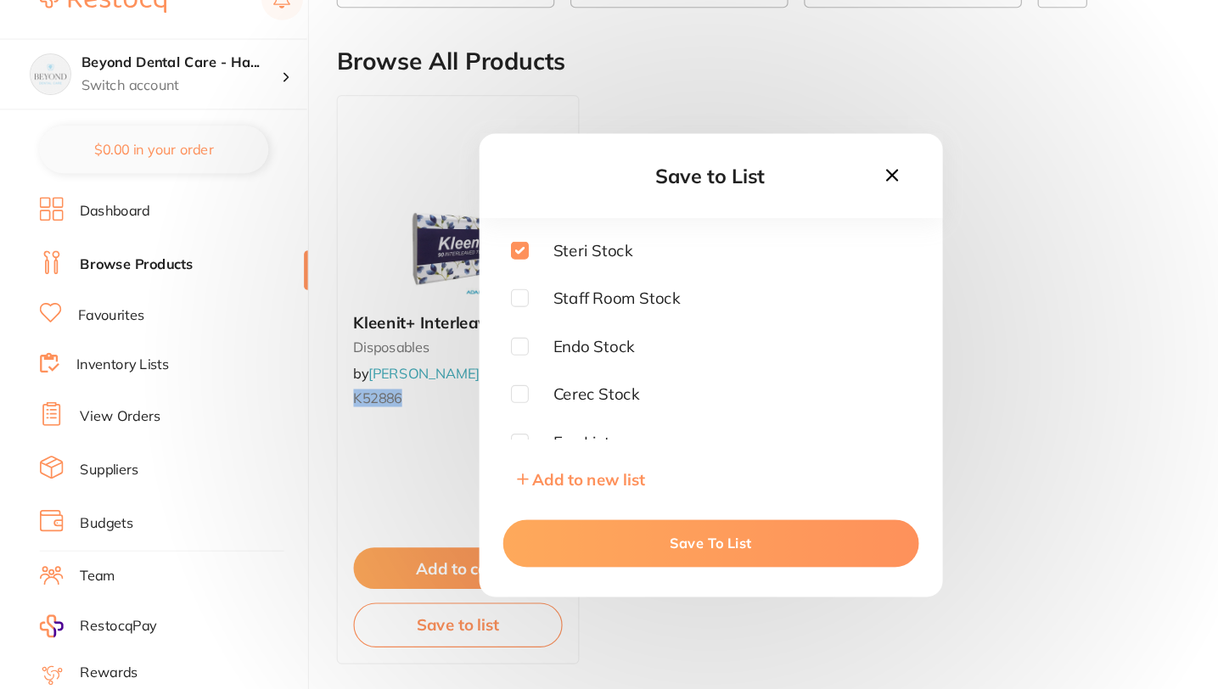
click at [592, 498] on button "Save To List" at bounding box center [609, 497] width 357 height 41
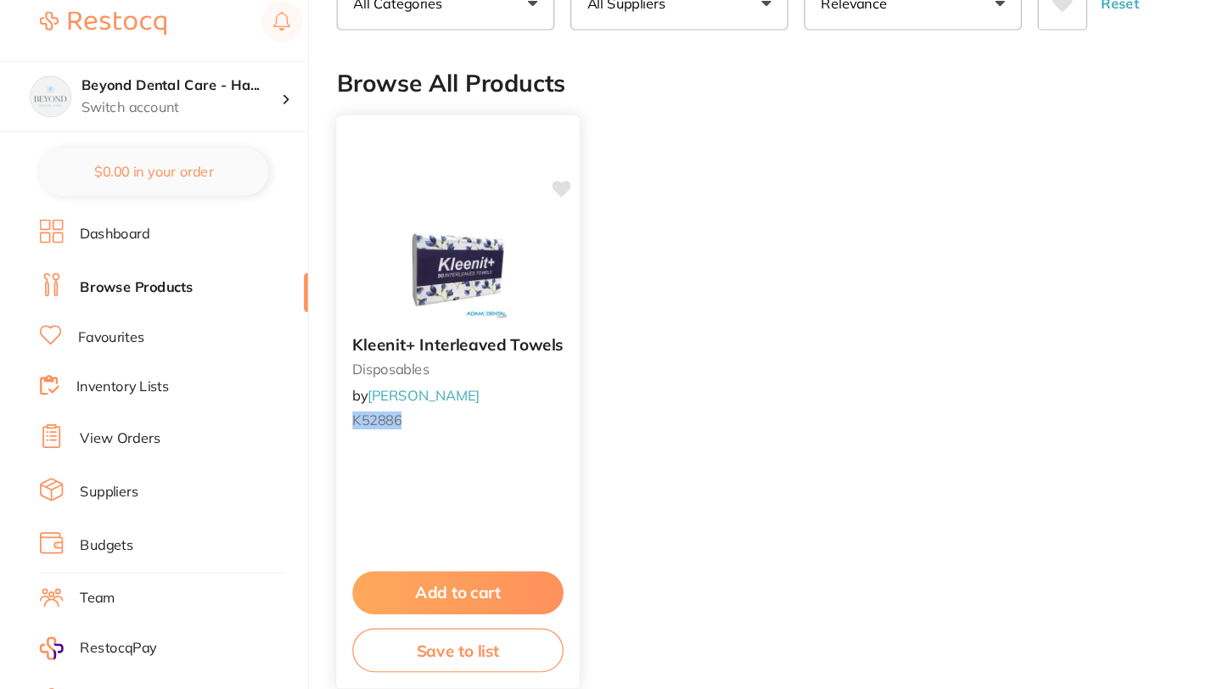
scroll to position [0, 0]
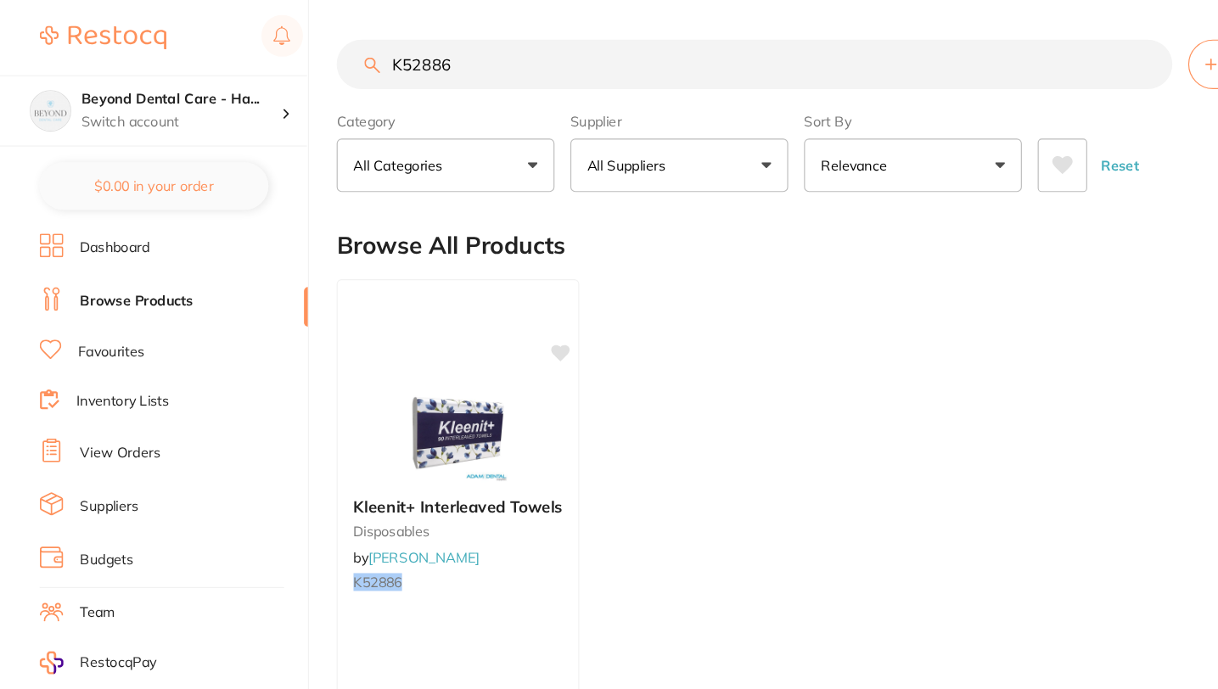
click at [717, 56] on input "K52886" at bounding box center [647, 55] width 717 height 42
click at [979, 50] on input "K52886" at bounding box center [647, 55] width 717 height 42
click at [983, 53] on input "K52886" at bounding box center [647, 55] width 717 height 42
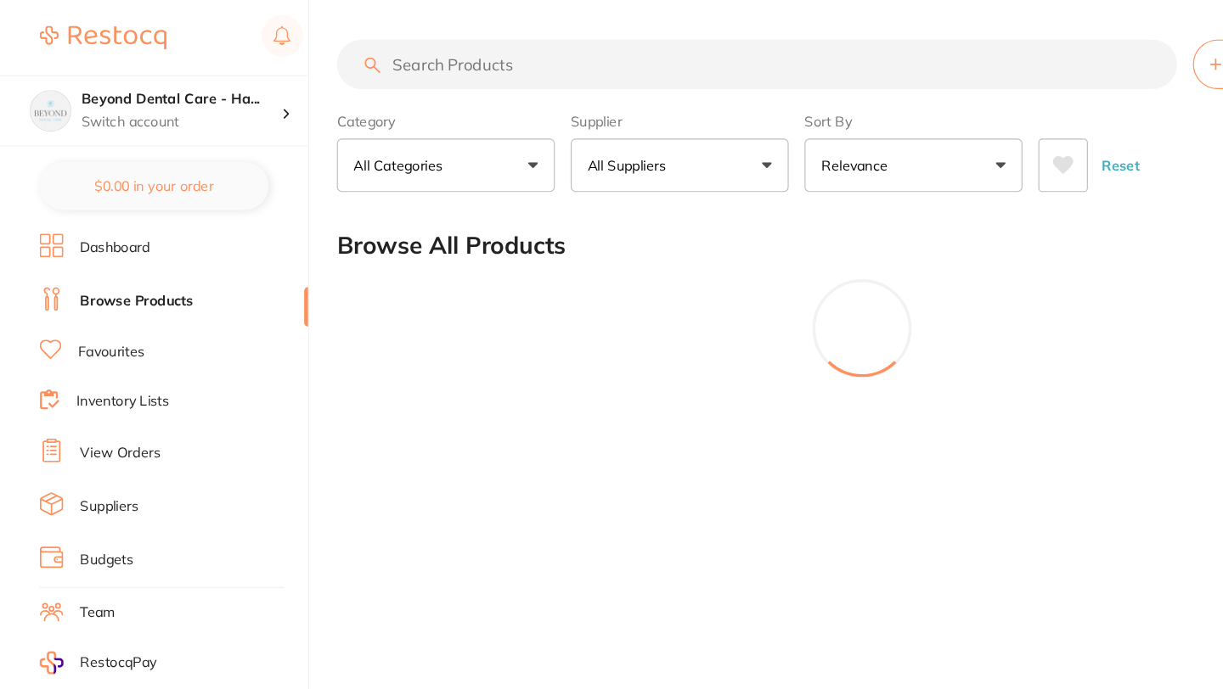
paste input "509404"
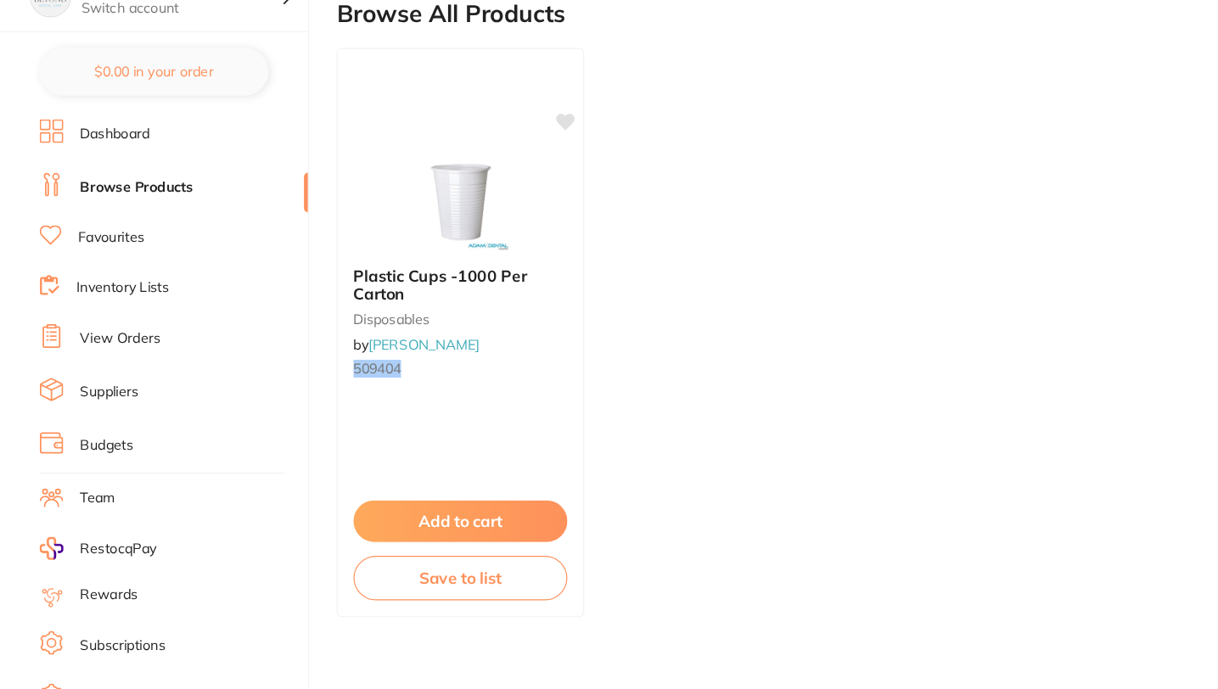
scroll to position [113, 0]
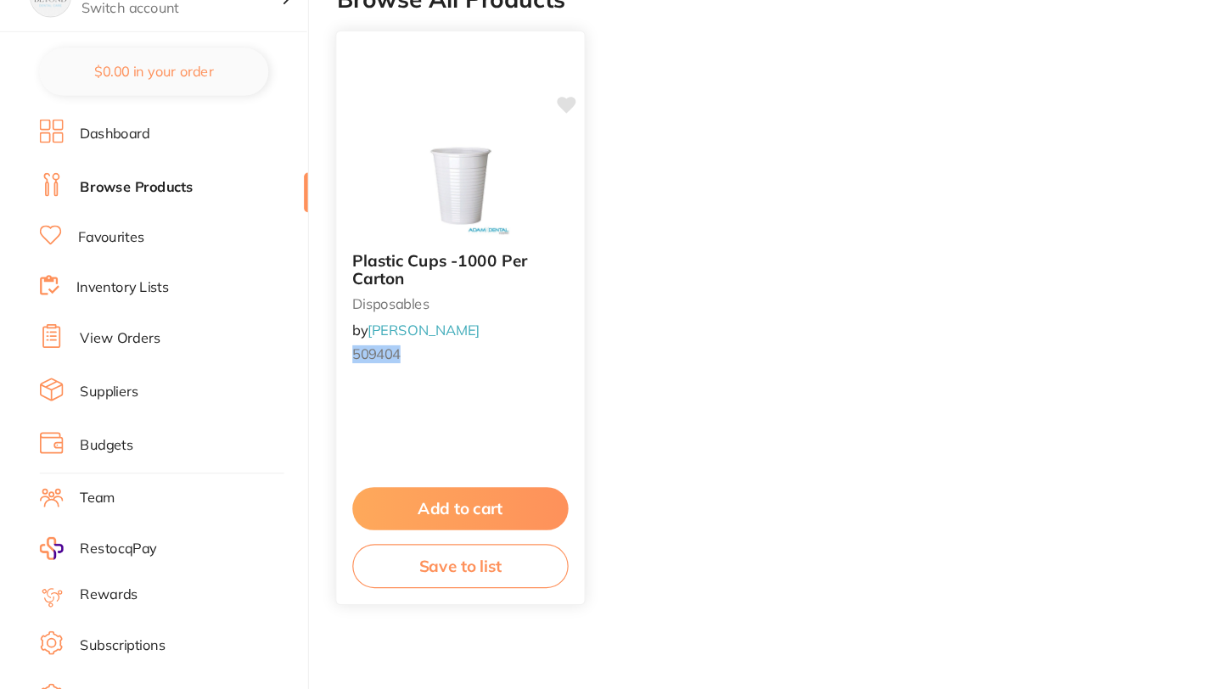
type input "509404"
click at [424, 583] on button "Save to list" at bounding box center [394, 584] width 185 height 38
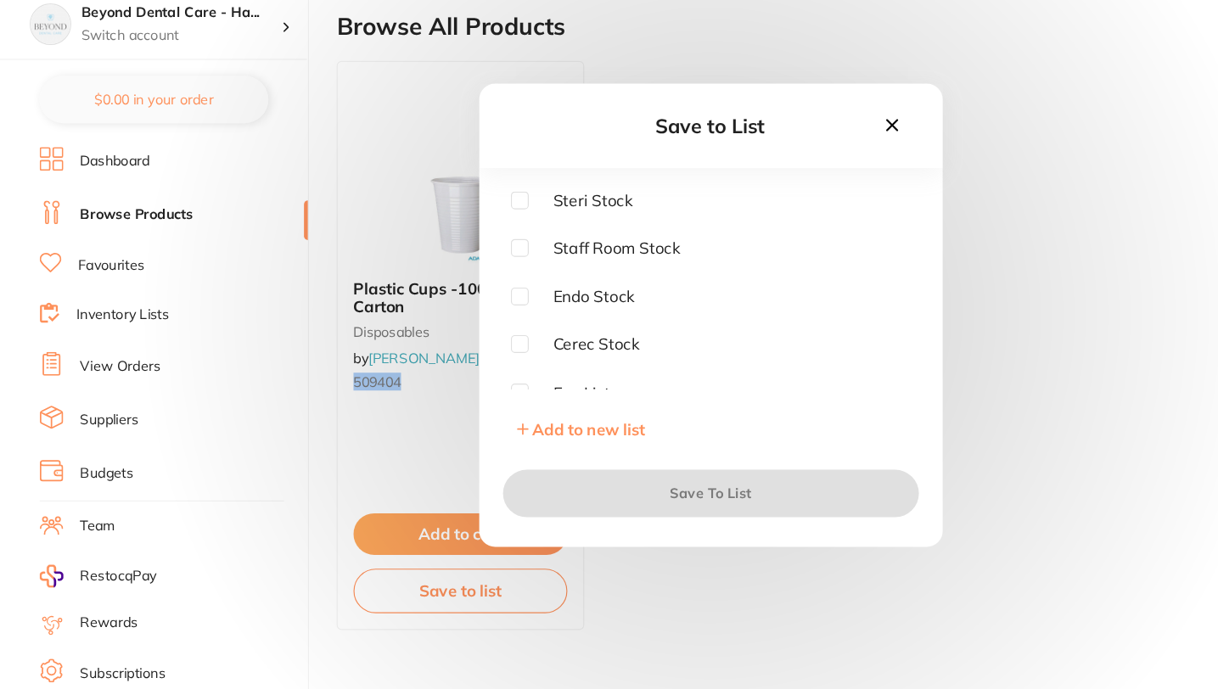
click at [441, 249] on input "checkbox" at bounding box center [445, 246] width 15 height 15
checkbox input "true"
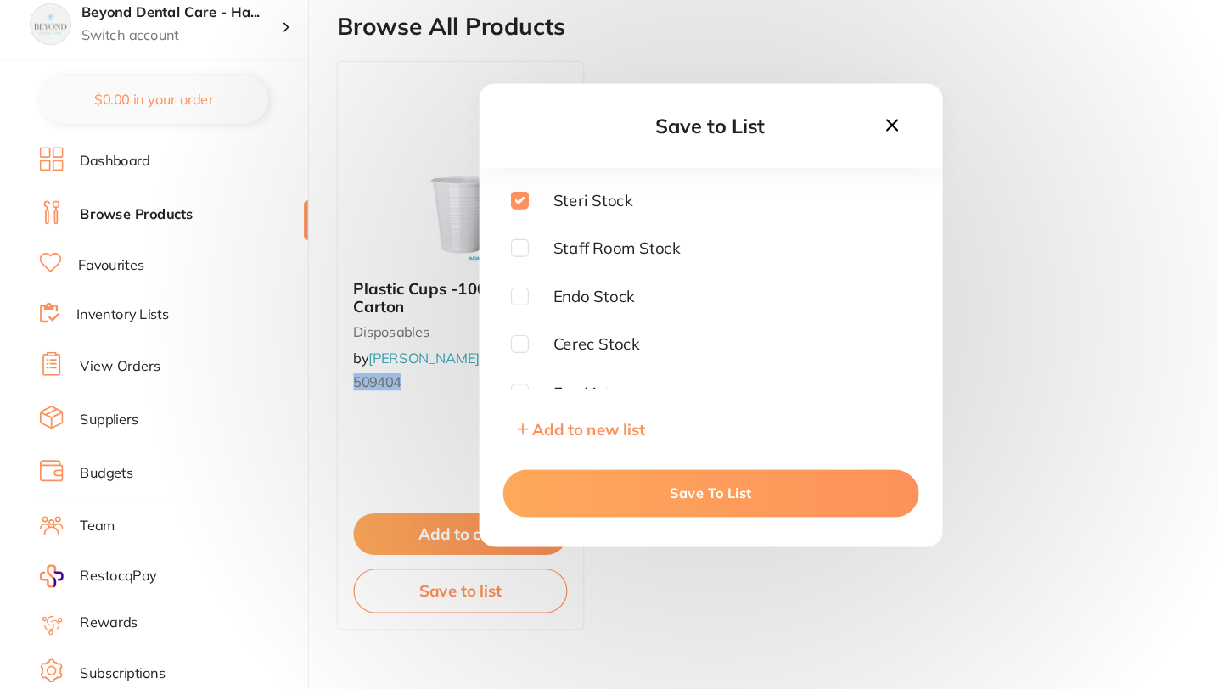
click at [542, 503] on button "Save To List" at bounding box center [609, 497] width 357 height 41
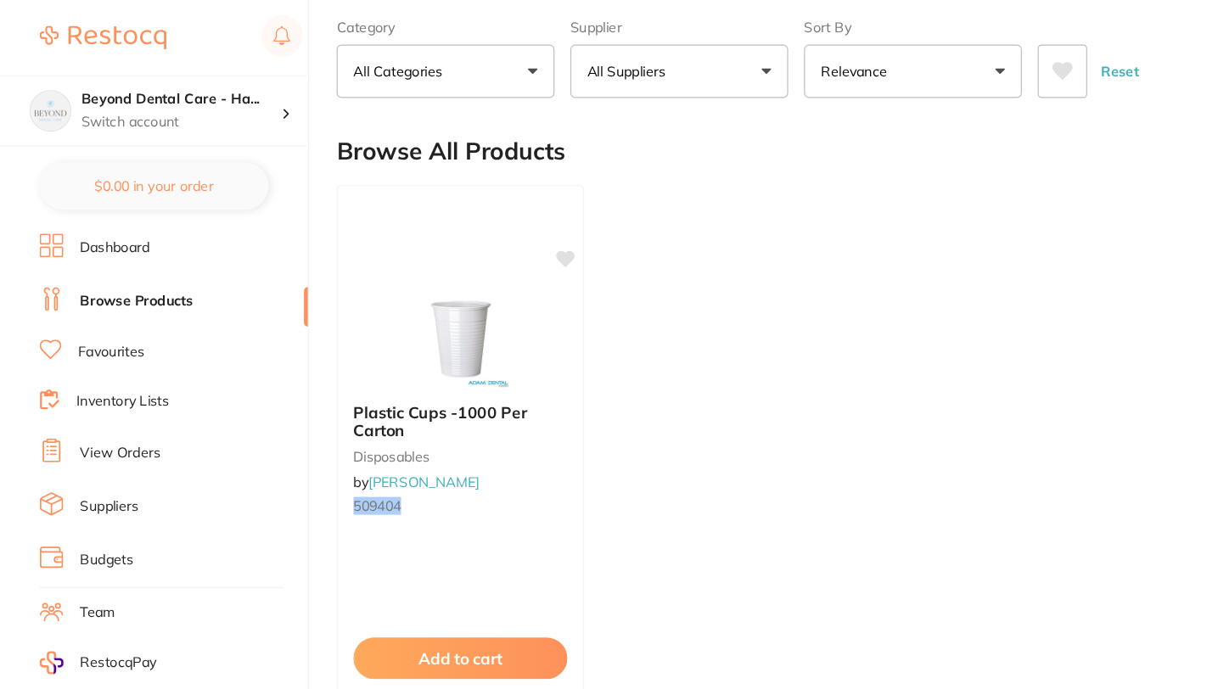
scroll to position [0, 0]
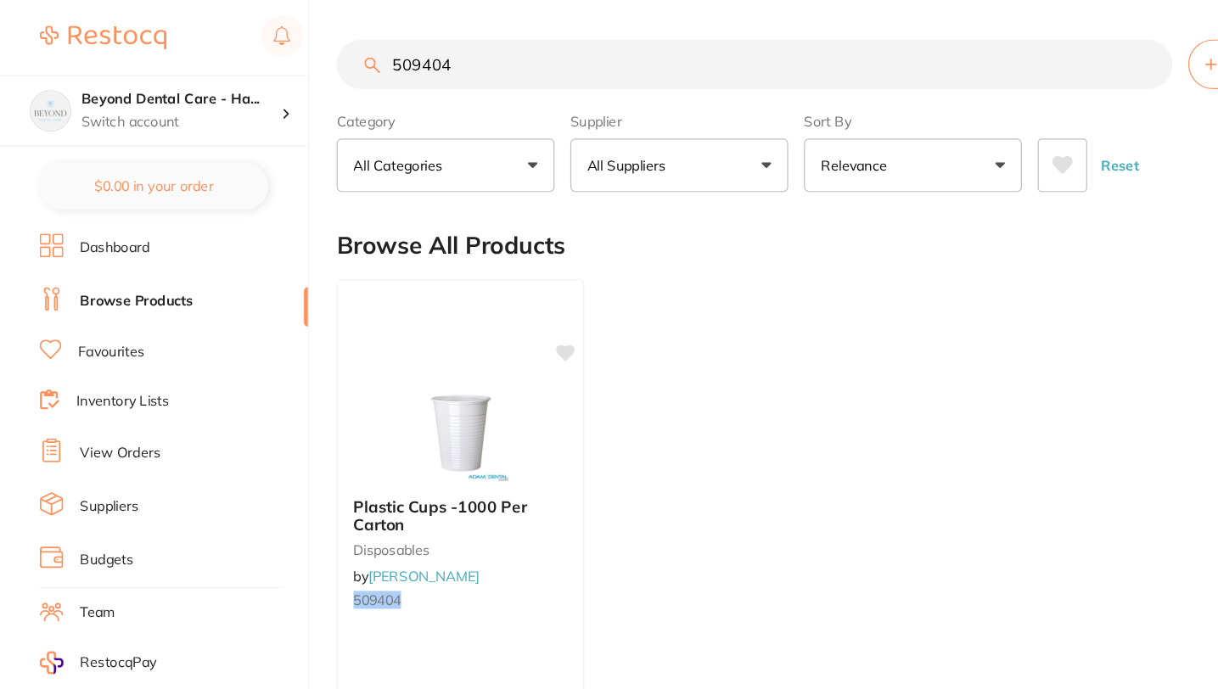
click at [981, 54] on input "509404" at bounding box center [647, 55] width 717 height 42
paste input "PCLT03"
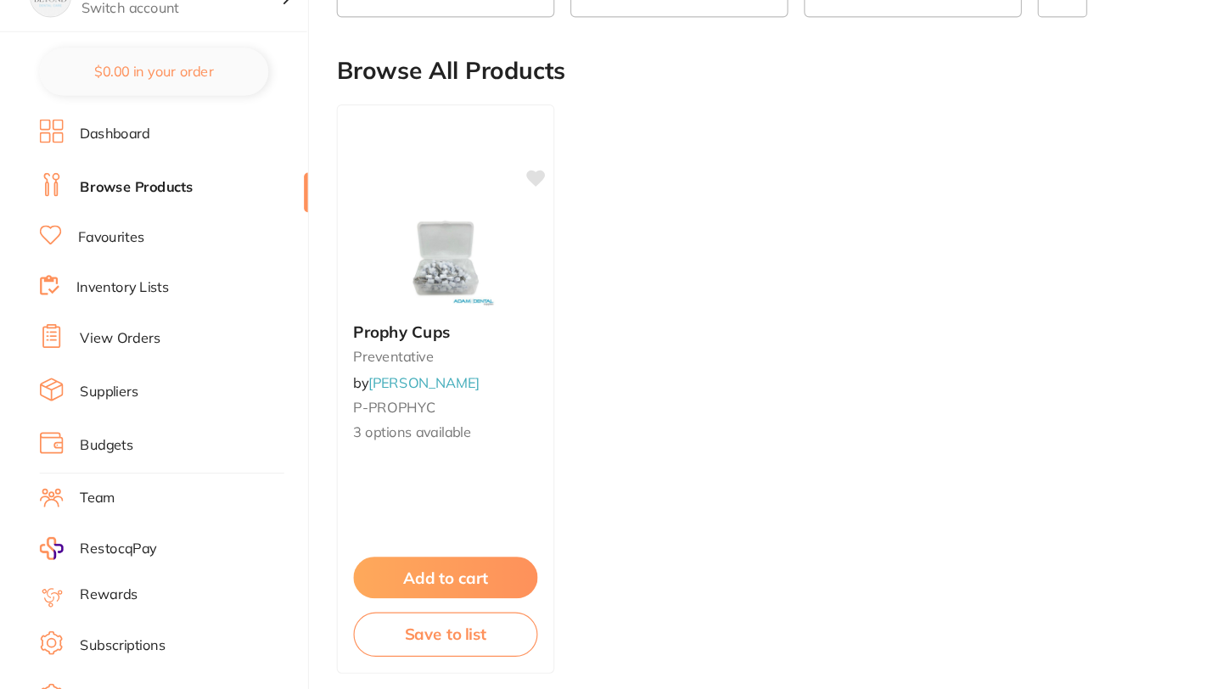
scroll to position [81, 0]
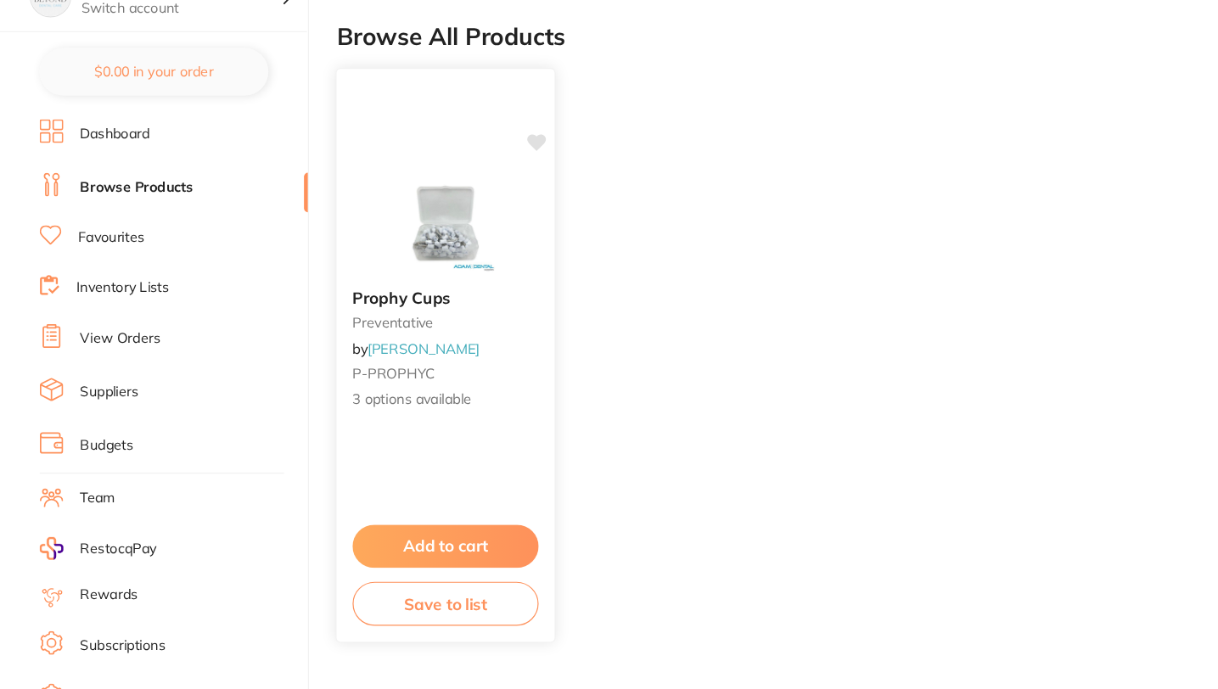
type input "PCLT03"
click at [390, 625] on button "Save to list" at bounding box center [382, 616] width 160 height 38
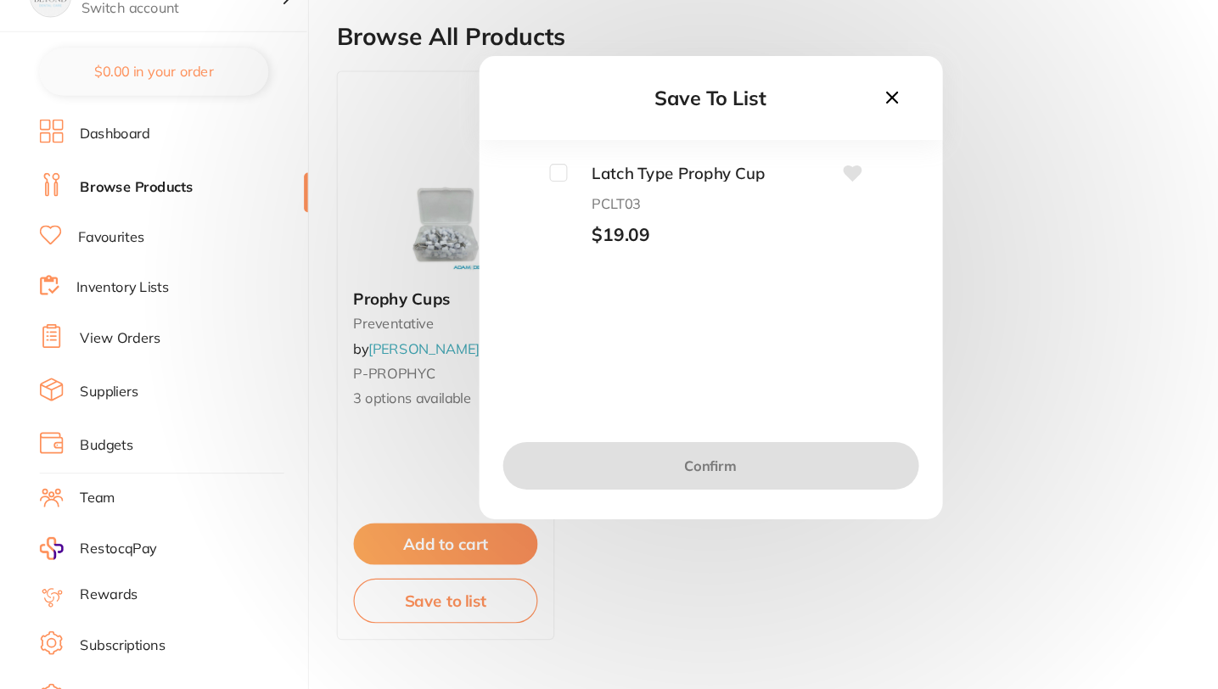
click at [475, 249] on input "checkbox" at bounding box center [478, 246] width 15 height 15
checkbox input "true"
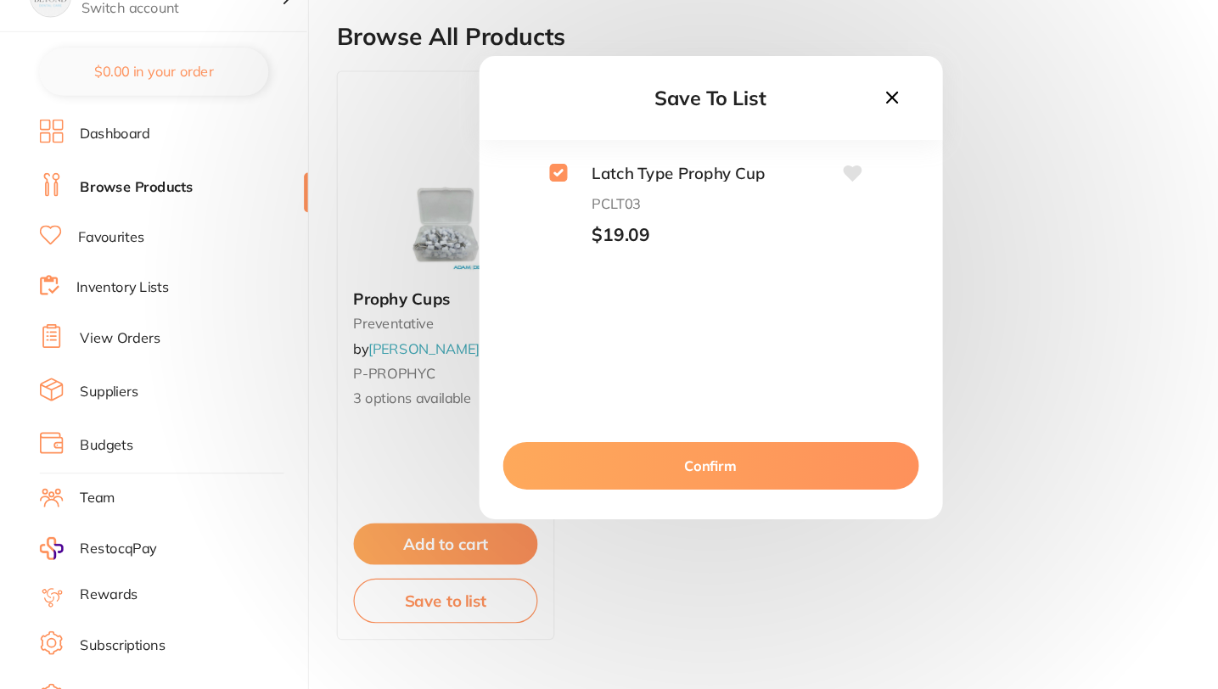
click at [565, 499] on button "Confirm" at bounding box center [609, 497] width 357 height 41
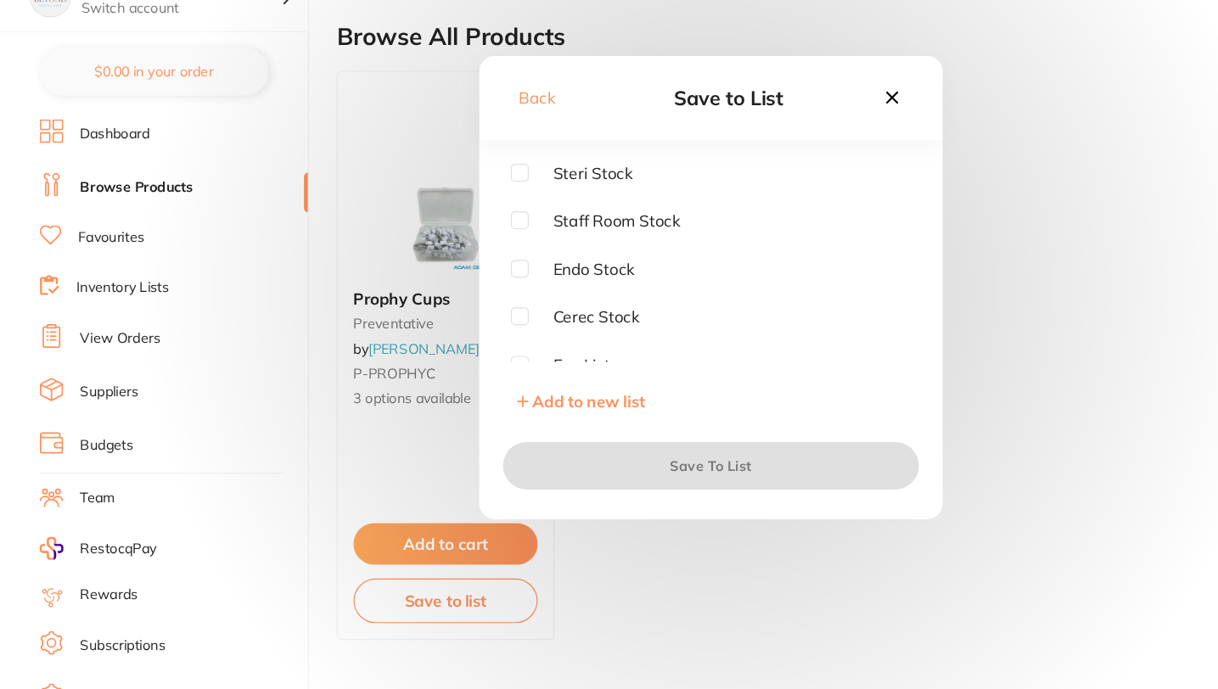
click at [451, 245] on input "checkbox" at bounding box center [445, 246] width 15 height 15
checkbox input "true"
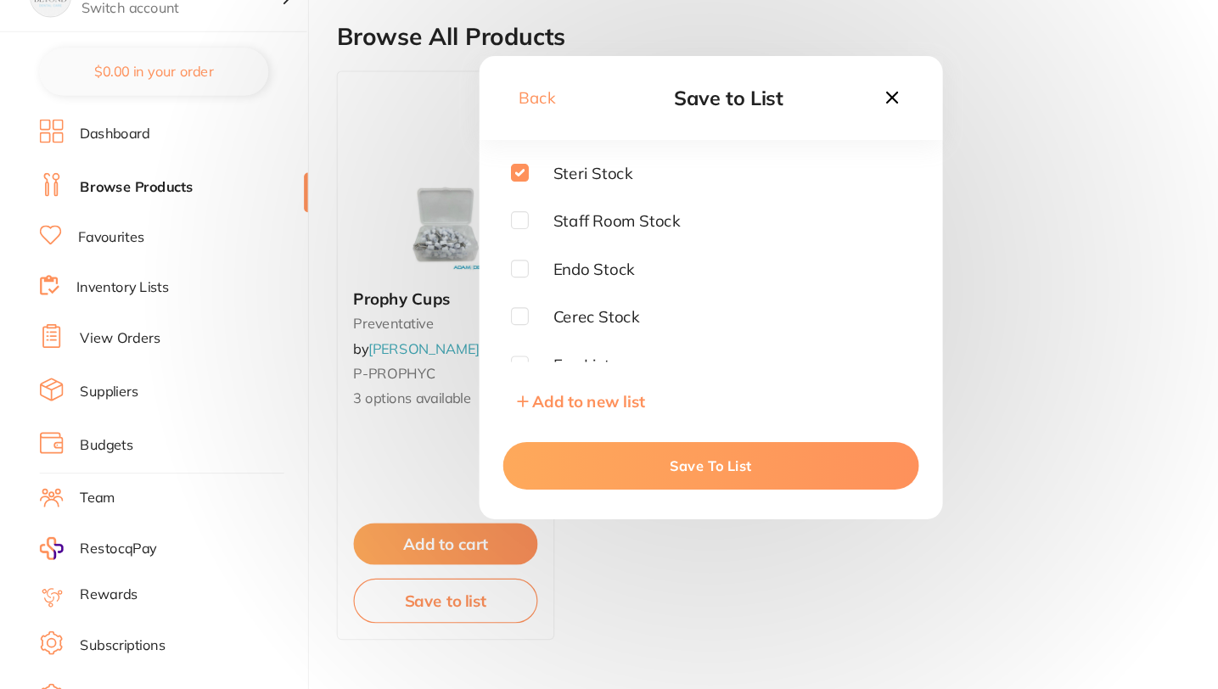
click at [525, 504] on button "Save To List" at bounding box center [609, 497] width 357 height 41
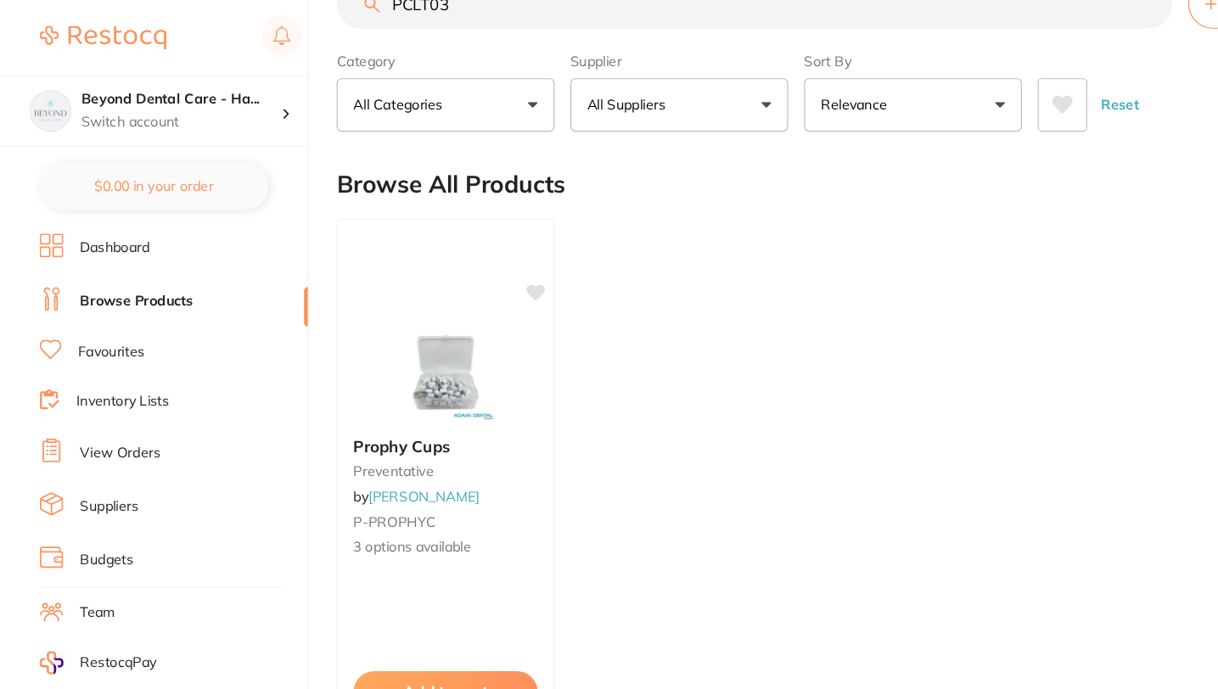
scroll to position [0, 0]
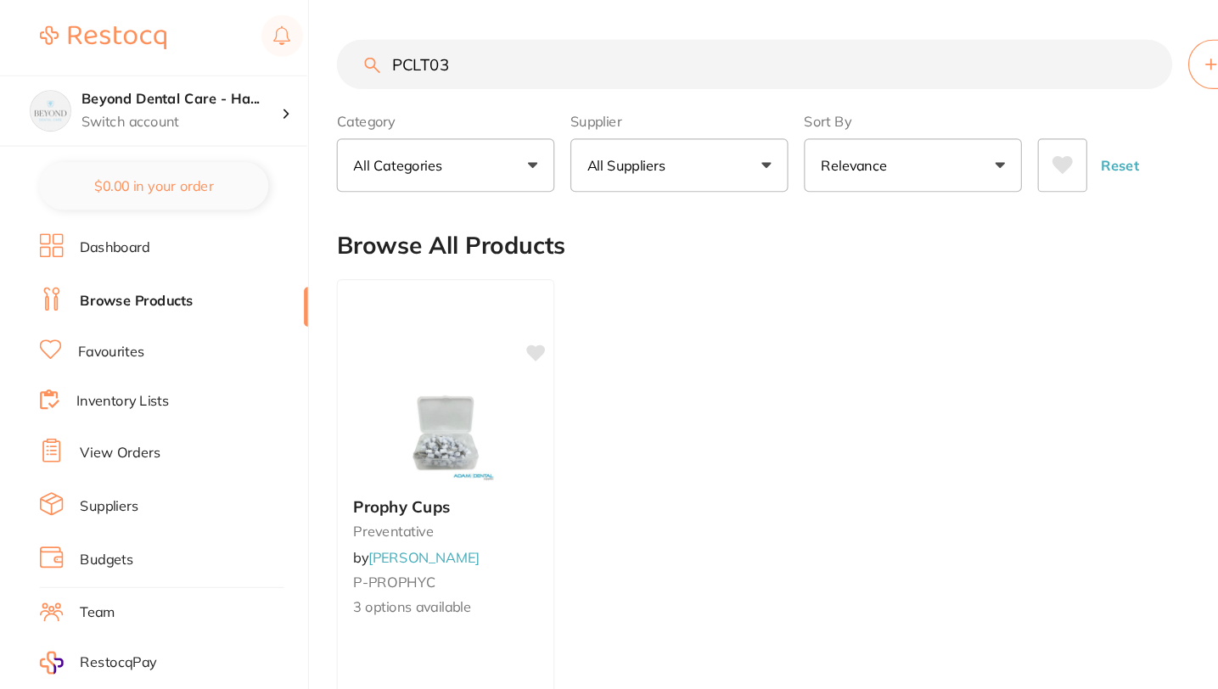
click at [980, 56] on input "PCLT03" at bounding box center [647, 55] width 717 height 42
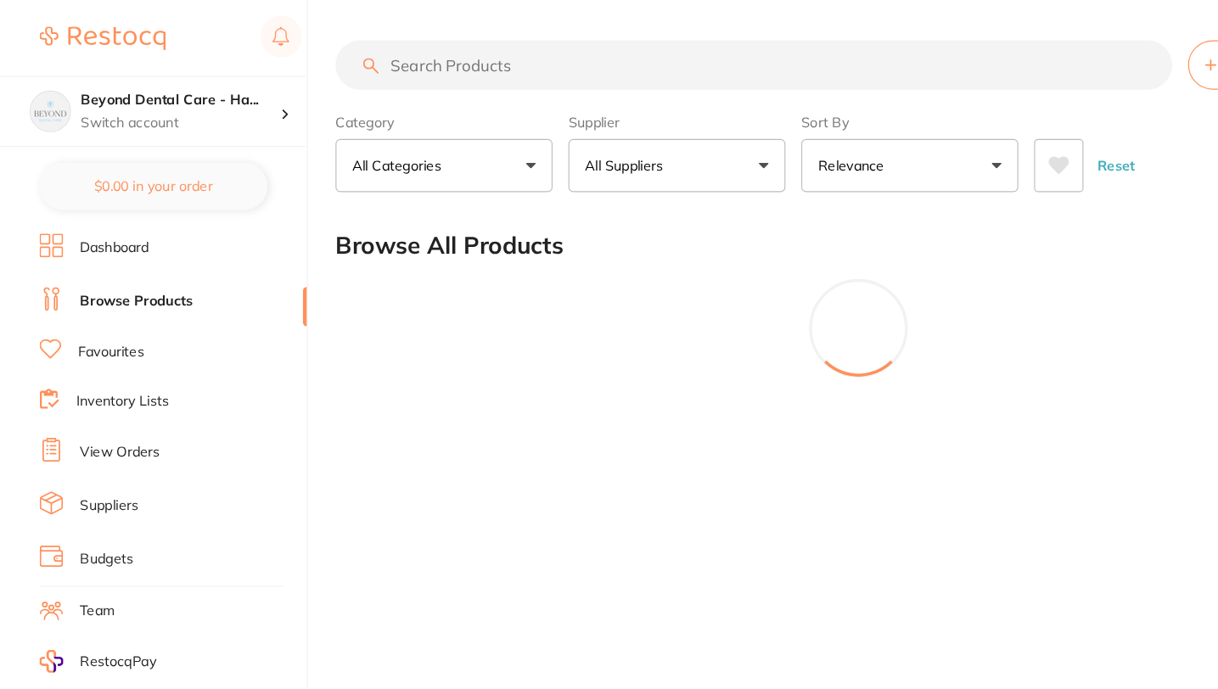
paste input "SSE"
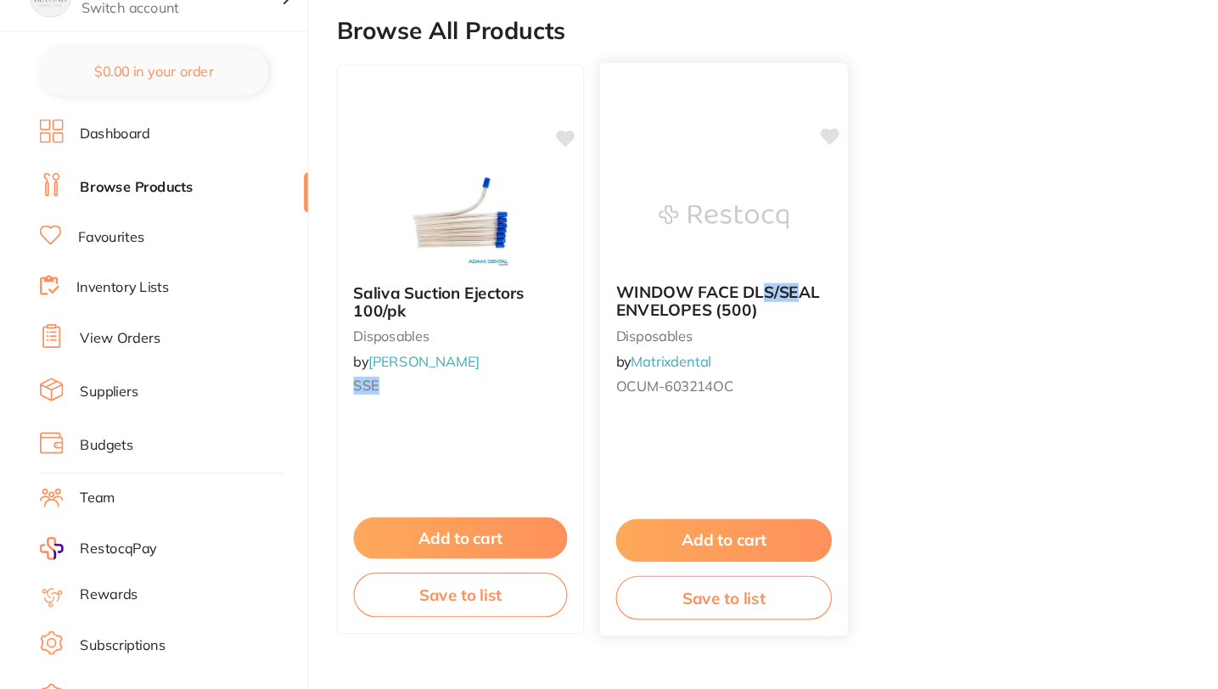
scroll to position [89, 0]
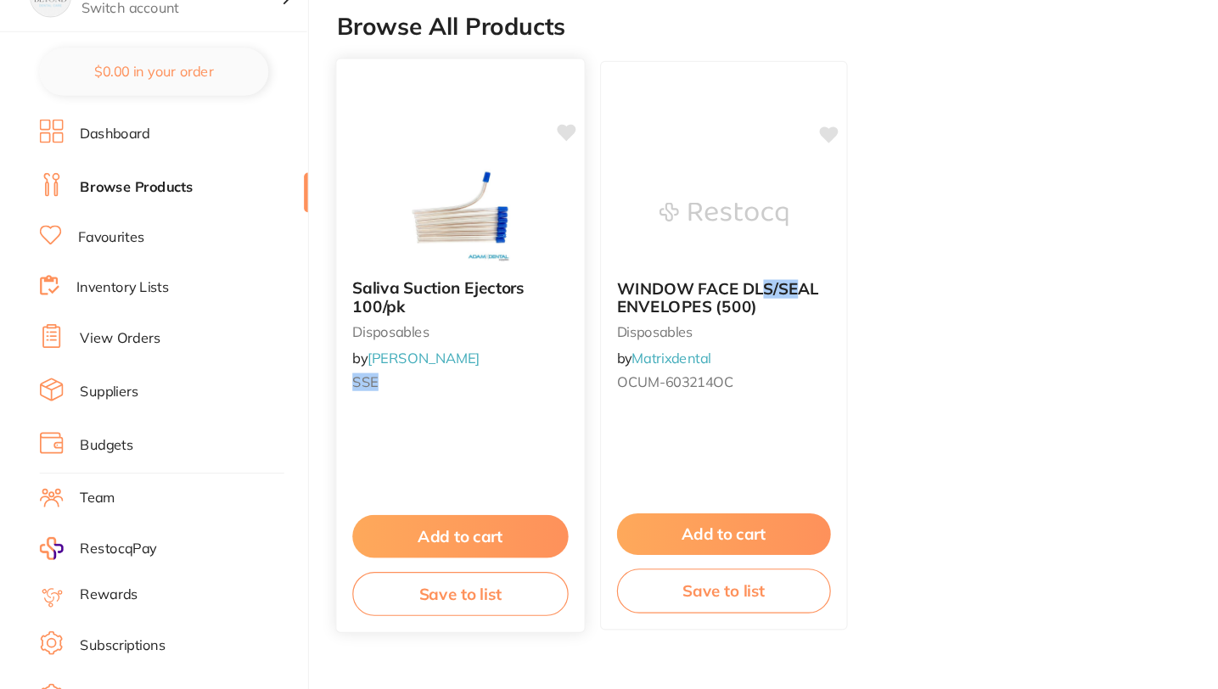
type input "SSE"
click at [413, 616] on button "Save to list" at bounding box center [394, 607] width 185 height 38
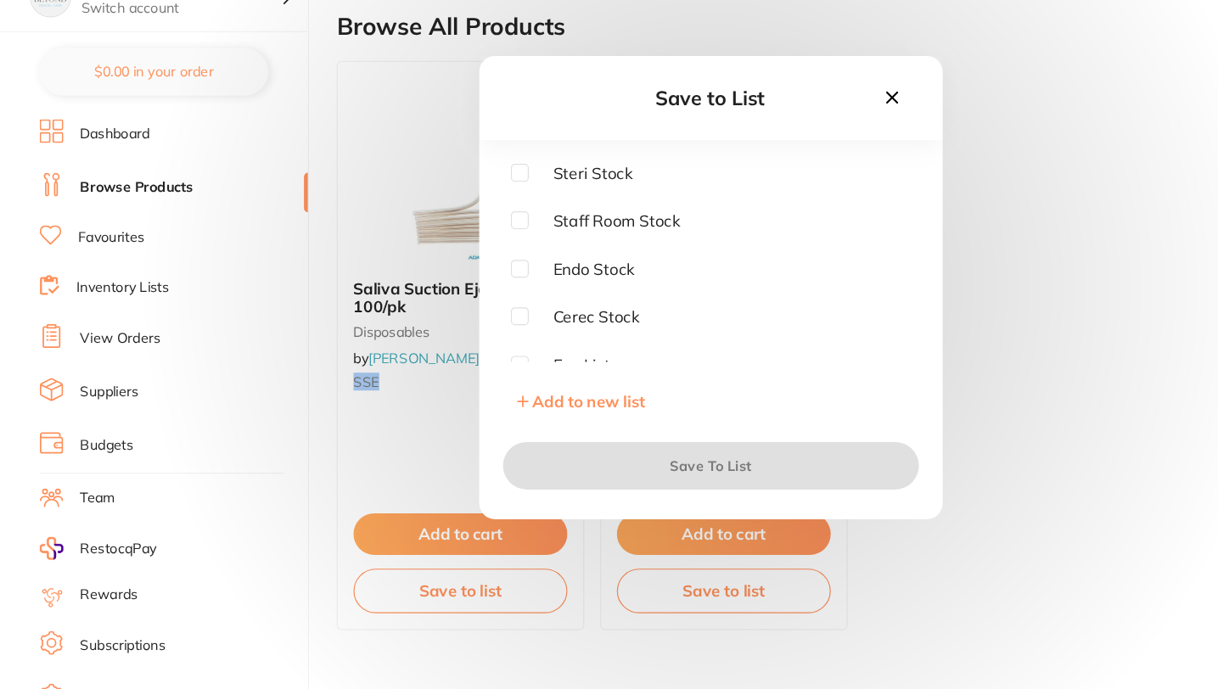
click at [446, 239] on input "checkbox" at bounding box center [445, 246] width 15 height 15
checkbox input "true"
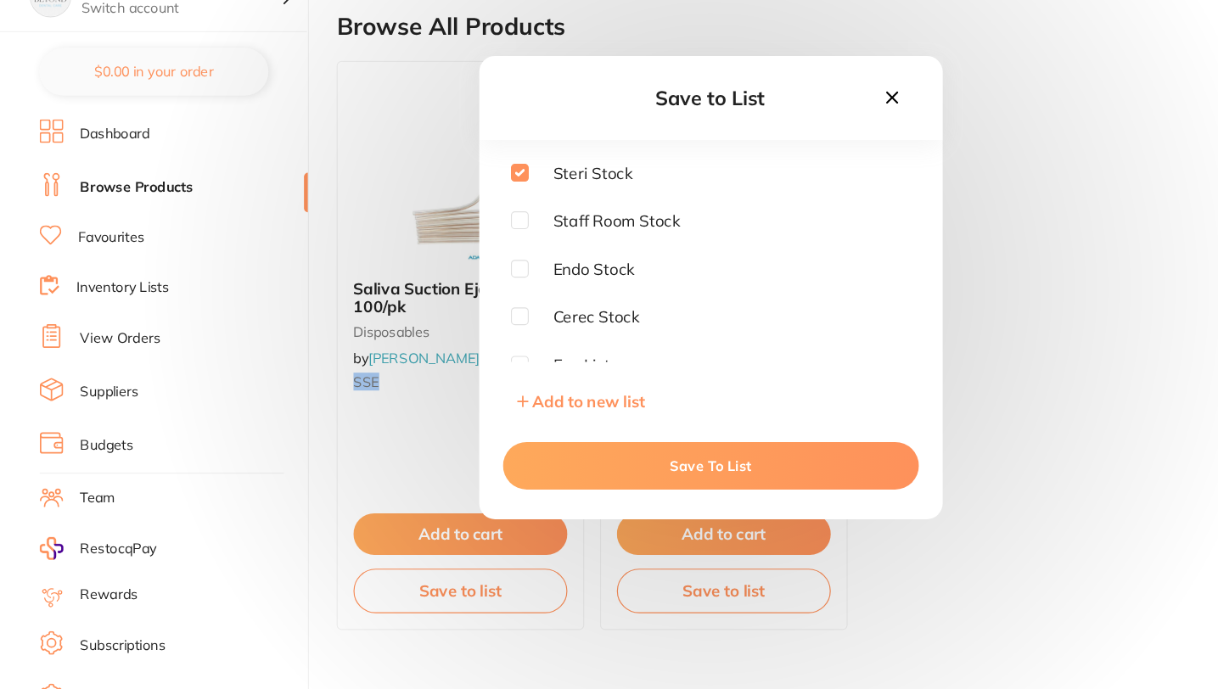
click at [580, 494] on button "Save To List" at bounding box center [609, 497] width 357 height 41
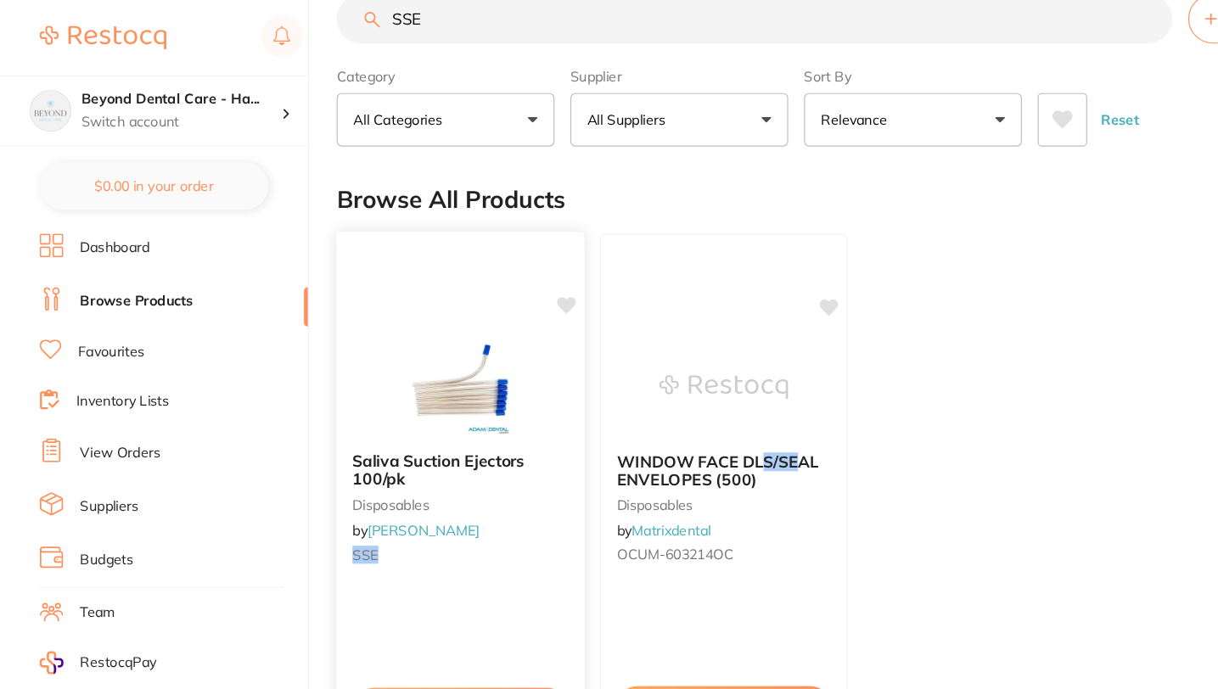
scroll to position [0, 0]
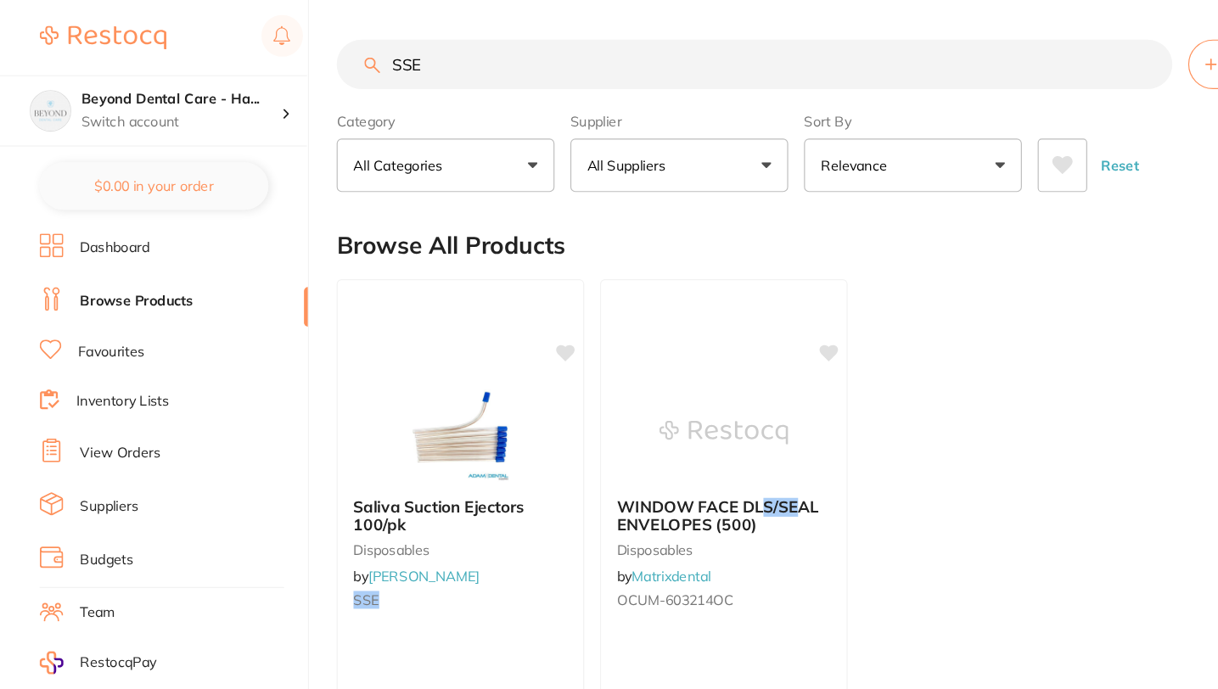
click at [987, 53] on input "SSE" at bounding box center [647, 55] width 717 height 42
paste input "ITB2027"
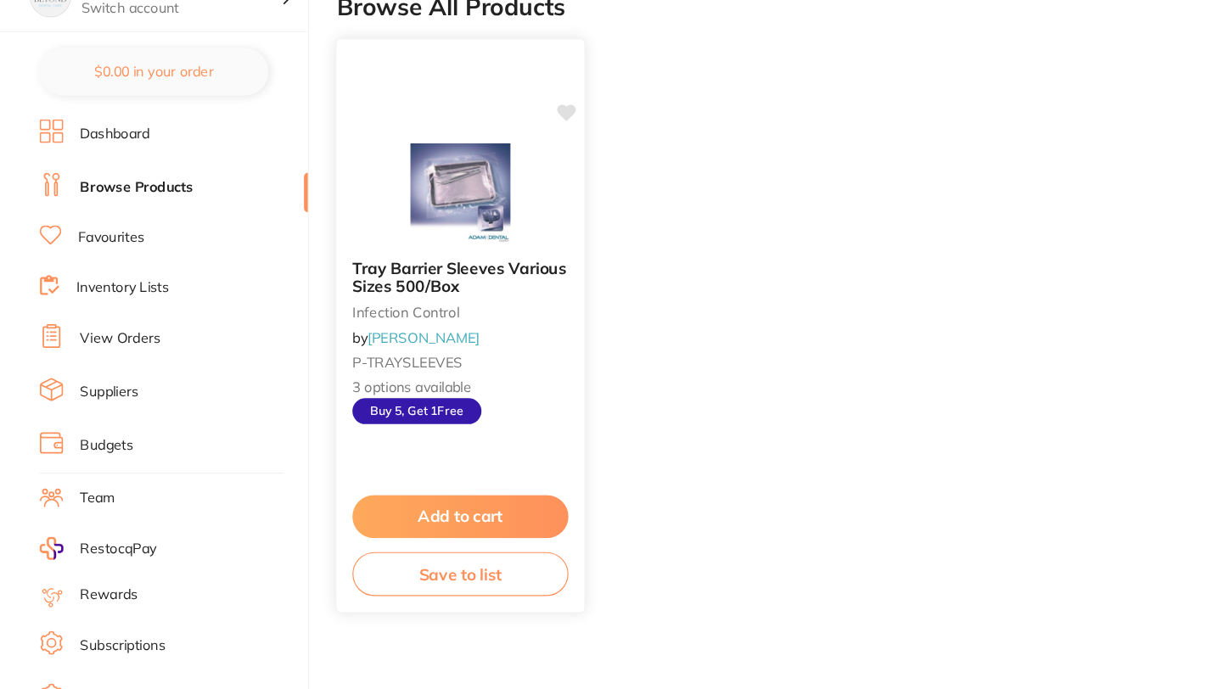
scroll to position [112, 0]
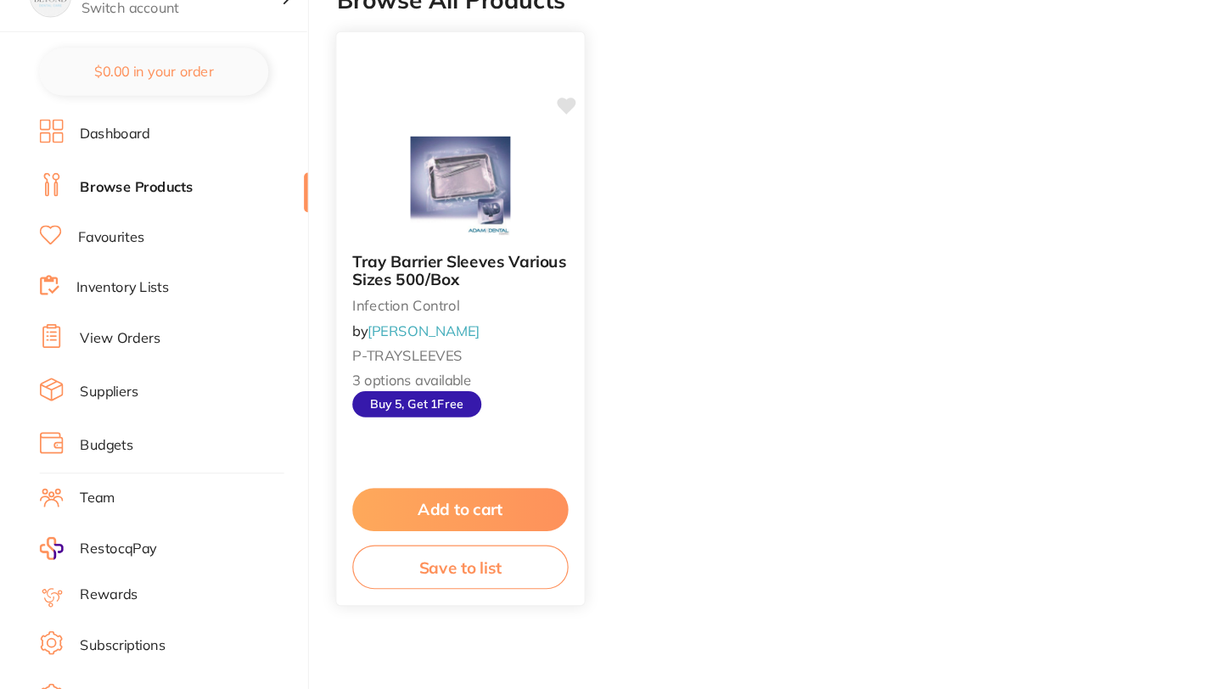
type input "ITB2027"
click at [399, 587] on button "Save to list" at bounding box center [394, 584] width 185 height 38
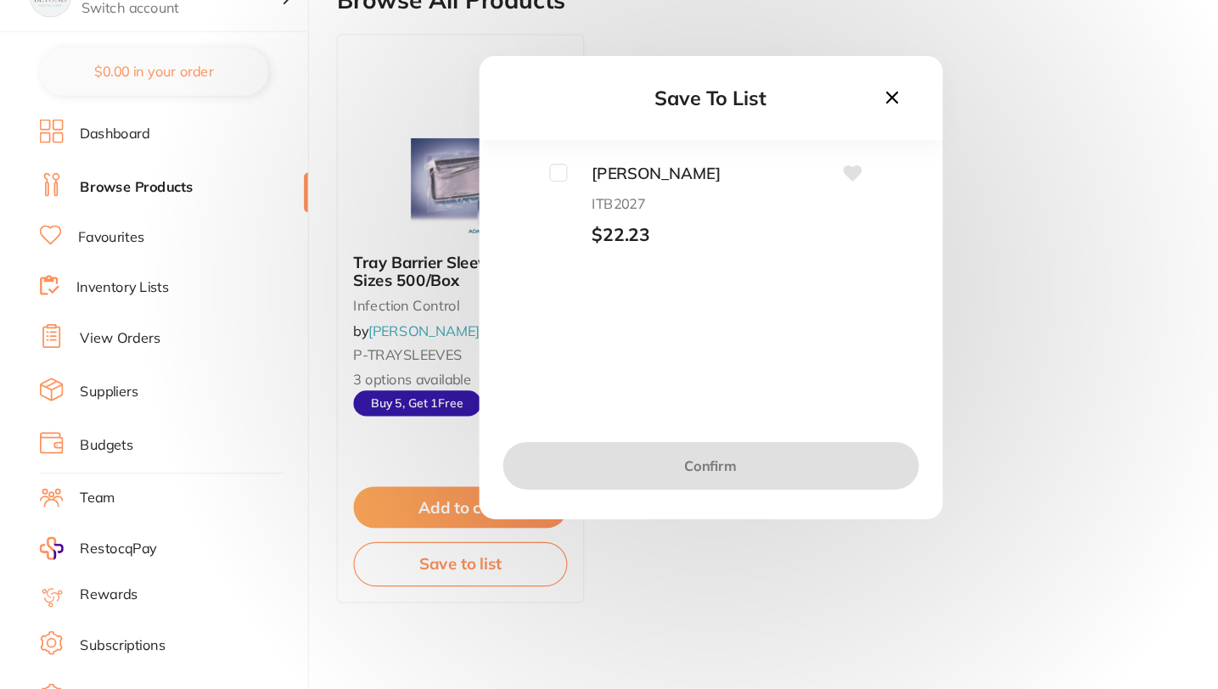
click at [479, 242] on input "checkbox" at bounding box center [478, 246] width 15 height 15
checkbox input "true"
